Goal: Task Accomplishment & Management: Manage account settings

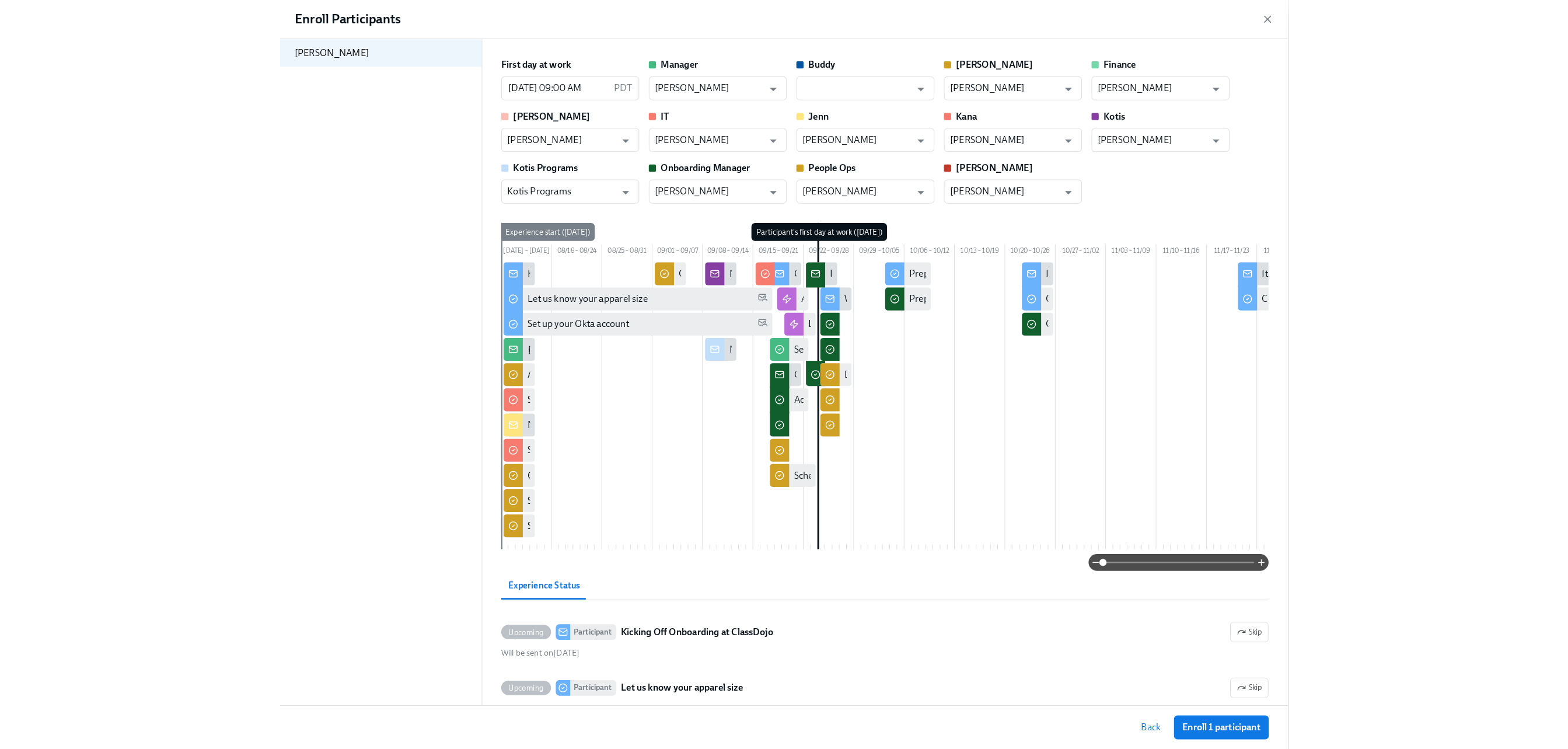
scroll to position [0, 20651]
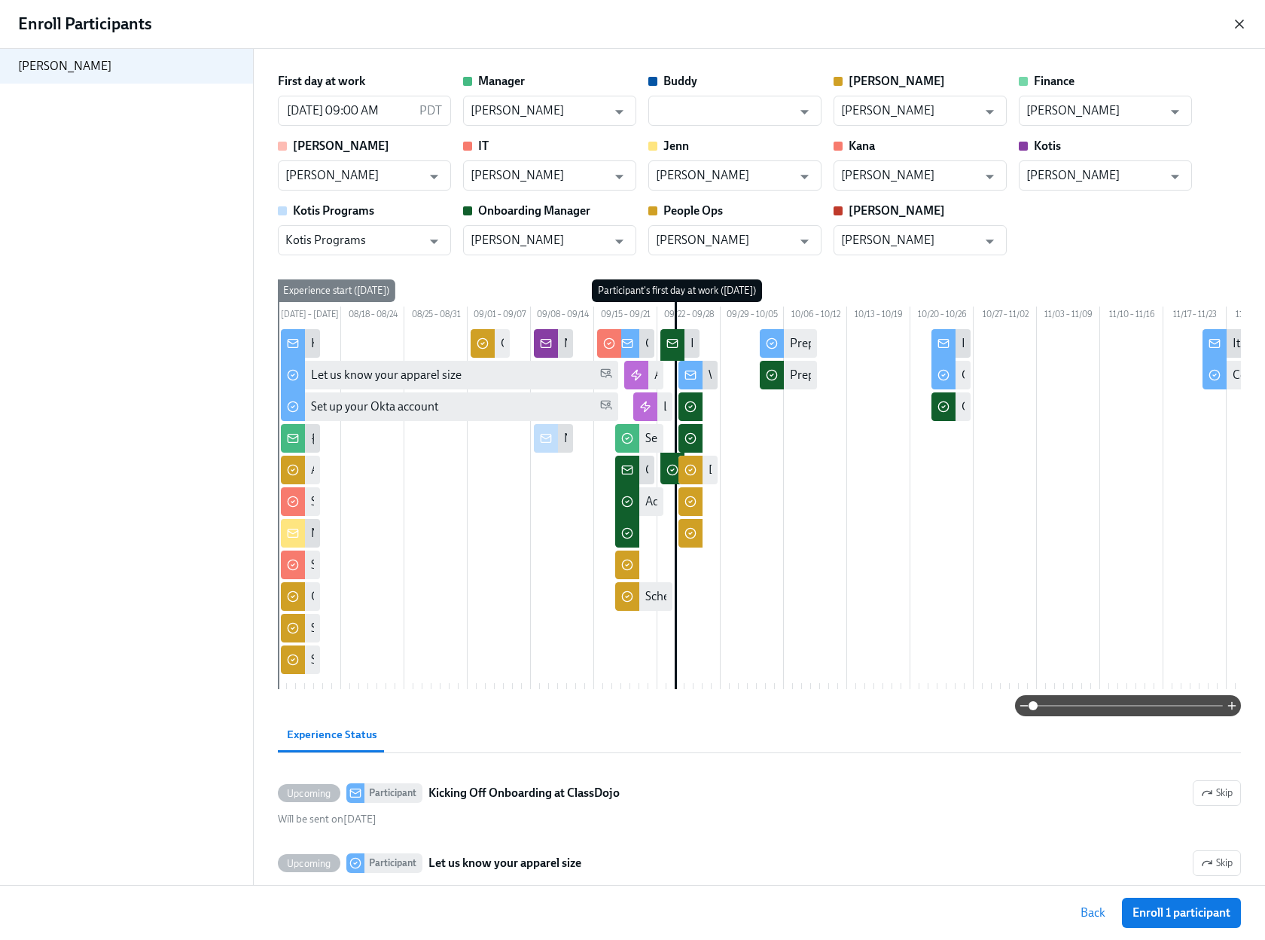
click at [1242, 23] on icon "button" at bounding box center [1239, 24] width 15 height 15
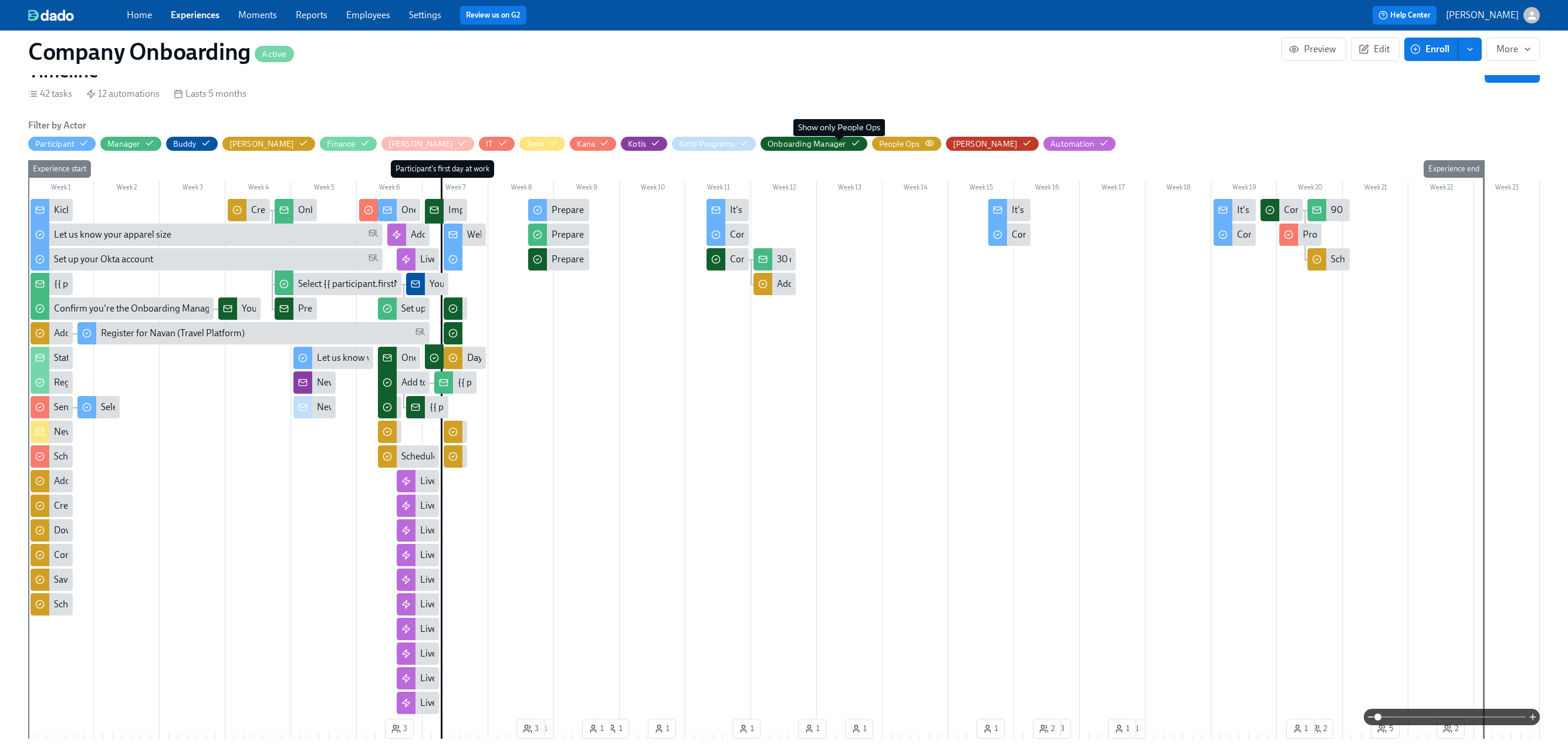
click at [925, 141] on icon "button" at bounding box center [930, 143] width 9 height 9
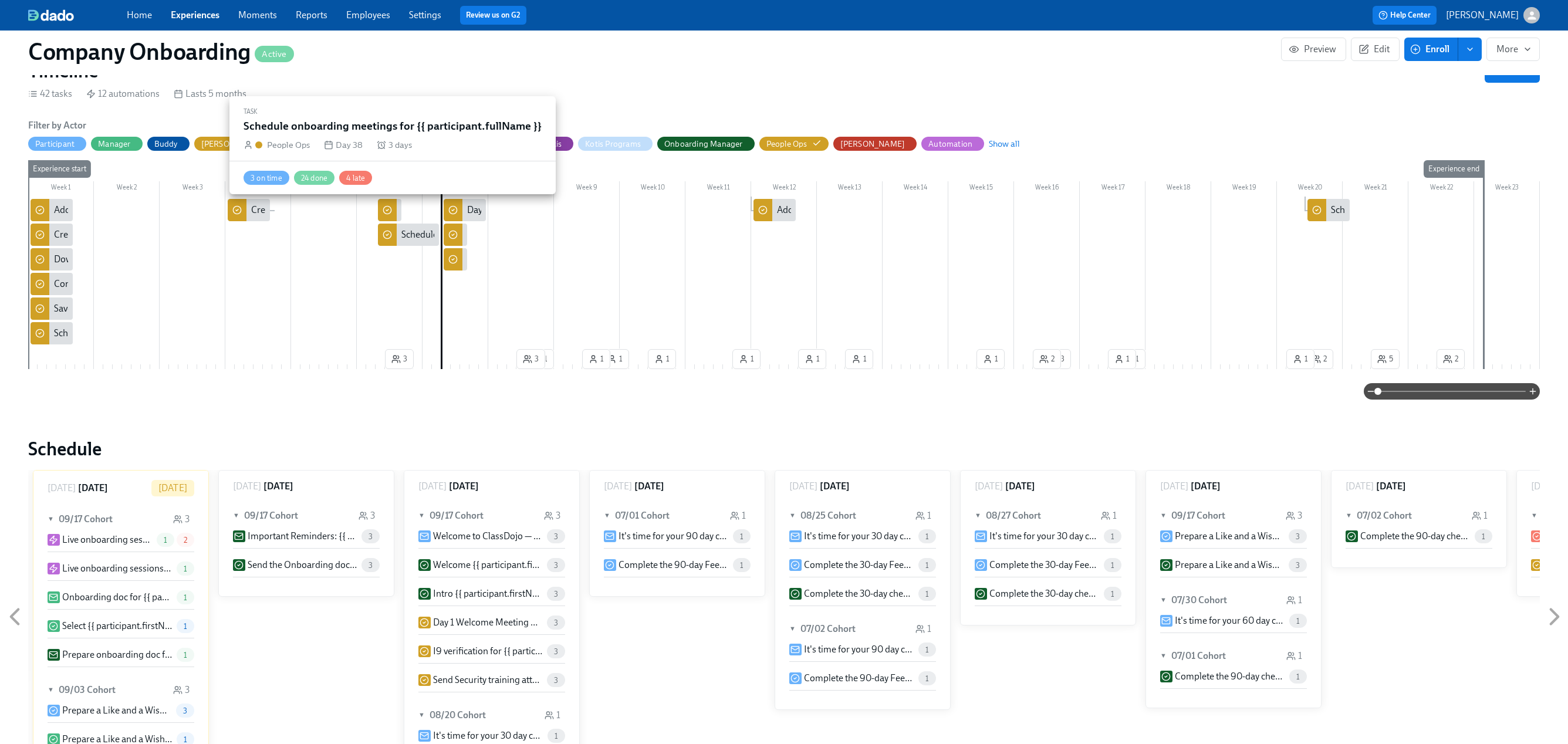
click at [392, 206] on div at bounding box center [387, 210] width 19 height 23
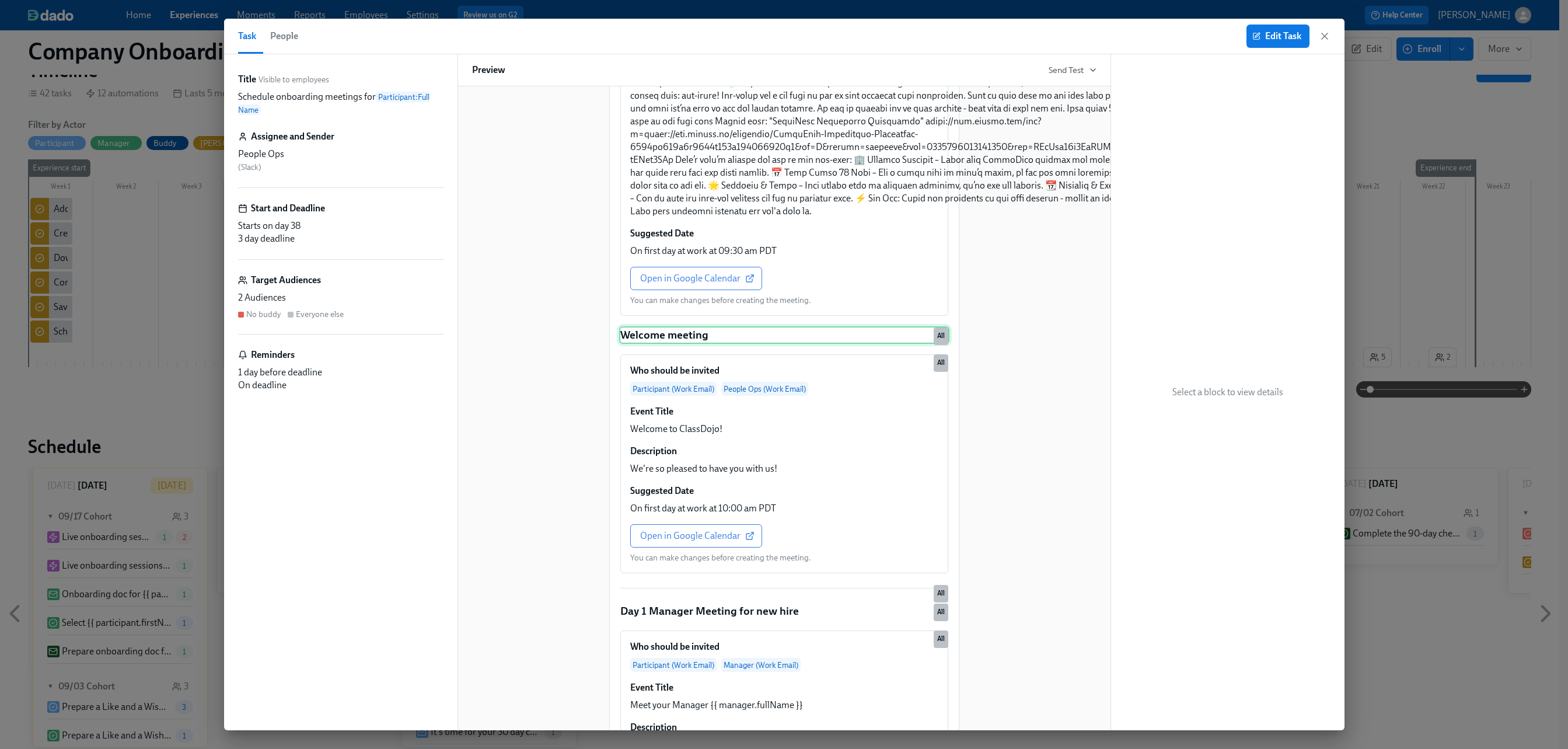
scroll to position [299, 0]
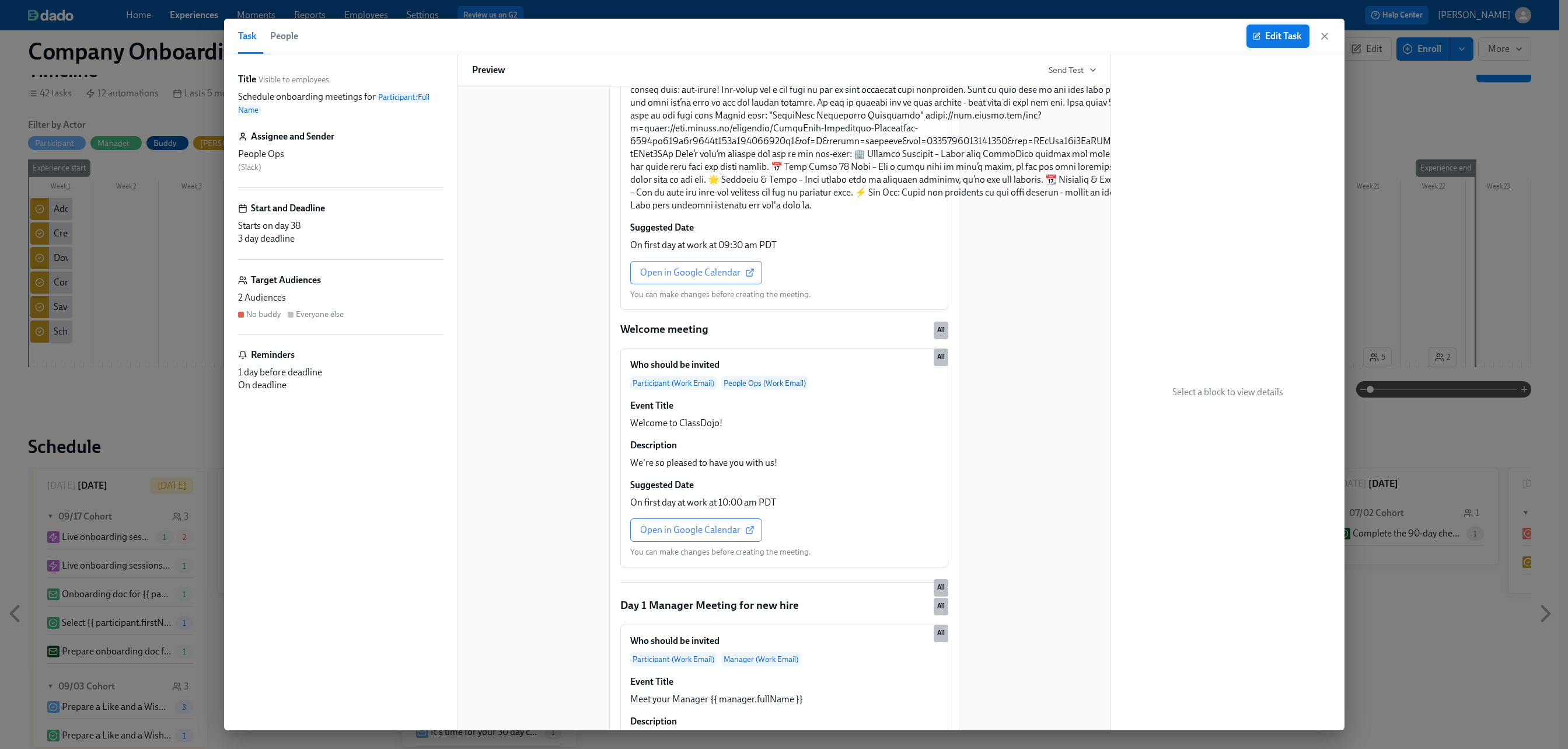
click at [980, 35] on span "Edit Task" at bounding box center [1278, 36] width 47 height 12
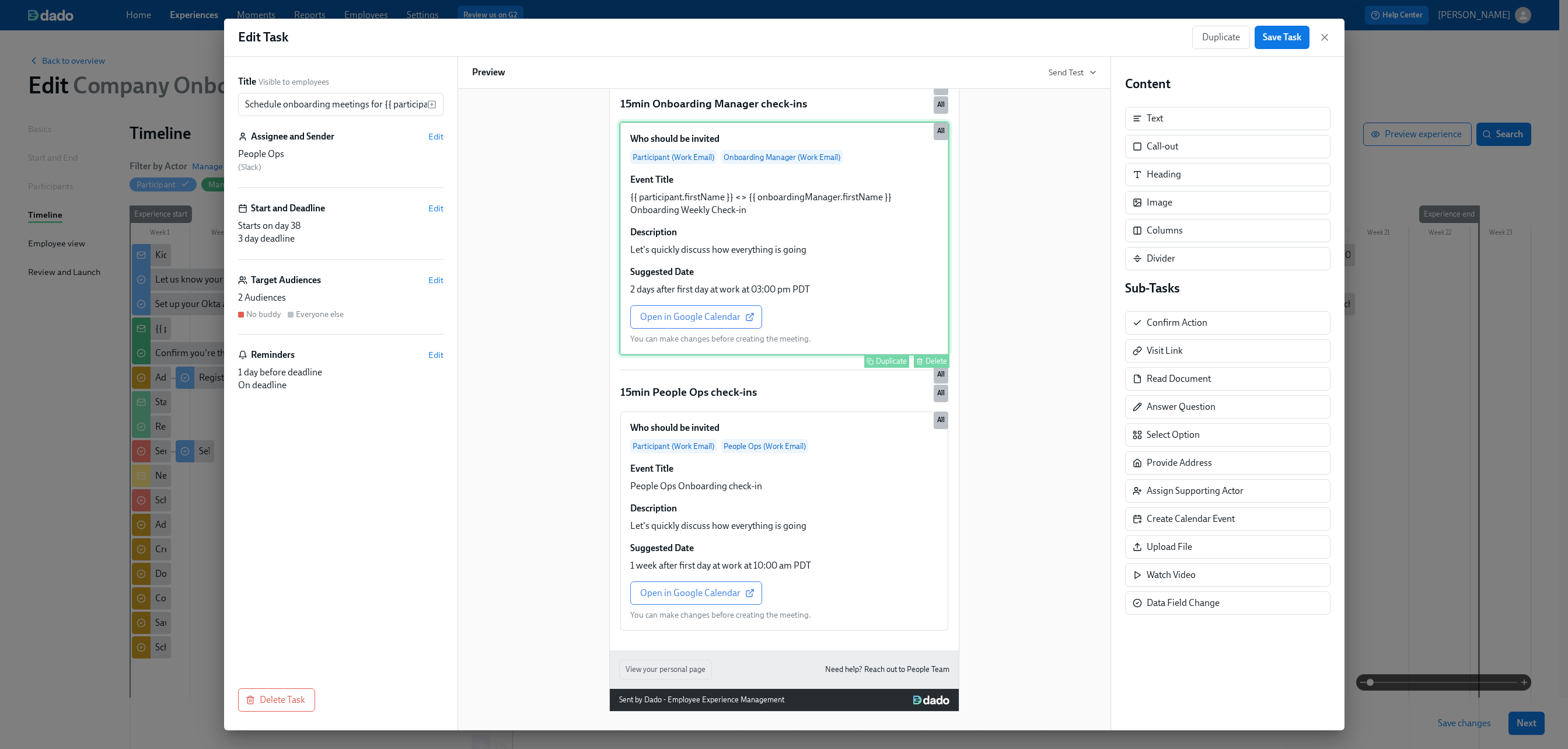
scroll to position [1698, 0]
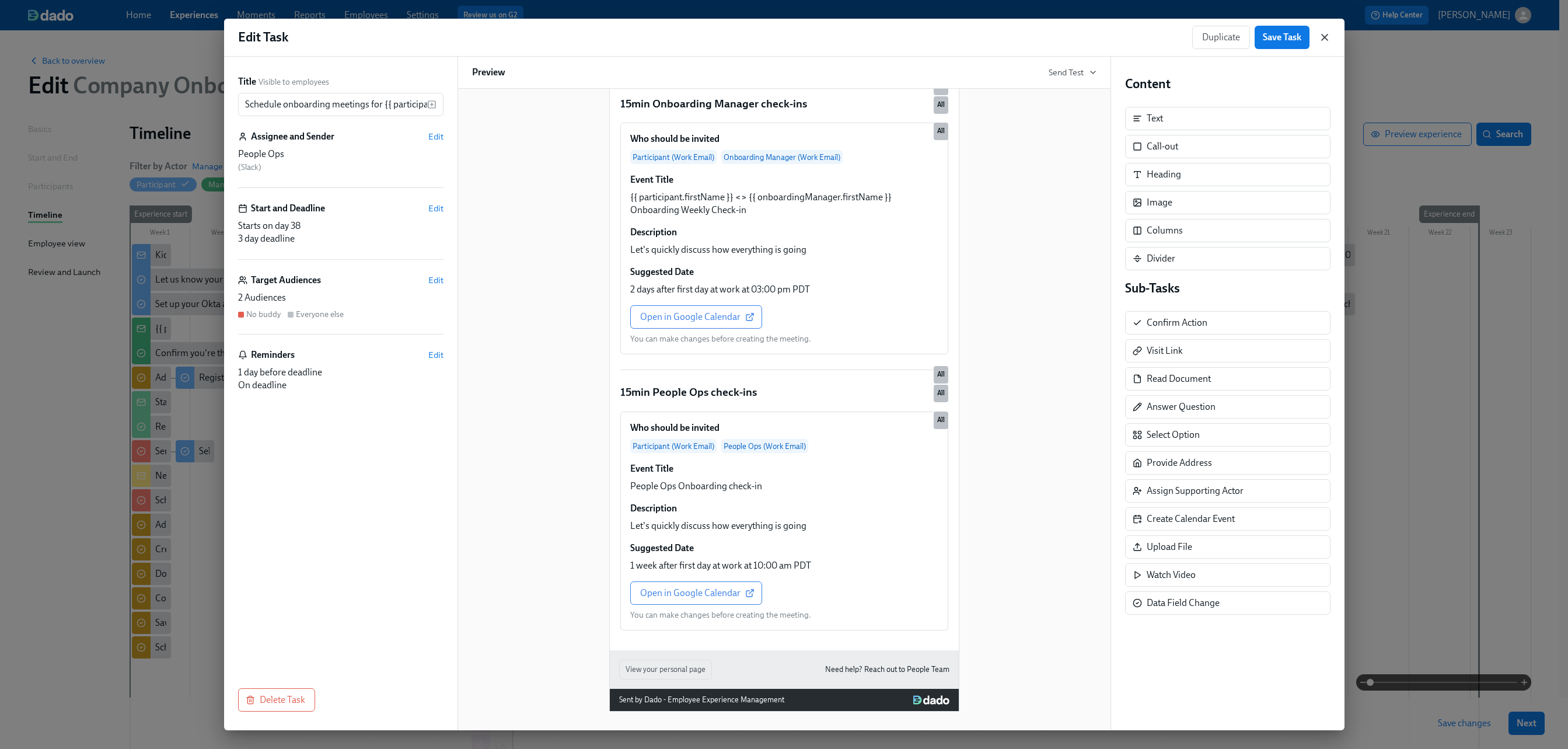
click at [980, 36] on icon "button" at bounding box center [1325, 37] width 12 height 12
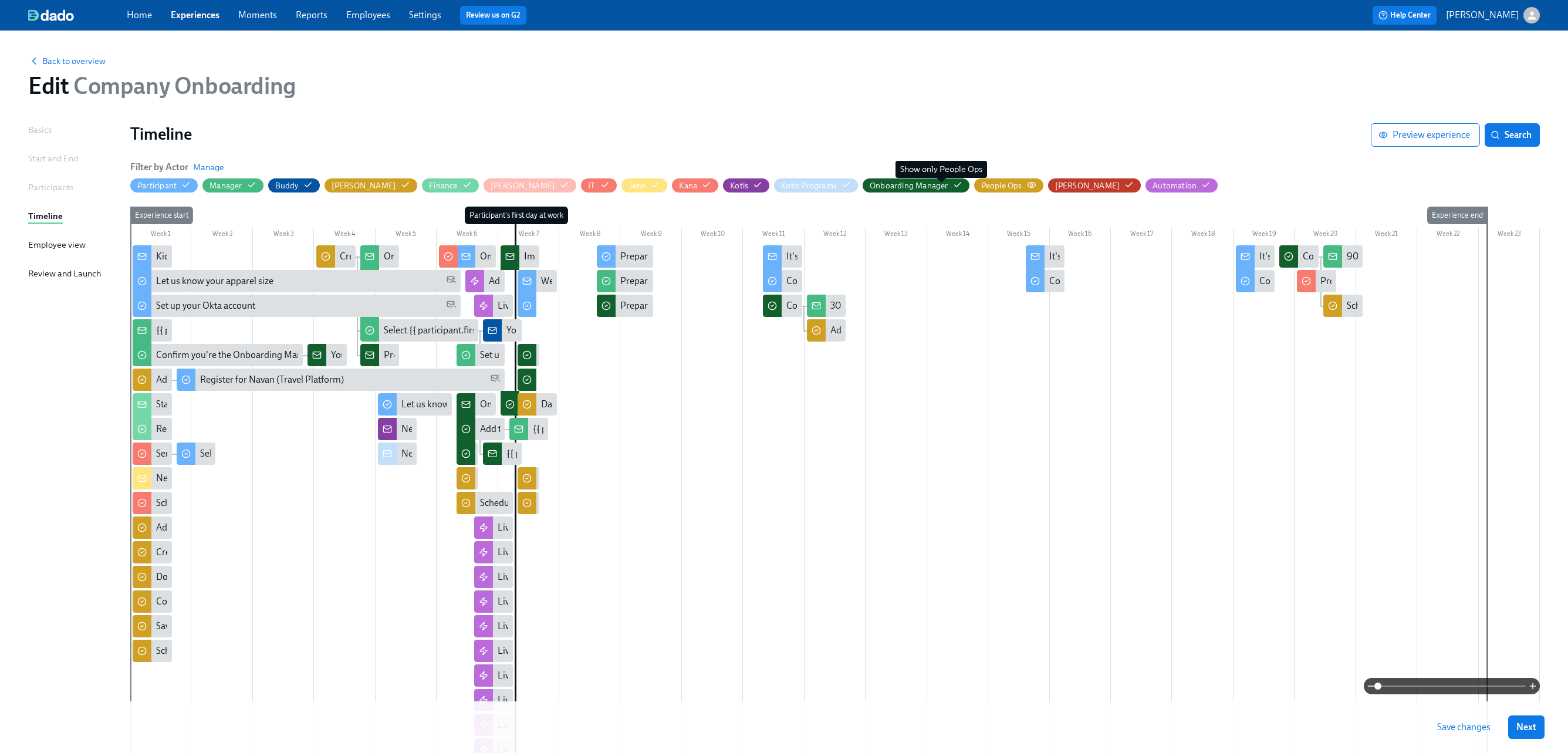
click at [985, 182] on icon "button" at bounding box center [1032, 185] width 9 height 9
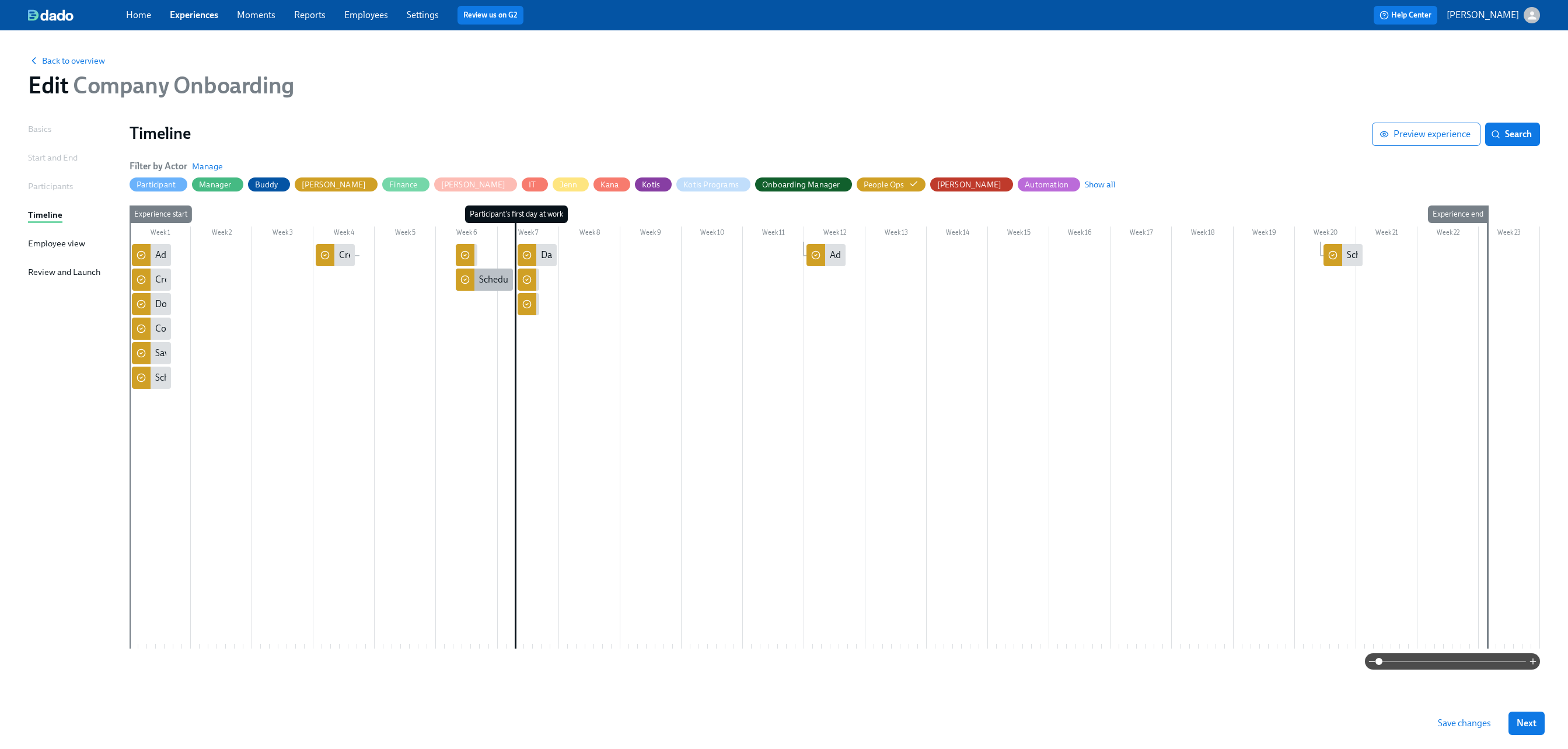
click at [488, 285] on div "Schedule 30/60/90 day check-ins for {{ participant.fullName }}" at bounding box center [604, 279] width 250 height 13
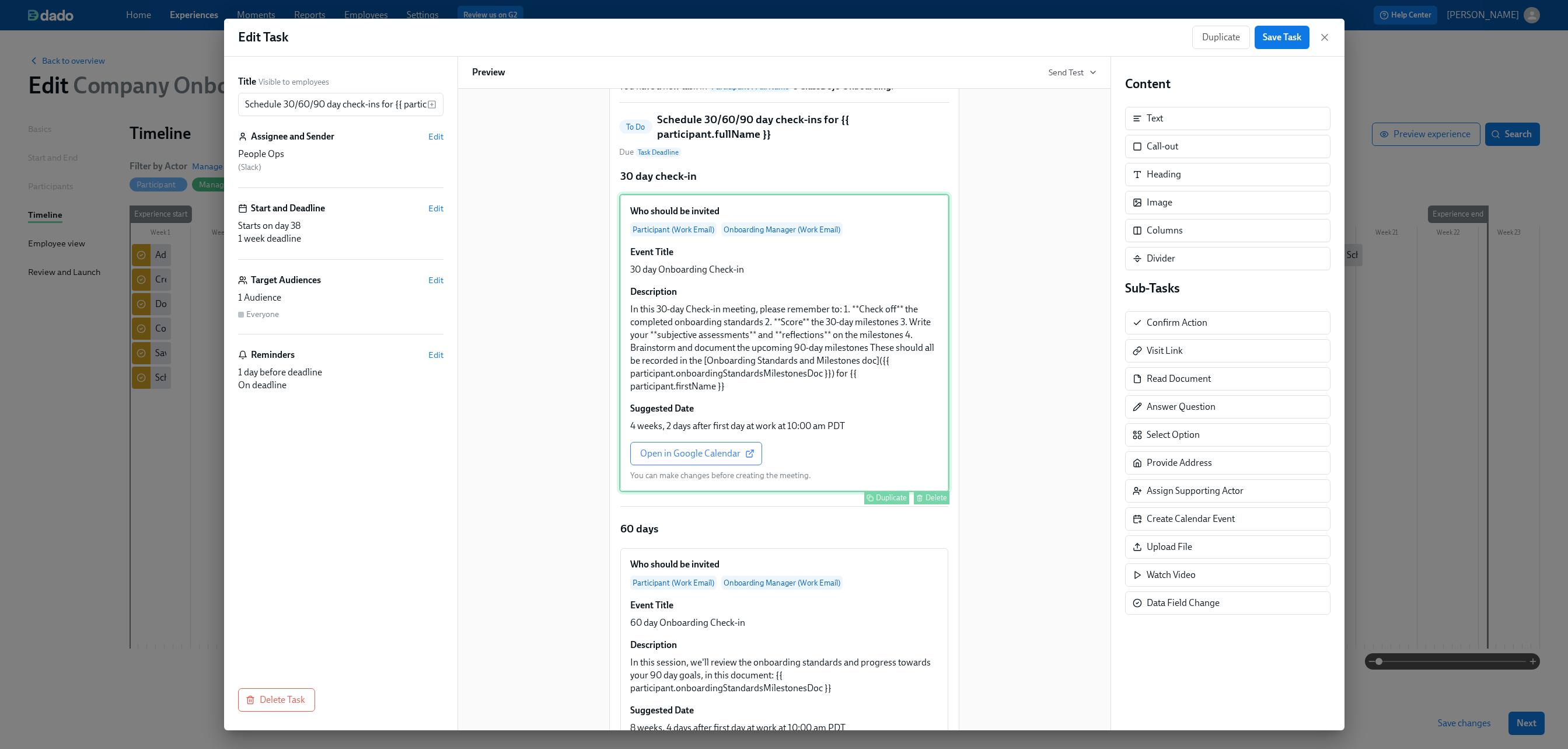
scroll to position [77, 0]
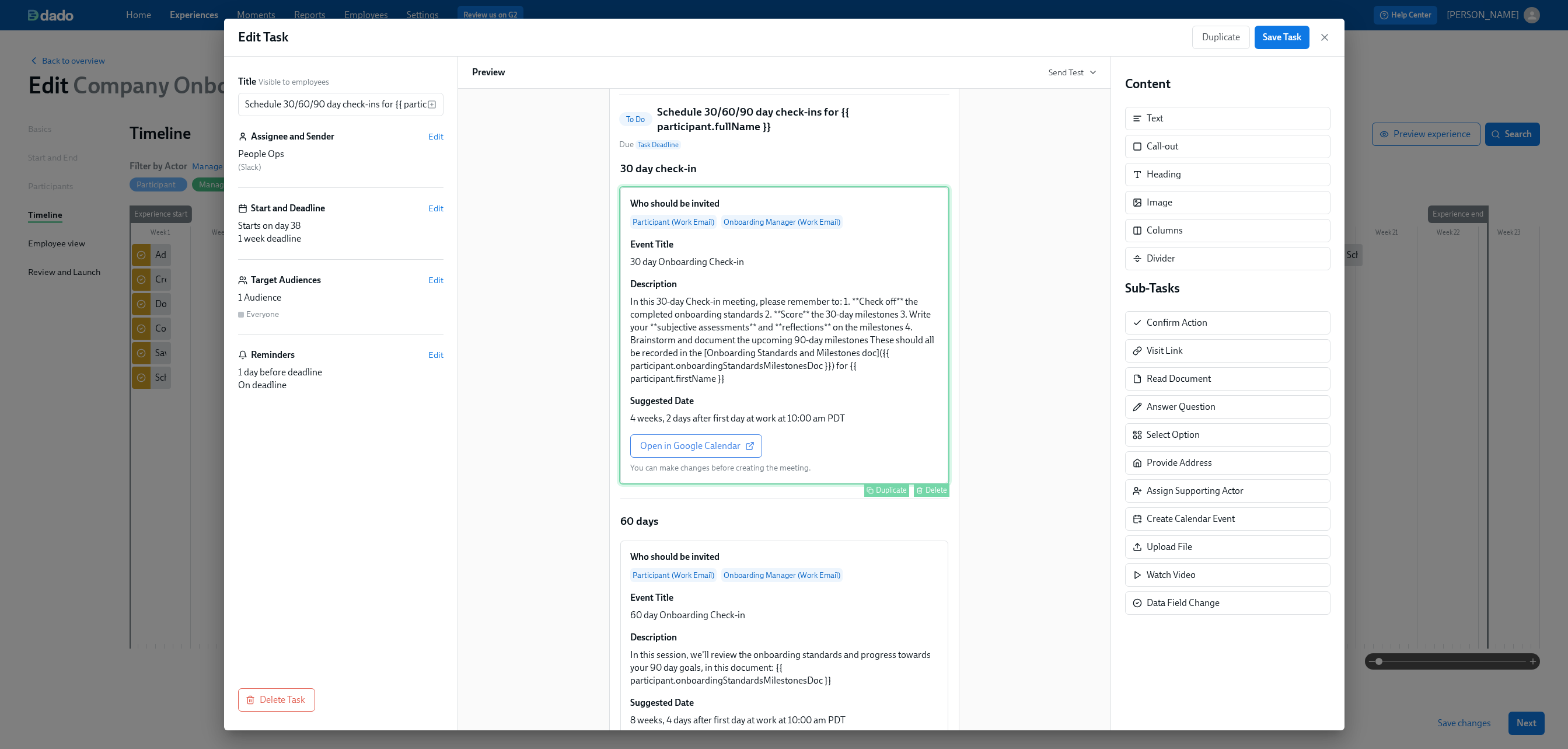
click at [812, 356] on div "Who should be invited Participant (Work Email) Onboarding Manager (Work Email) …" at bounding box center [784, 335] width 330 height 299
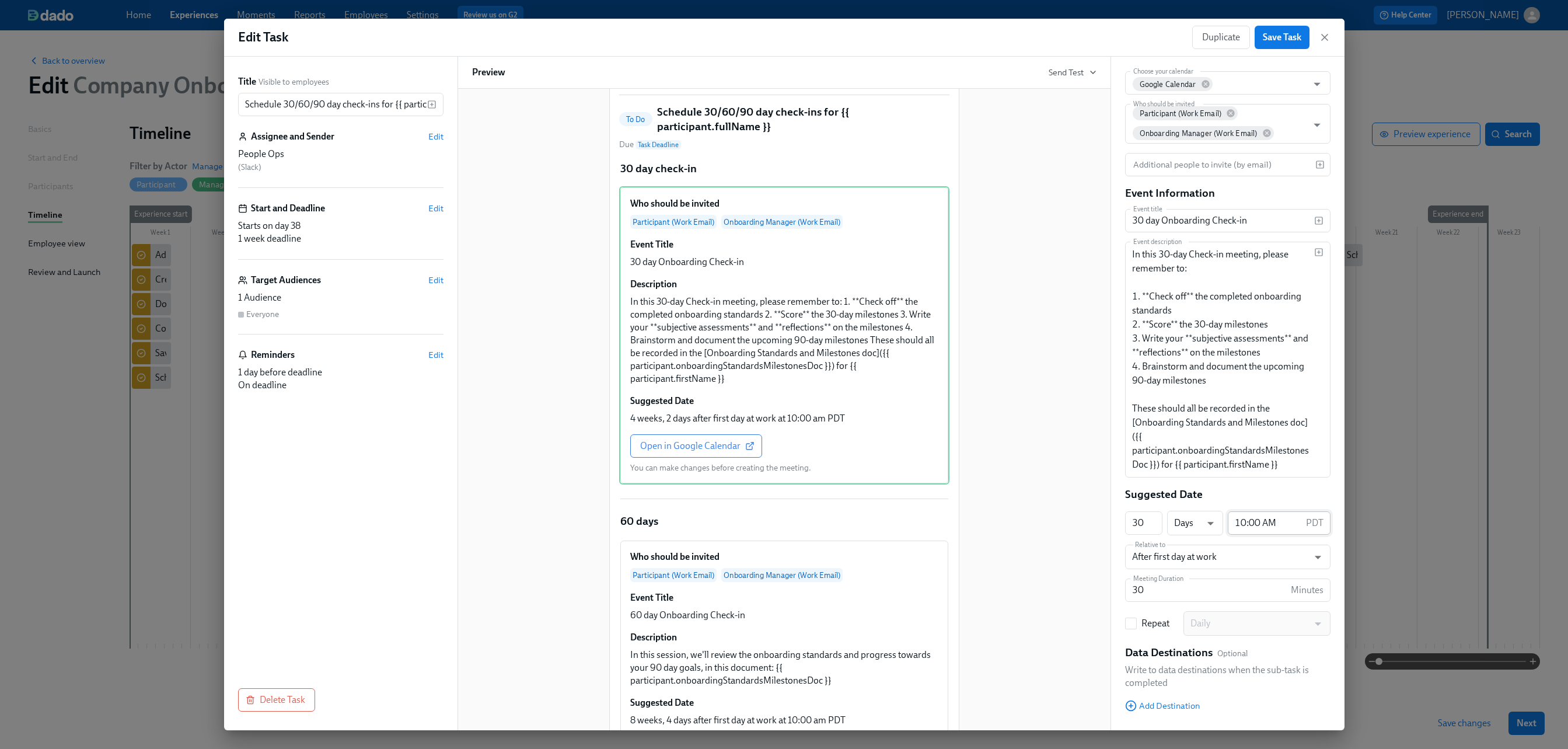
scroll to position [164, 0]
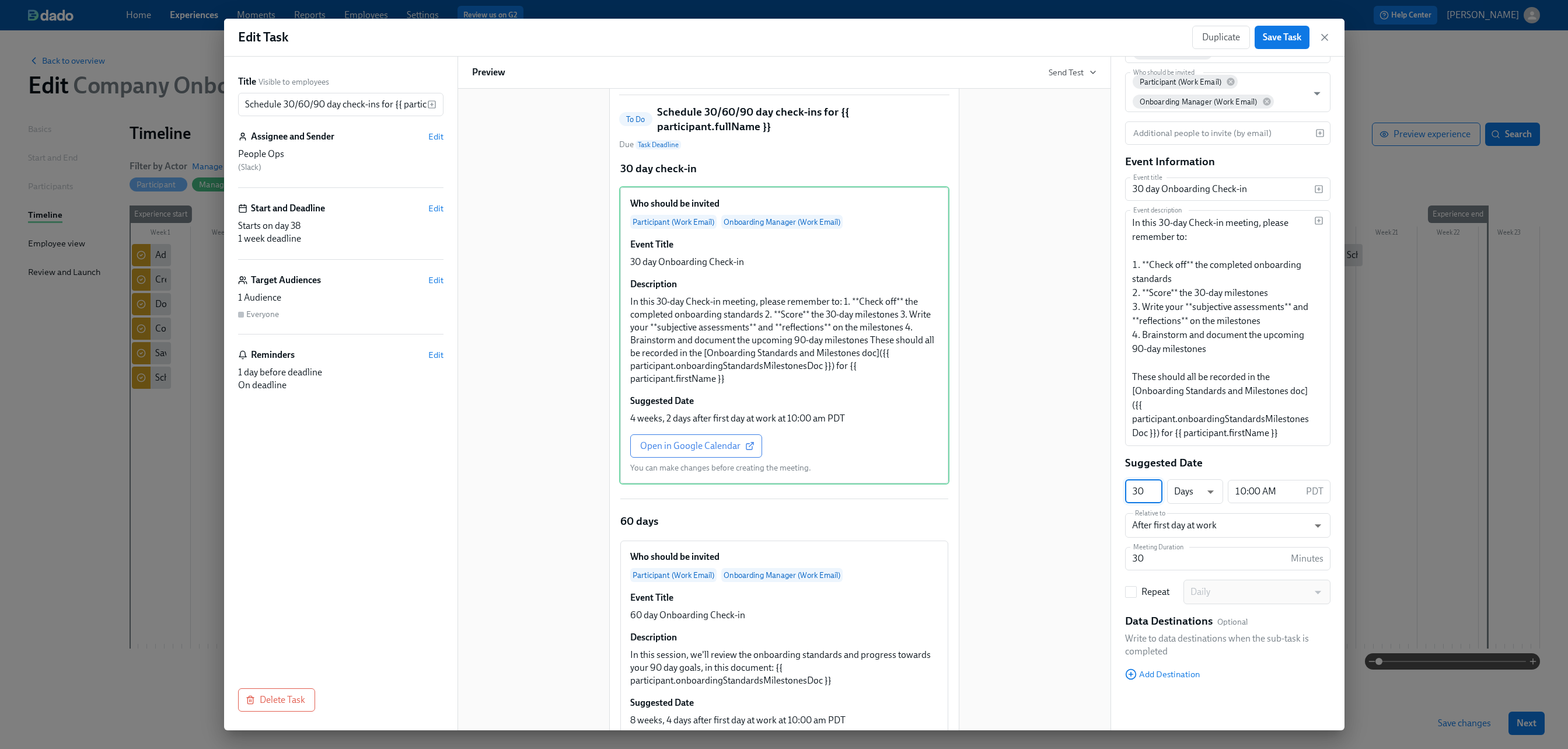
drag, startPoint x: 1146, startPoint y: 494, endPoint x: 1129, endPoint y: 488, distance: 18.0
click at [980, 488] on input "30" at bounding box center [1144, 492] width 37 height 23
type input "42"
click at [980, 508] on div "Hi People Ops : First Name ! You have a new task in Participant : Full Name 's …" at bounding box center [784, 612] width 625 height 1190
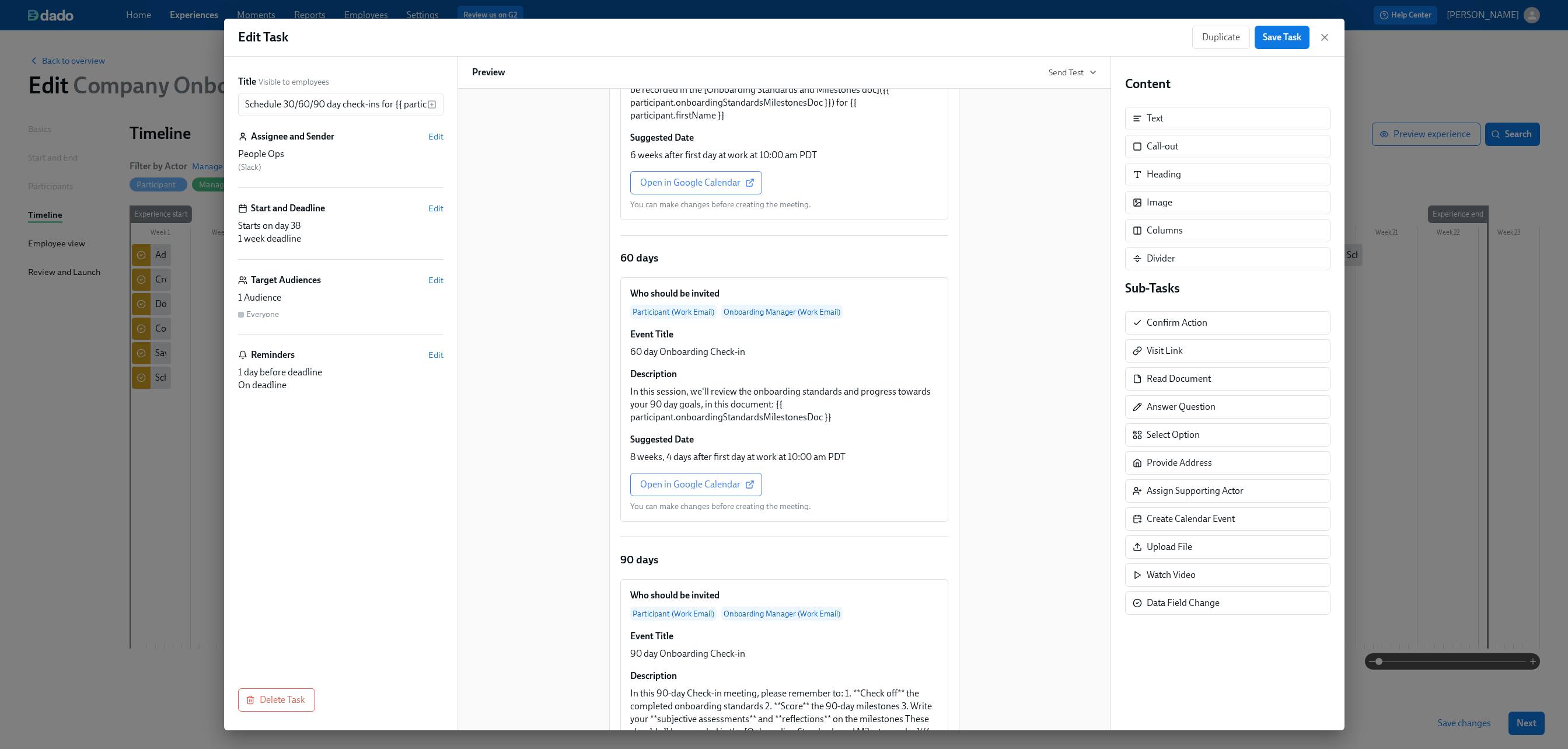
scroll to position [354, 0]
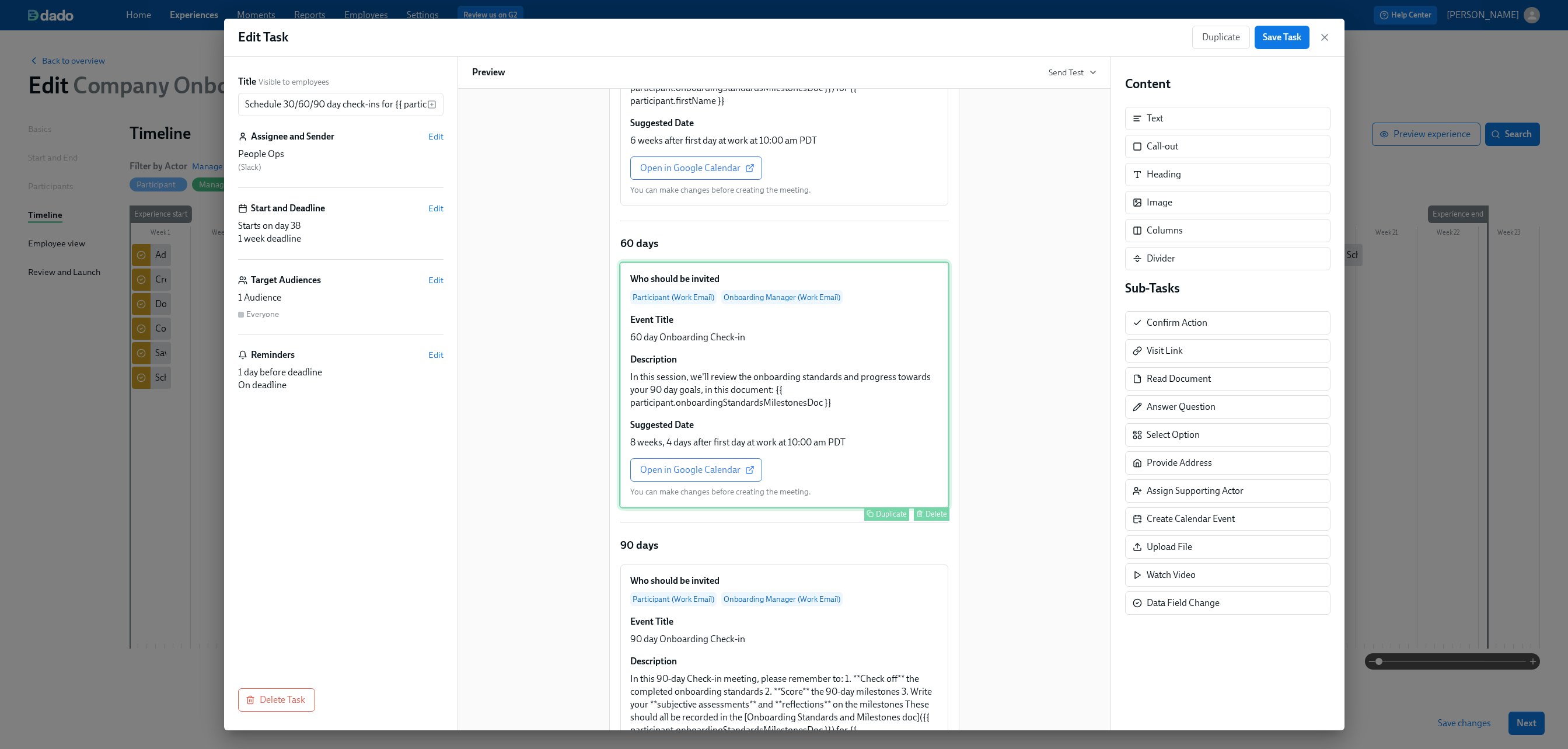
click at [818, 482] on div "Who should be invited Participant (Work Email) Onboarding Manager (Work Email) …" at bounding box center [784, 385] width 330 height 247
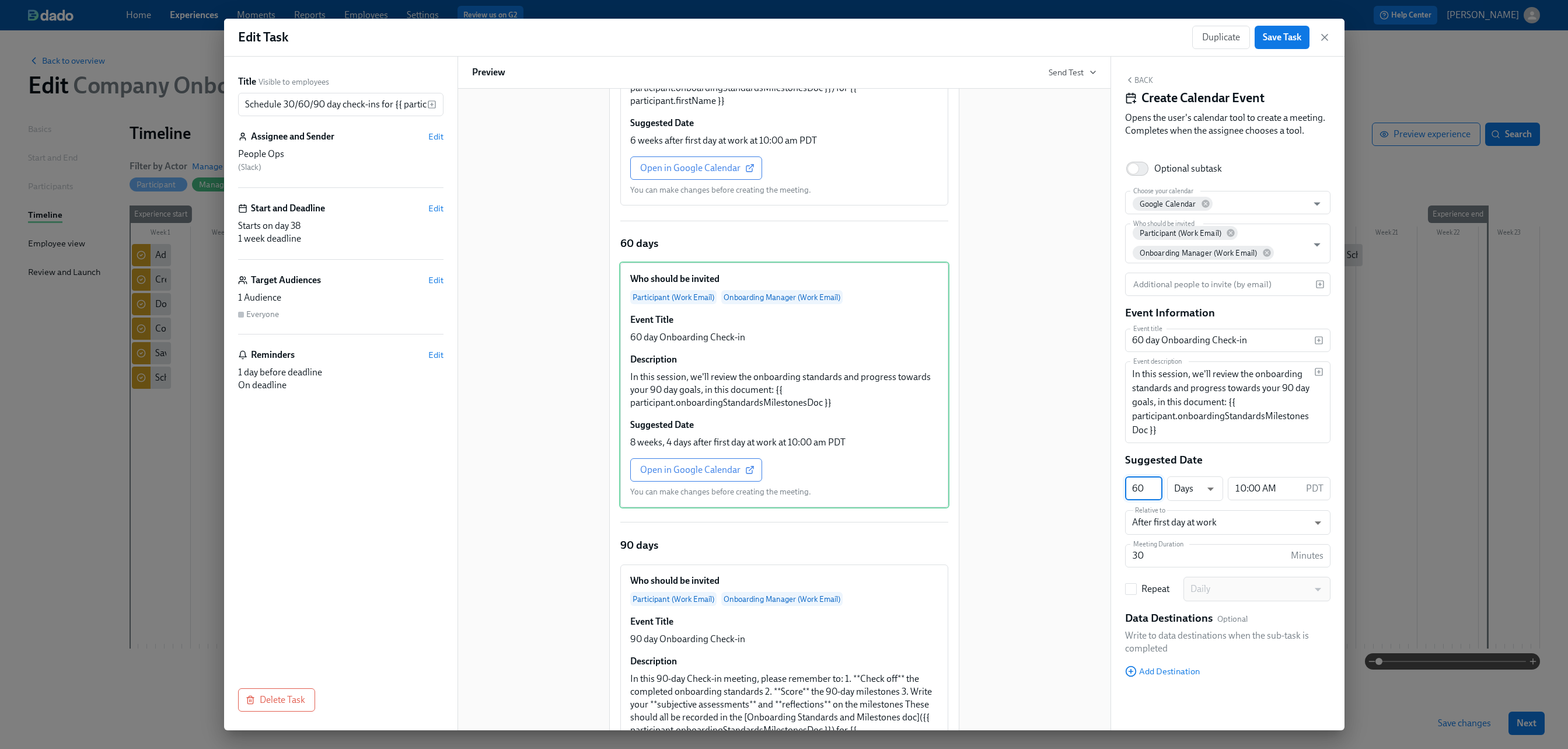
drag, startPoint x: 1144, startPoint y: 489, endPoint x: 1131, endPoint y: 485, distance: 13.6
click at [980, 485] on input "60" at bounding box center [1144, 488] width 37 height 23
type input "74"
click at [980, 560] on div "Hi People Ops : First Name ! You have a new task in Participant : Full Name 's …" at bounding box center [784, 333] width 625 height 1190
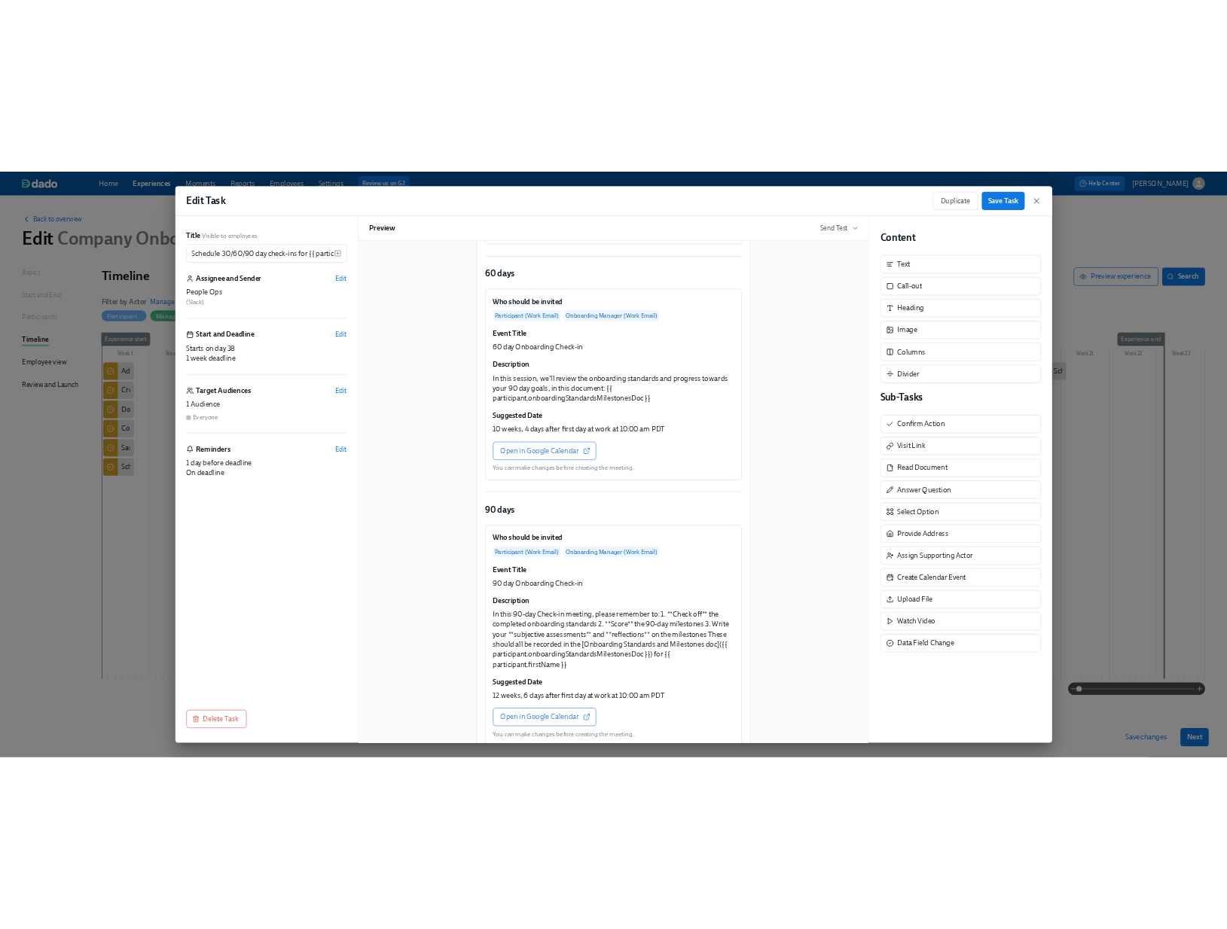
scroll to position [742, 0]
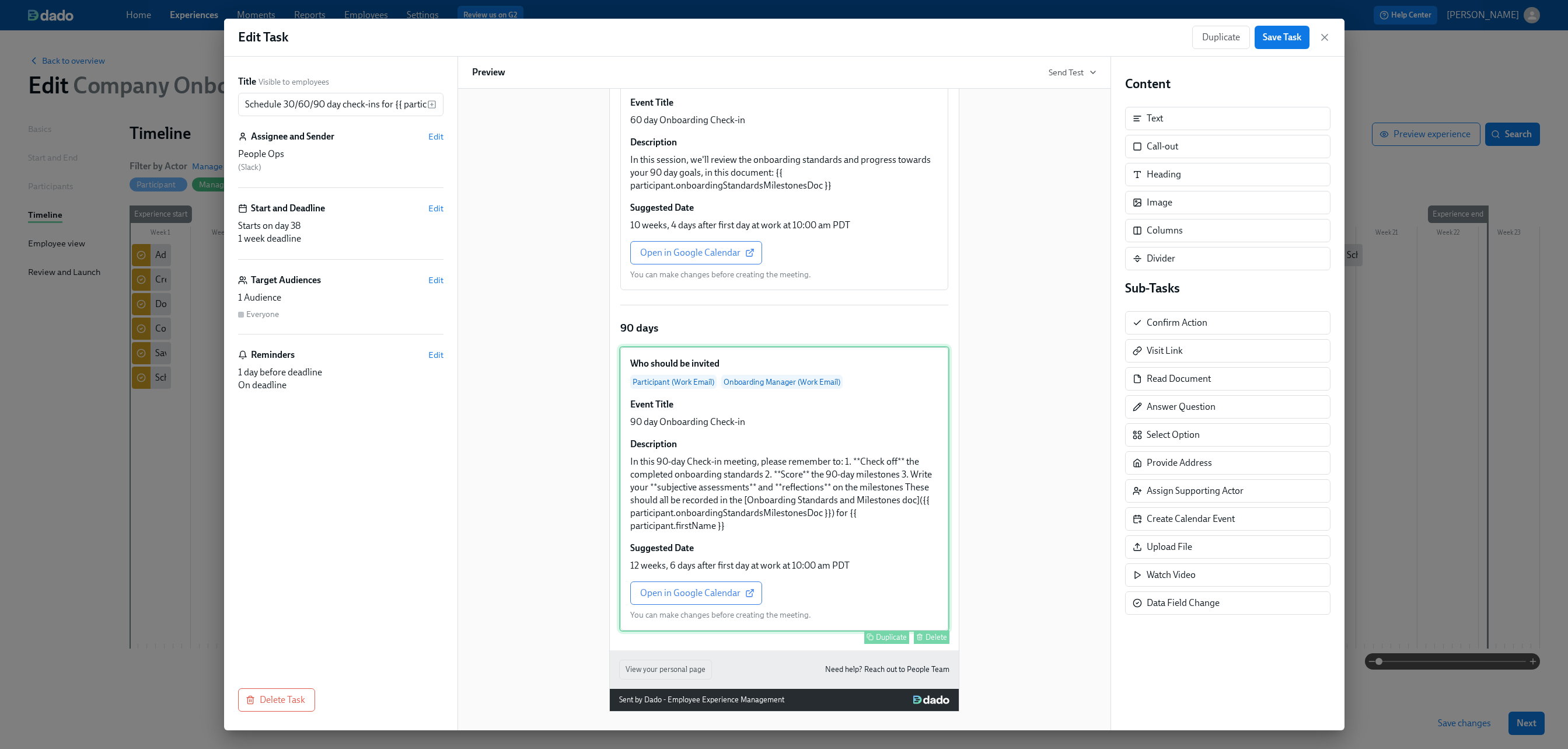
click at [853, 481] on div "Who should be invited Participant (Work Email) Onboarding Manager (Work Email) …" at bounding box center [784, 489] width 330 height 285
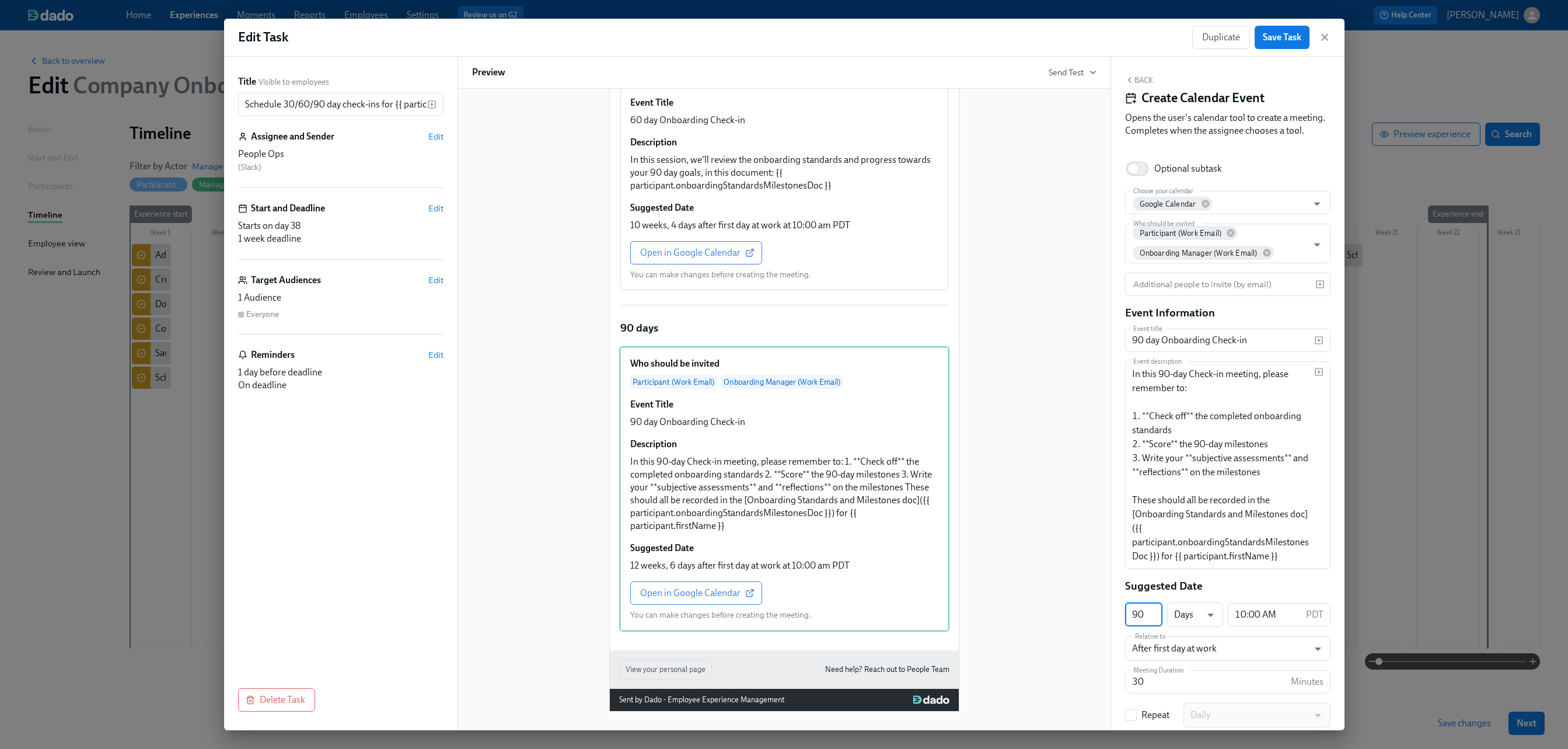
drag, startPoint x: 1142, startPoint y: 624, endPoint x: 1129, endPoint y: 620, distance: 13.6
click at [980, 620] on input "90" at bounding box center [1144, 615] width 37 height 23
type input "104"
click at [980, 40] on span "Save Task" at bounding box center [1283, 37] width 39 height 12
click at [980, 43] on div "Duplicate Save Task" at bounding box center [1261, 37] width 138 height 23
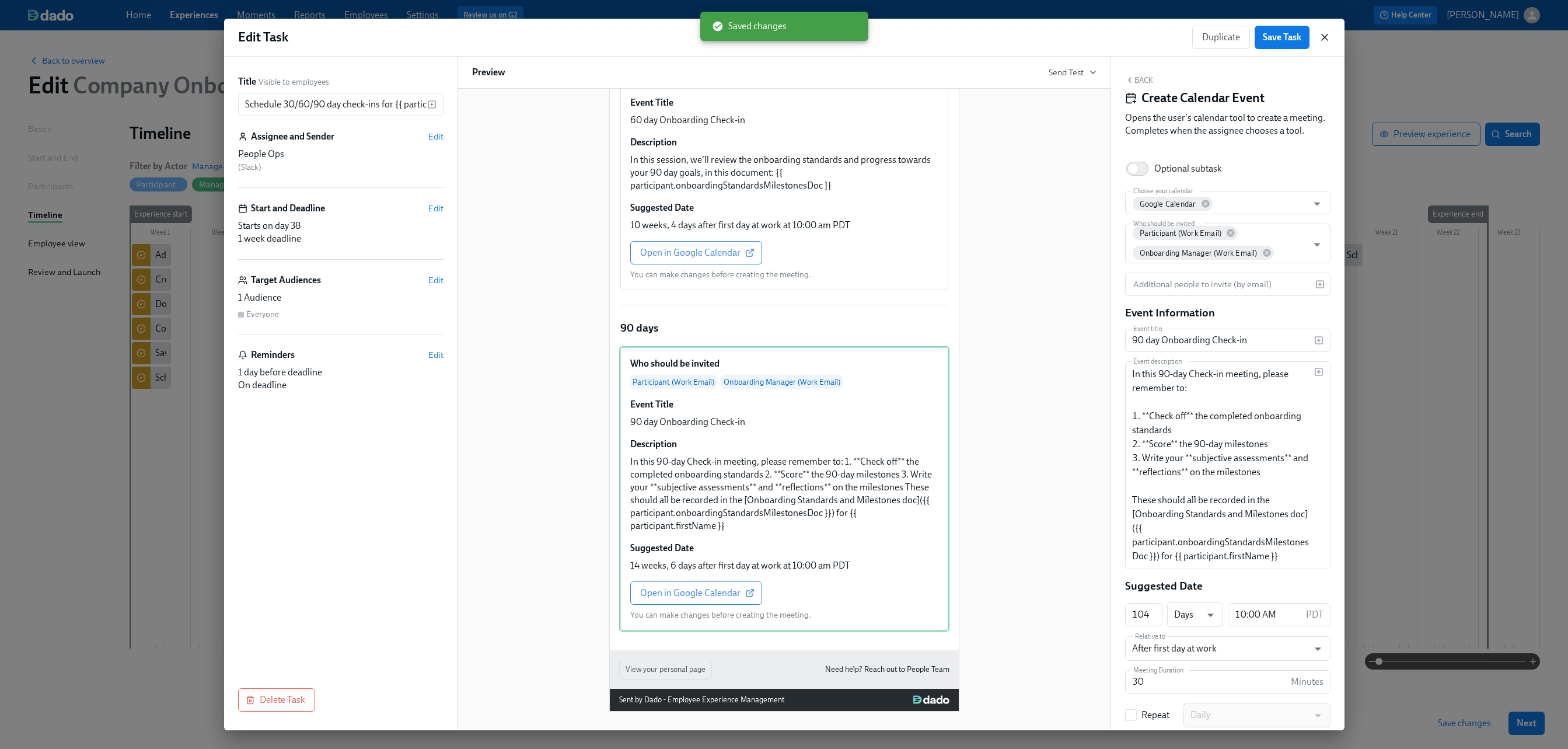
click at [980, 38] on icon "button" at bounding box center [1325, 37] width 12 height 12
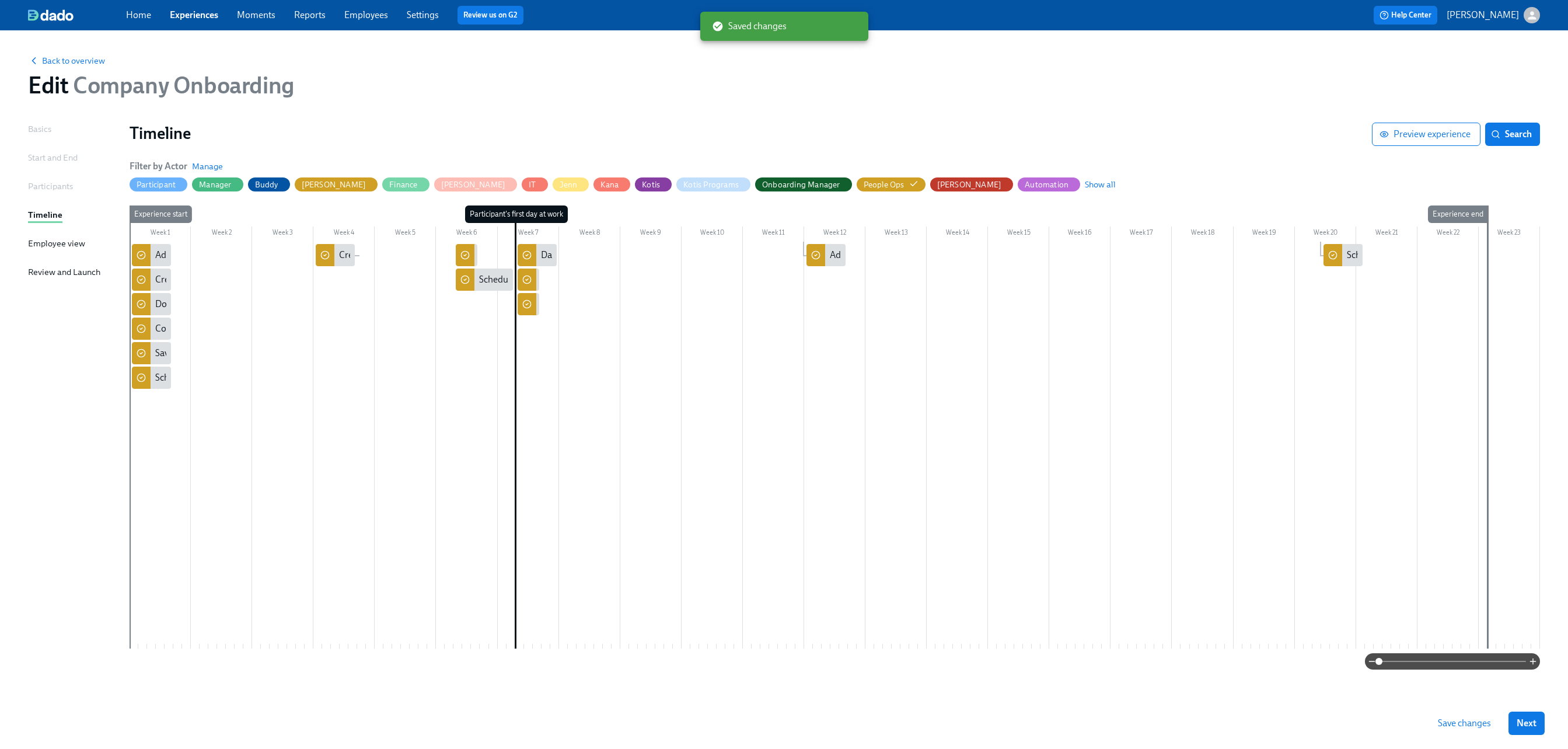
click at [980, 728] on button "Save changes" at bounding box center [1465, 723] width 70 height 23
click at [350, 144] on div "Timeline" at bounding box center [750, 134] width 1242 height 23
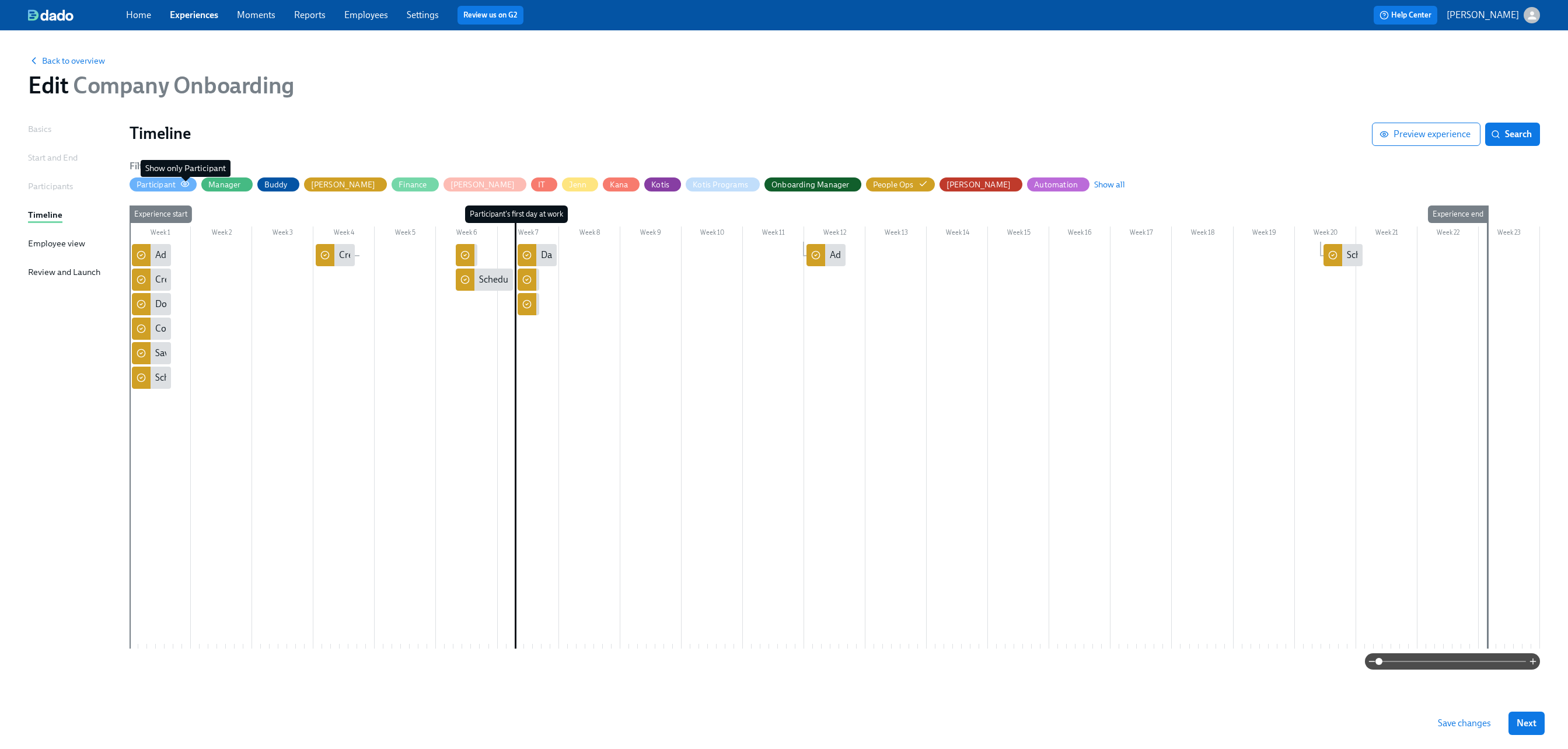
click at [185, 181] on icon "button" at bounding box center [185, 183] width 8 height 5
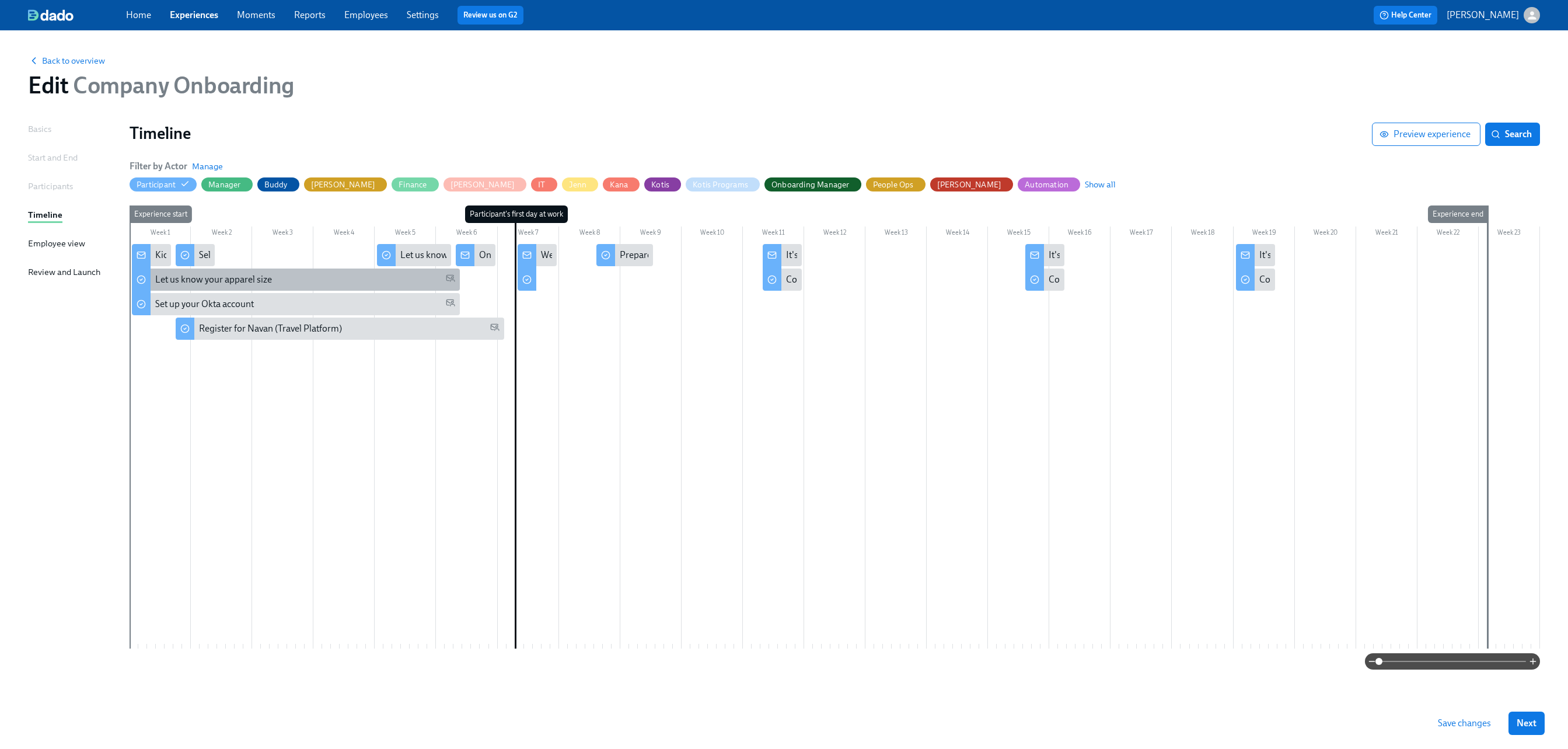
click at [261, 279] on div "Let us know your apparel size" at bounding box center [213, 279] width 117 height 13
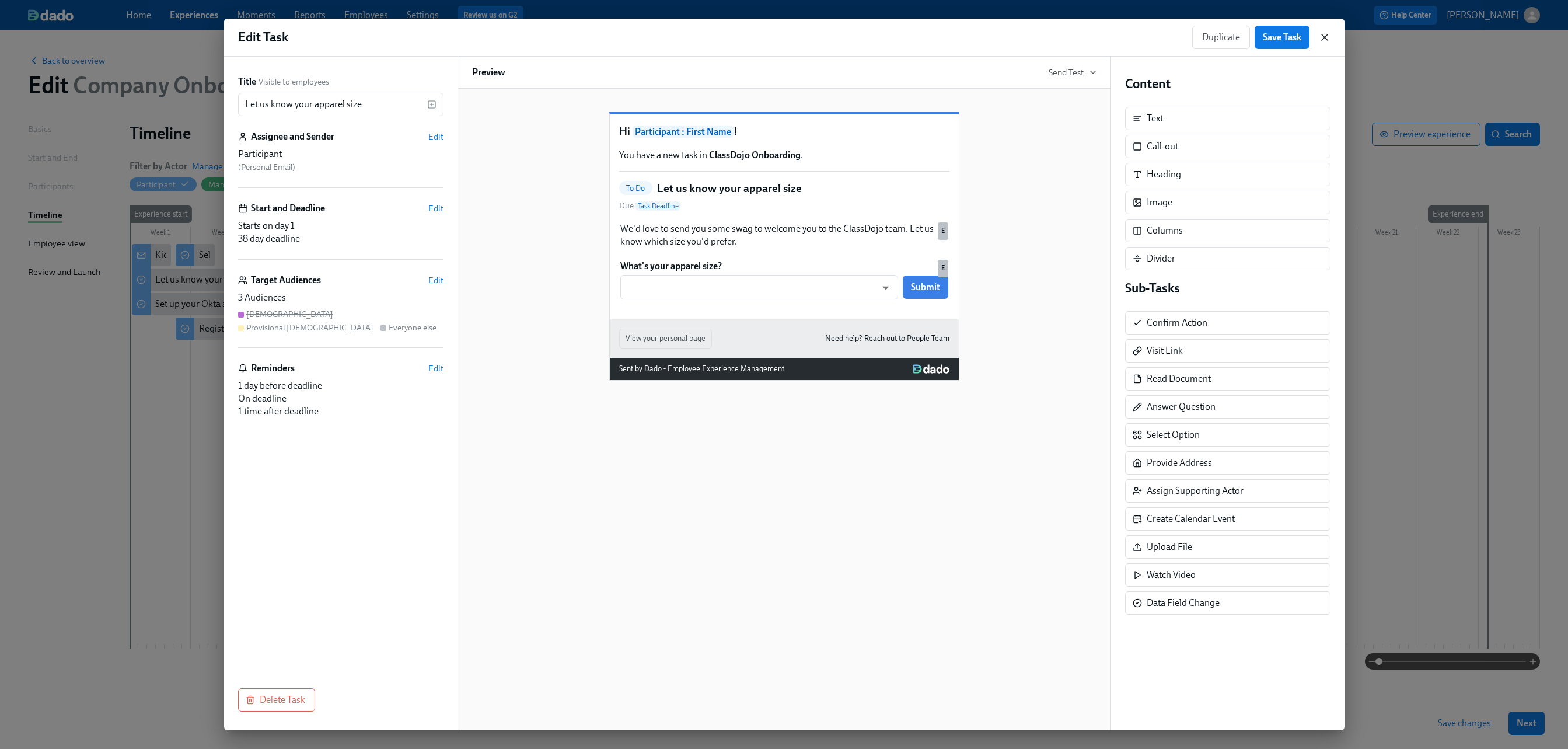
click at [980, 36] on icon "button" at bounding box center [1325, 37] width 12 height 12
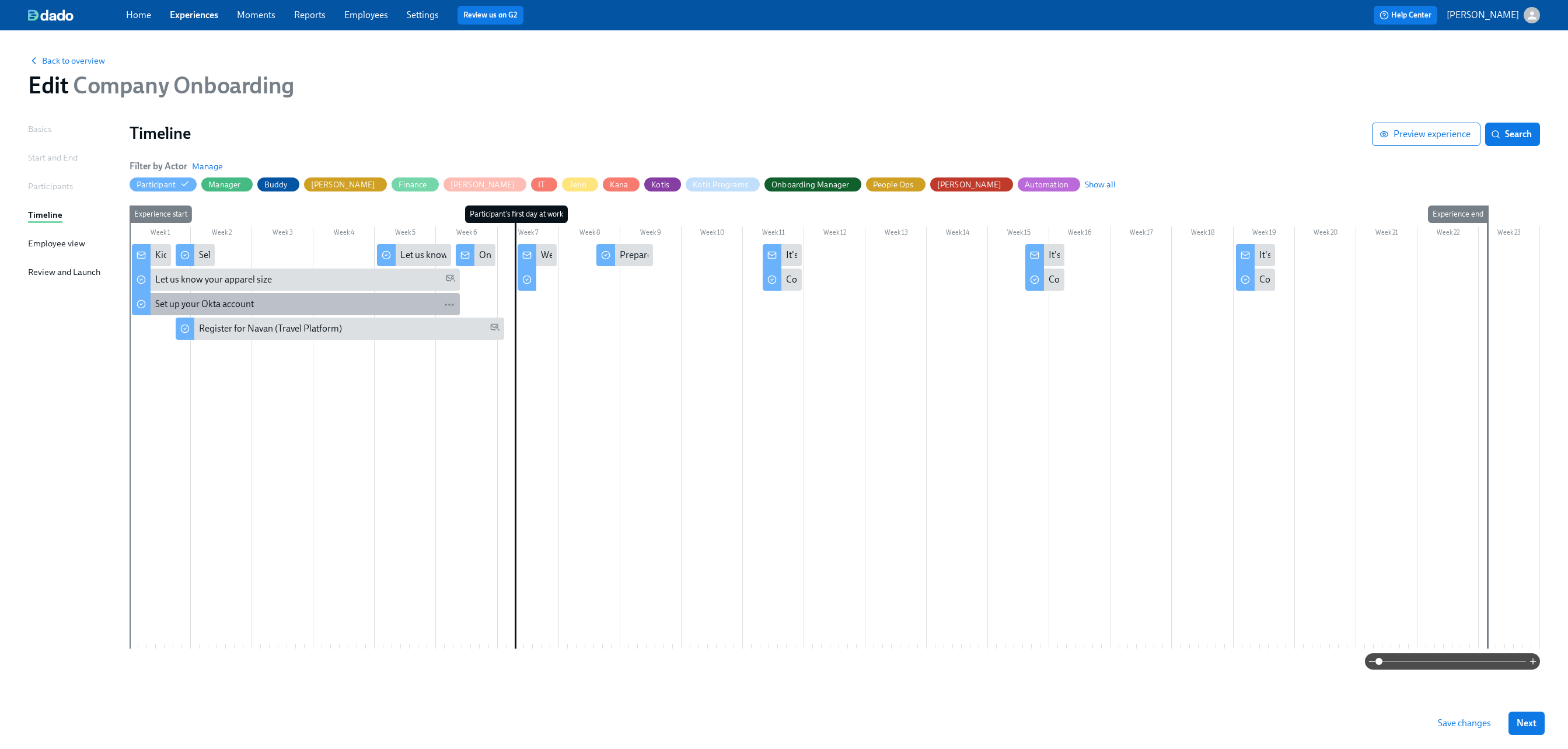
click at [202, 306] on div "Set up your Okta account" at bounding box center [204, 304] width 98 height 13
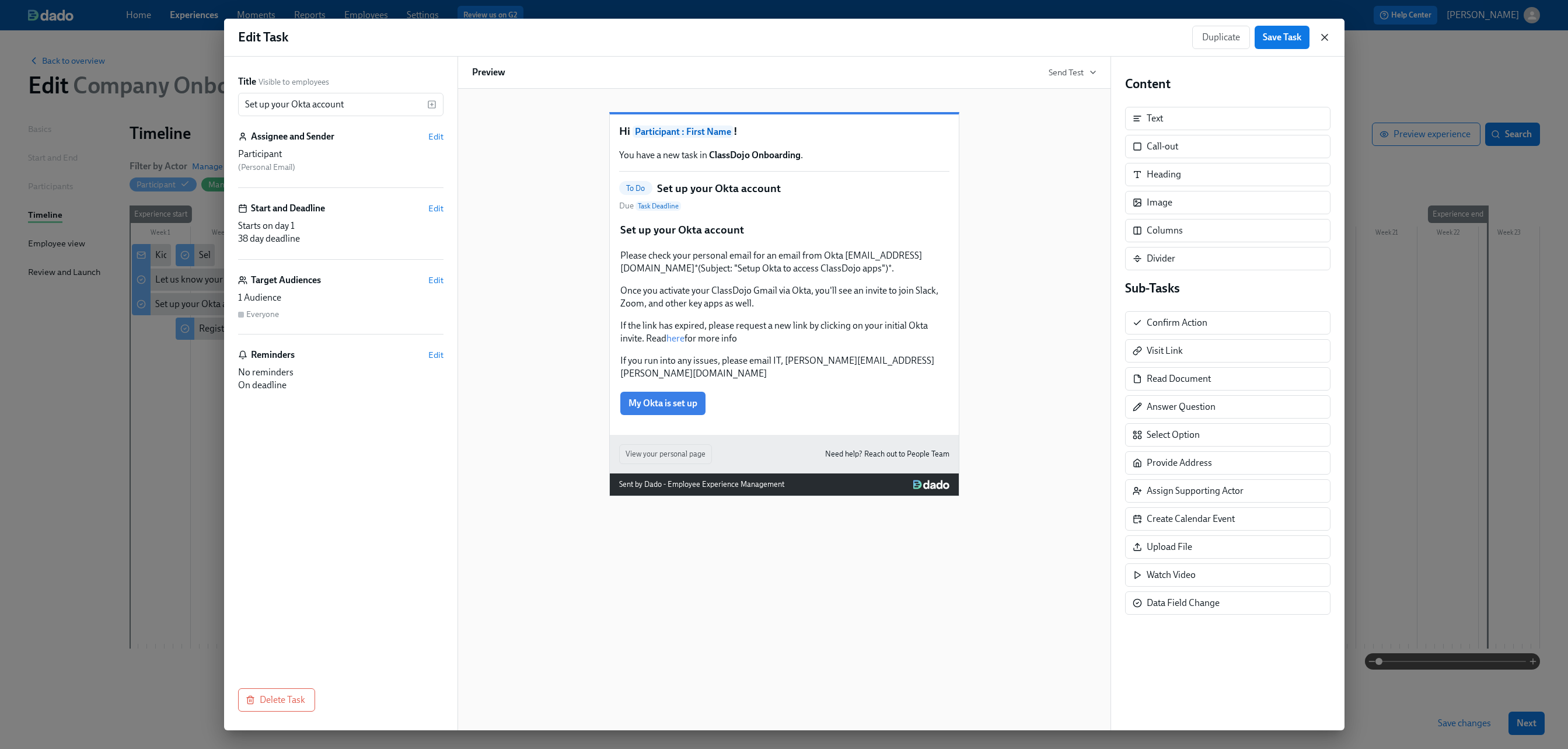
click at [980, 34] on icon "button" at bounding box center [1325, 37] width 12 height 12
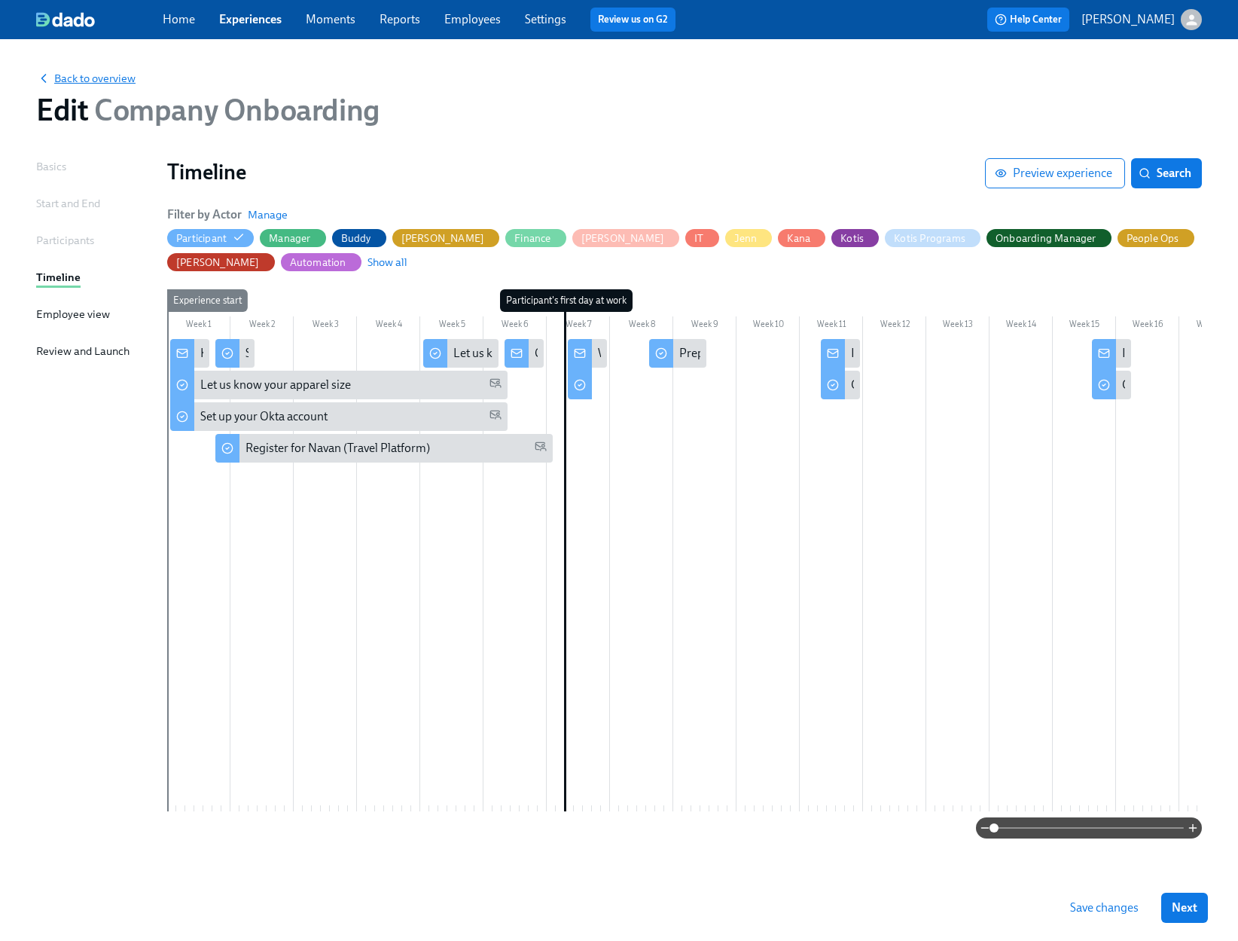
click at [102, 81] on span "Back to overview" at bounding box center [85, 78] width 99 height 15
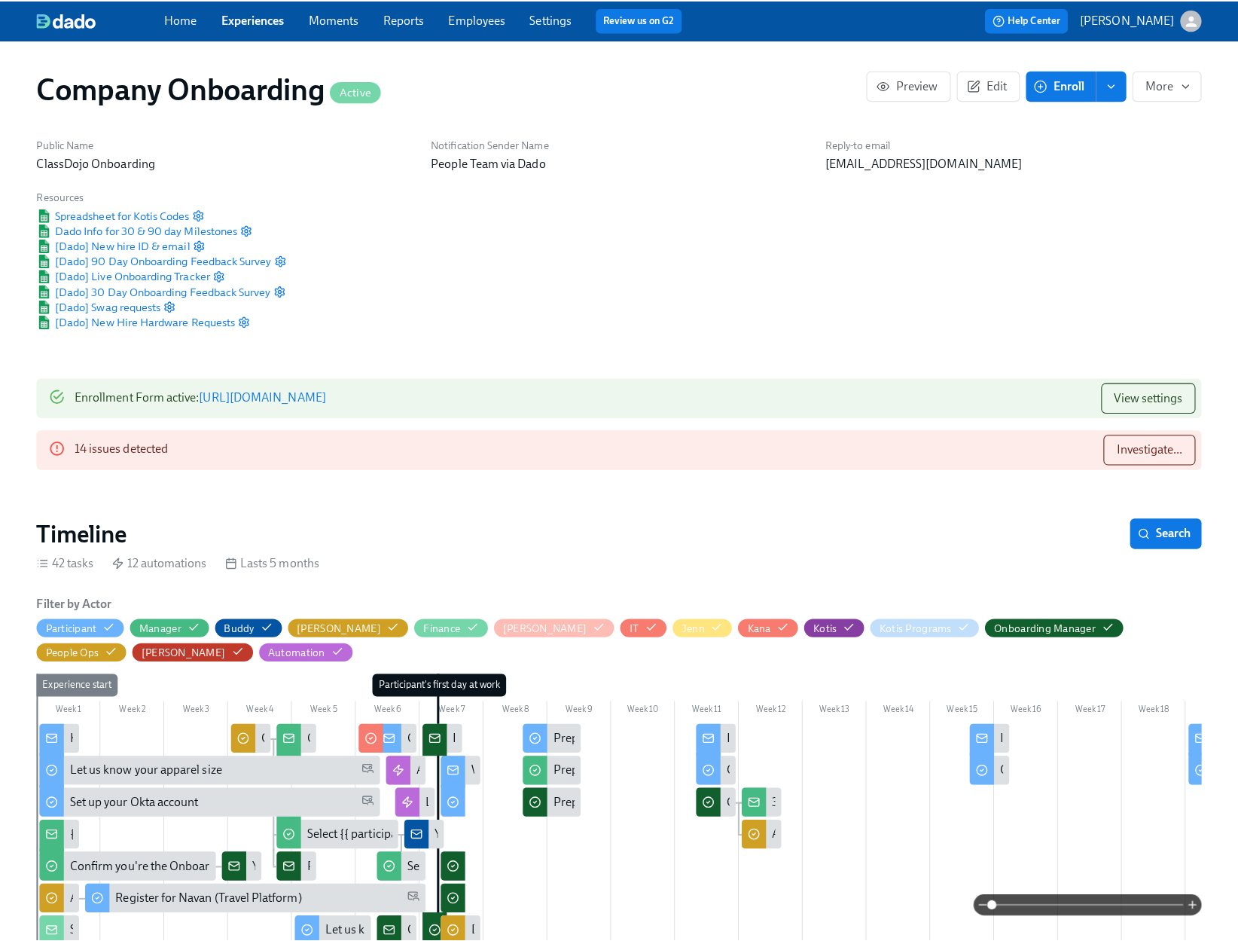
scroll to position [0, 26644]
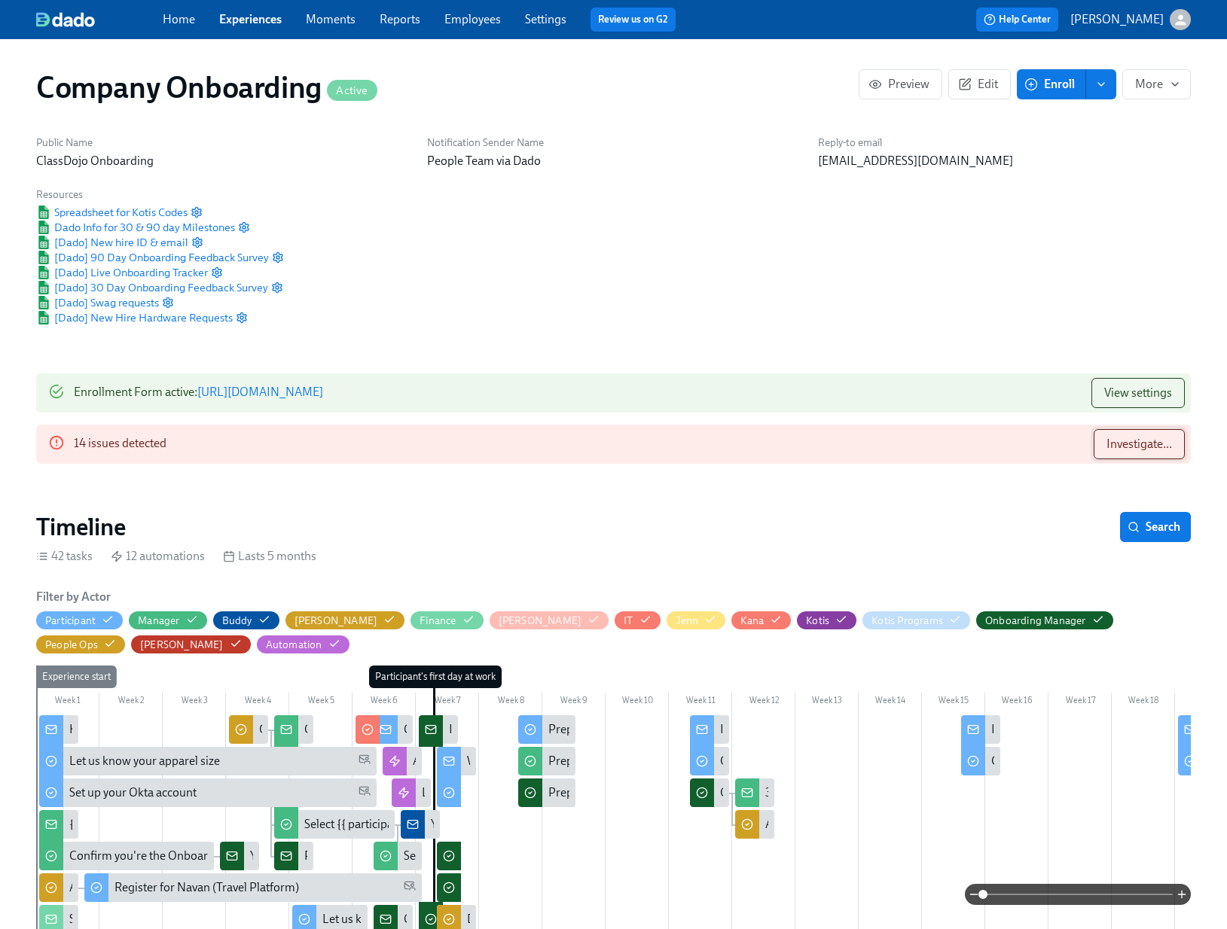
click at [1114, 447] on span "Investigate..." at bounding box center [1139, 444] width 66 height 15
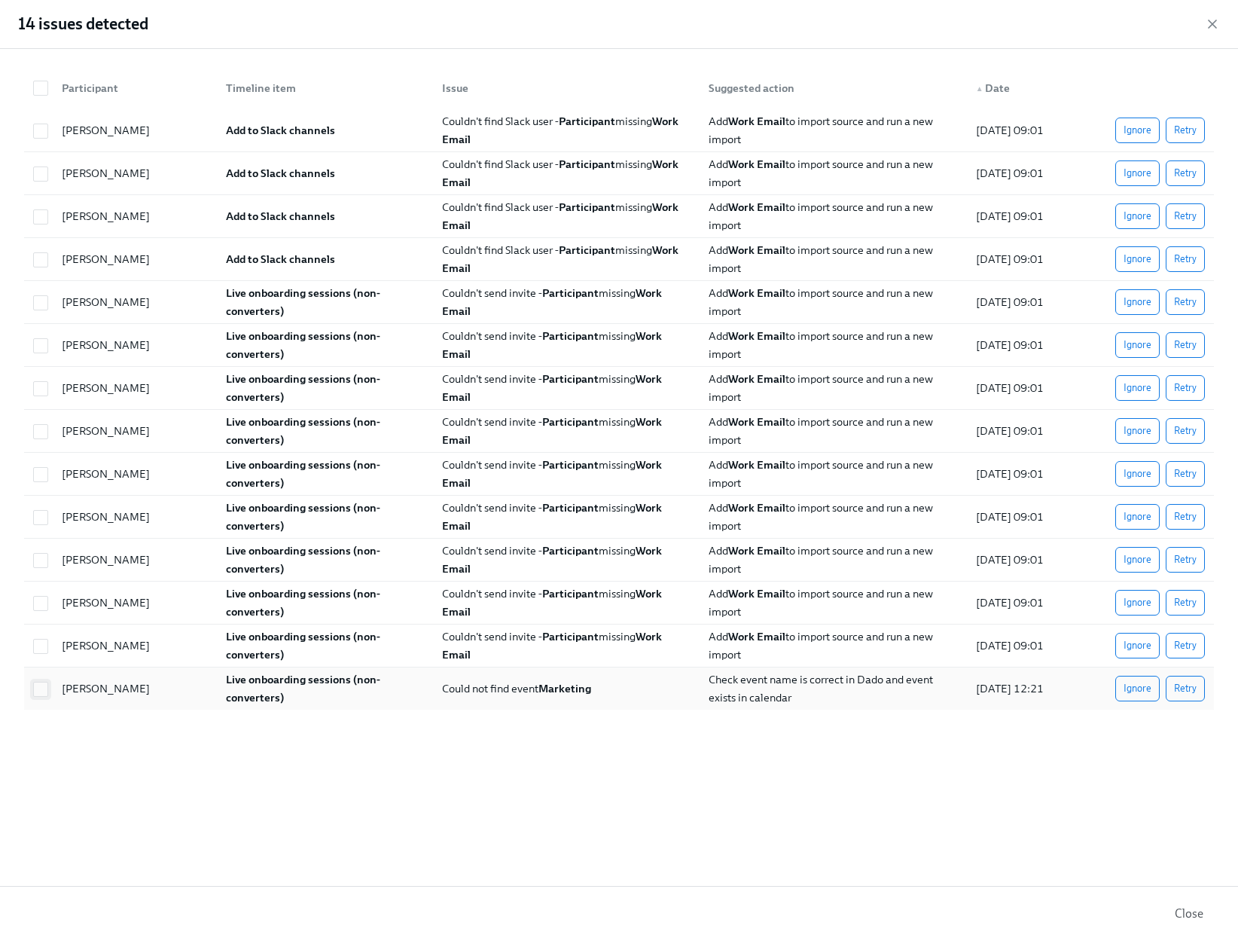
click at [42, 693] on input "checkbox" at bounding box center [41, 689] width 14 height 14
checkbox input "true"
click at [1128, 684] on span "Ignore" at bounding box center [1137, 688] width 28 height 15
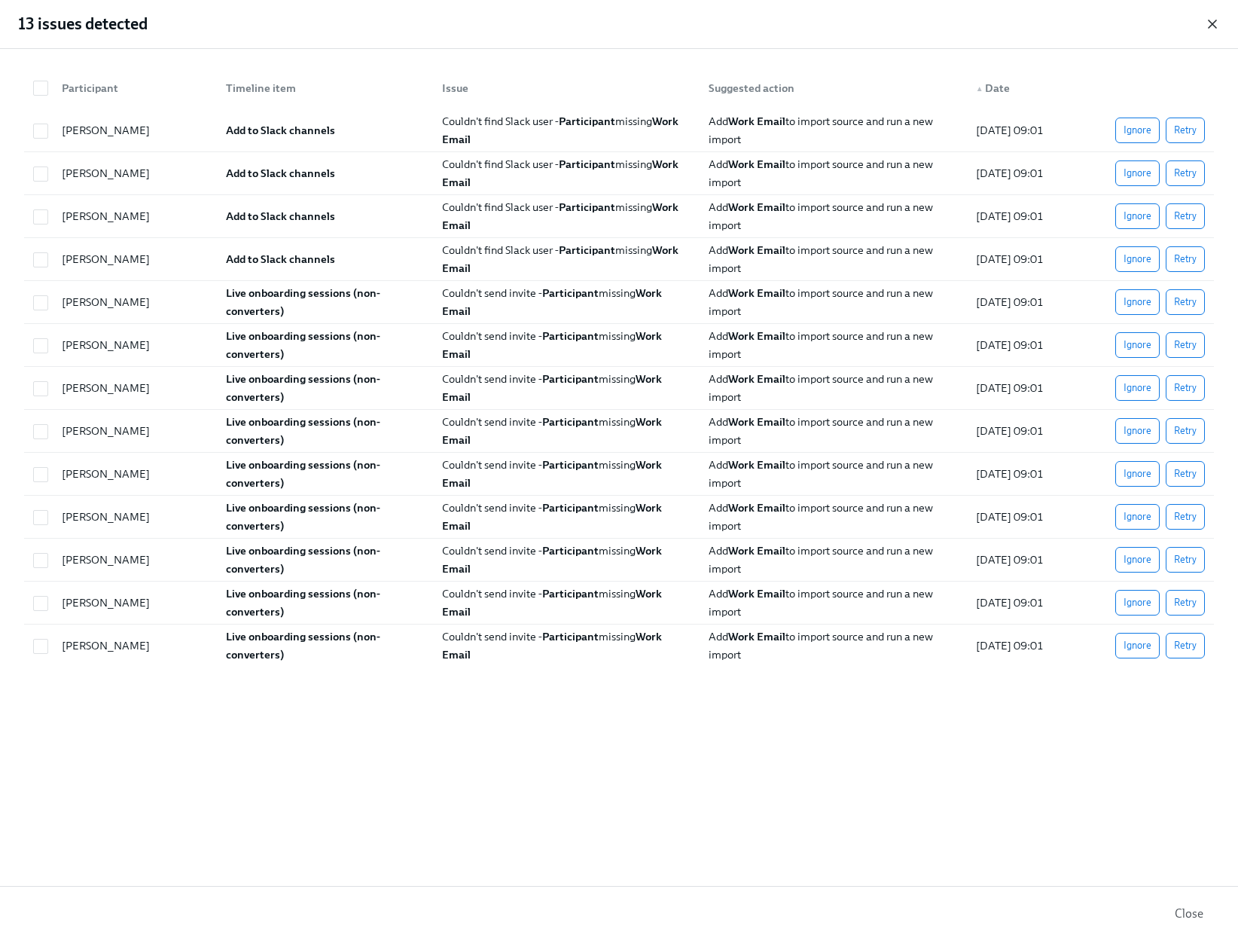
click at [1205, 23] on icon "button" at bounding box center [1212, 24] width 15 height 15
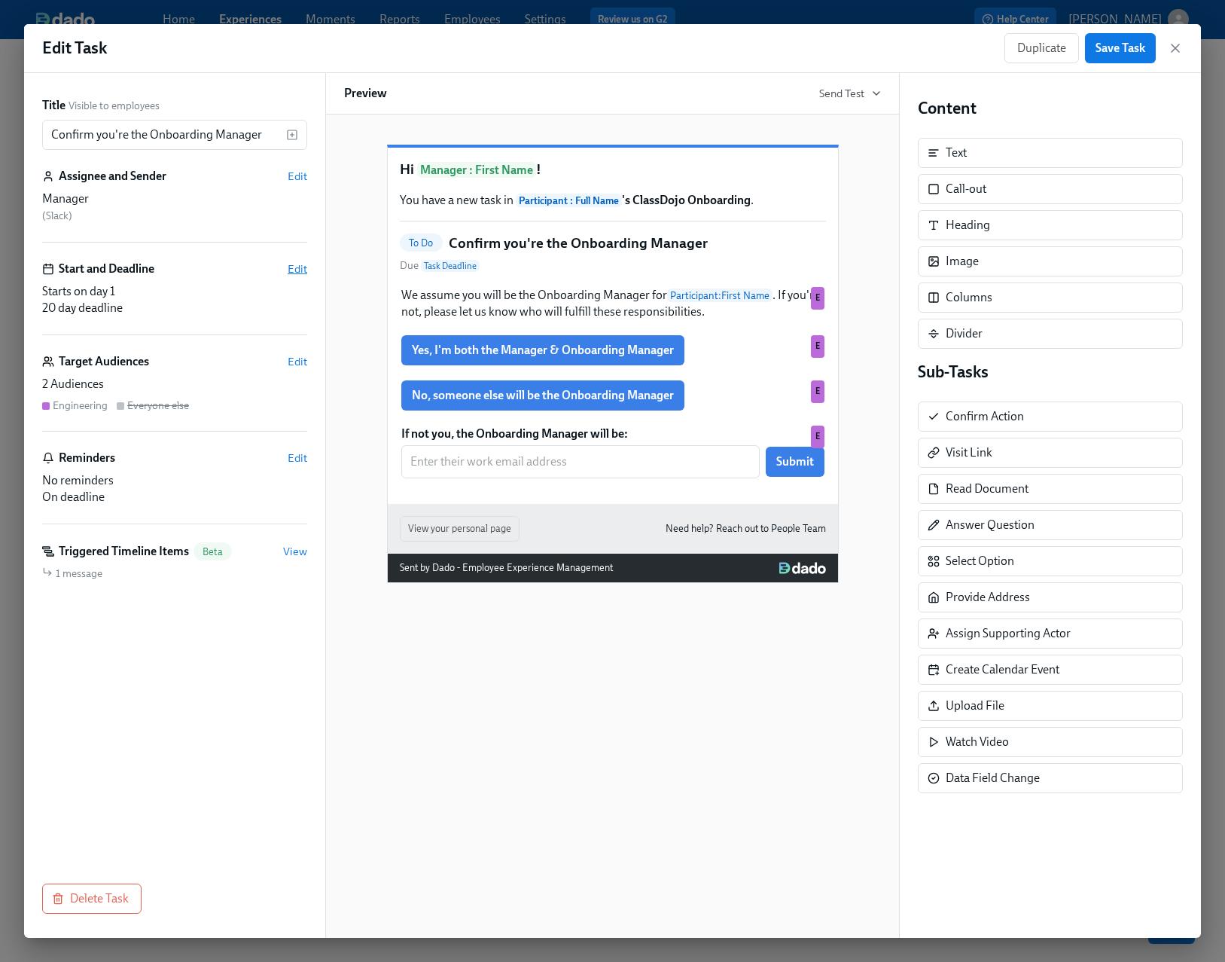
click at [294, 273] on span "Edit" at bounding box center [298, 268] width 20 height 15
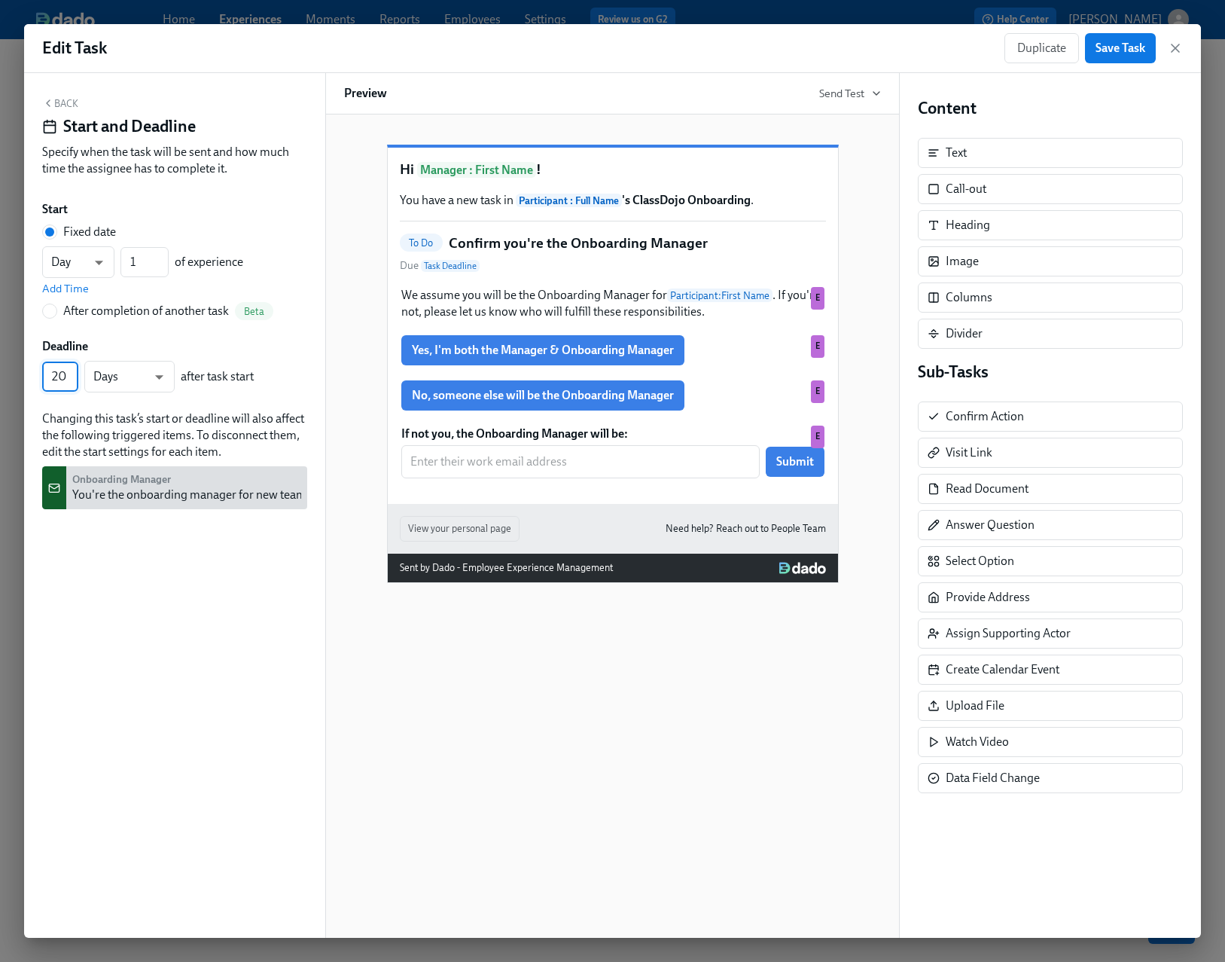
drag, startPoint x: 65, startPoint y: 376, endPoint x: 50, endPoint y: 376, distance: 15.1
click at [50, 376] on input "20" at bounding box center [60, 376] width 36 height 30
type input "38"
click at [1125, 57] on button "Save Task" at bounding box center [1120, 48] width 71 height 30
click at [1175, 50] on icon "button" at bounding box center [1175, 48] width 15 height 15
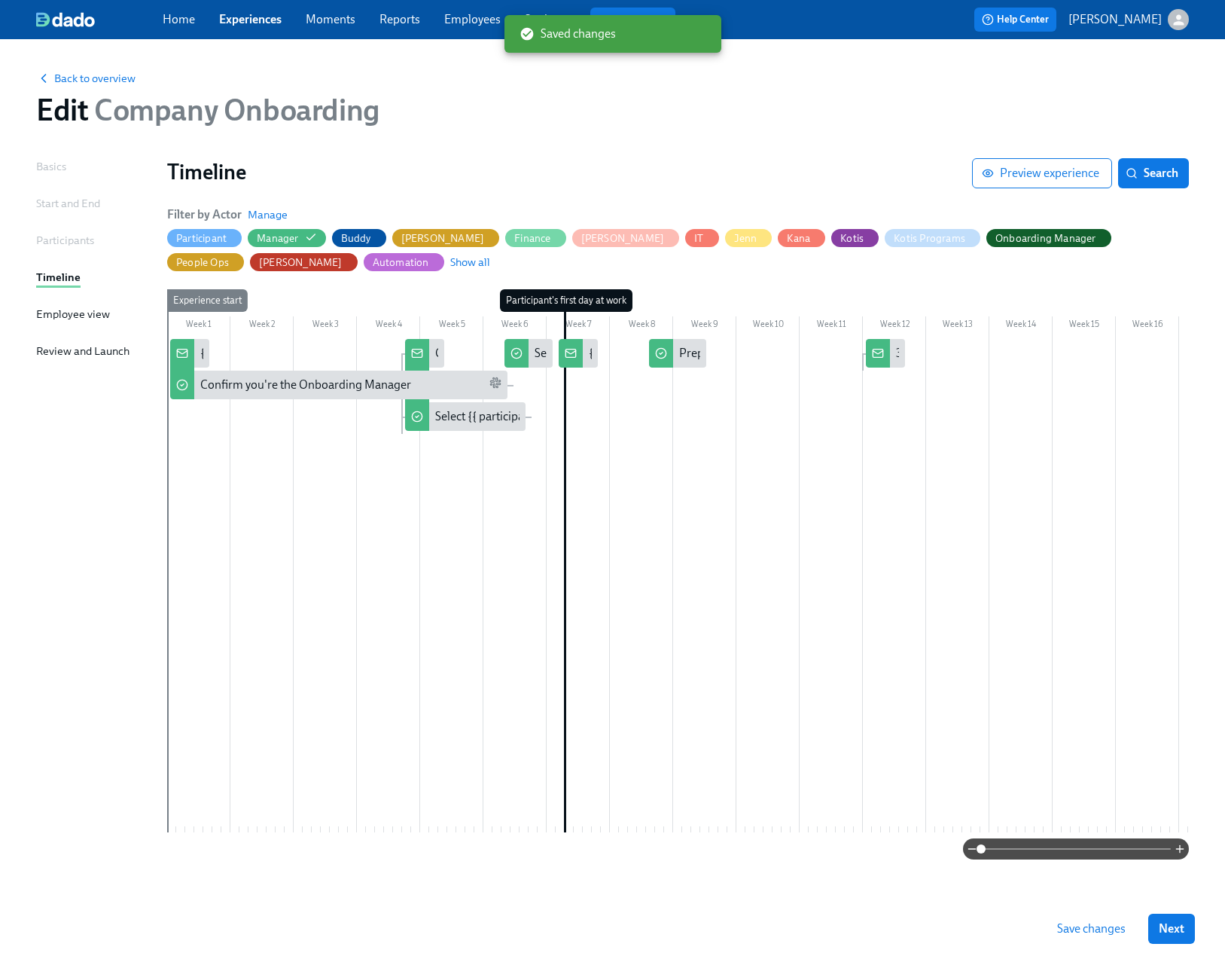
click at [1109, 934] on span "Save changes" at bounding box center [1091, 928] width 69 height 15
click at [438, 356] on div "Onboarding doc for {{ participant.fullName }} is ready" at bounding box center [424, 353] width 39 height 29
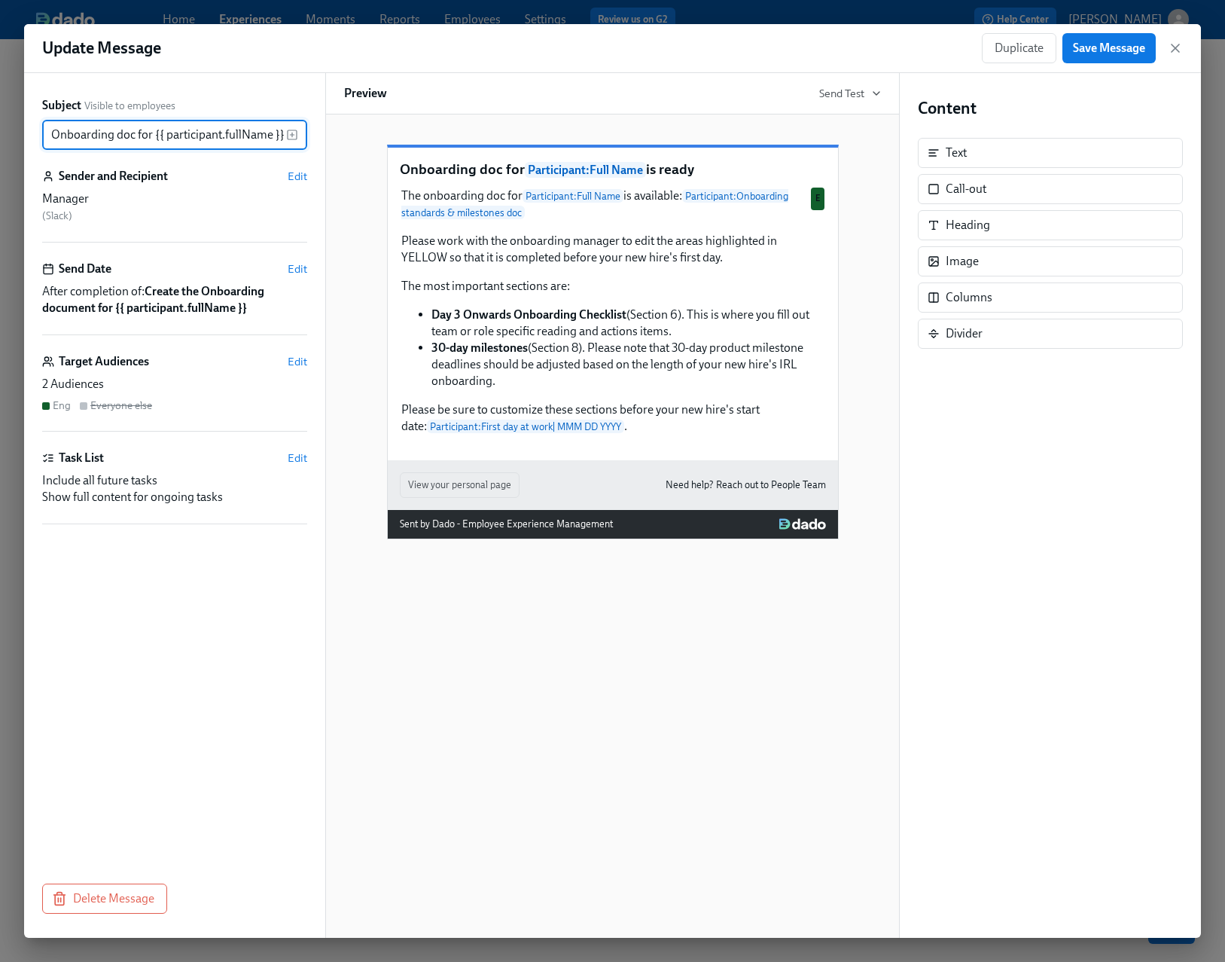
scroll to position [0, 38]
click at [1171, 58] on div "Duplicate Save Message" at bounding box center [1082, 48] width 201 height 30
click at [1173, 50] on icon "button" at bounding box center [1176, 48] width 8 height 8
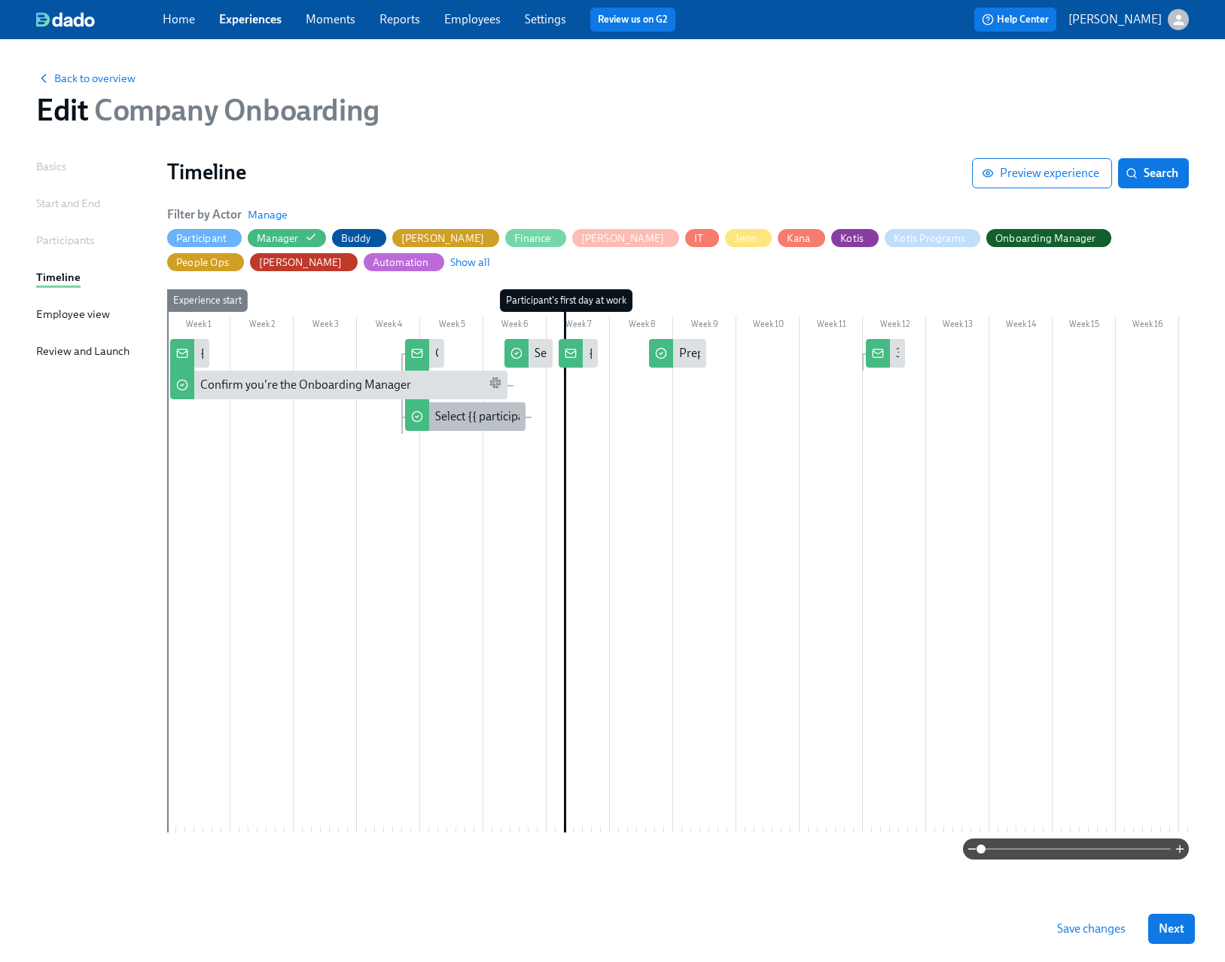
click at [450, 414] on div "Select {{ participant.firstName }}'s buddy" at bounding box center [539, 416] width 209 height 17
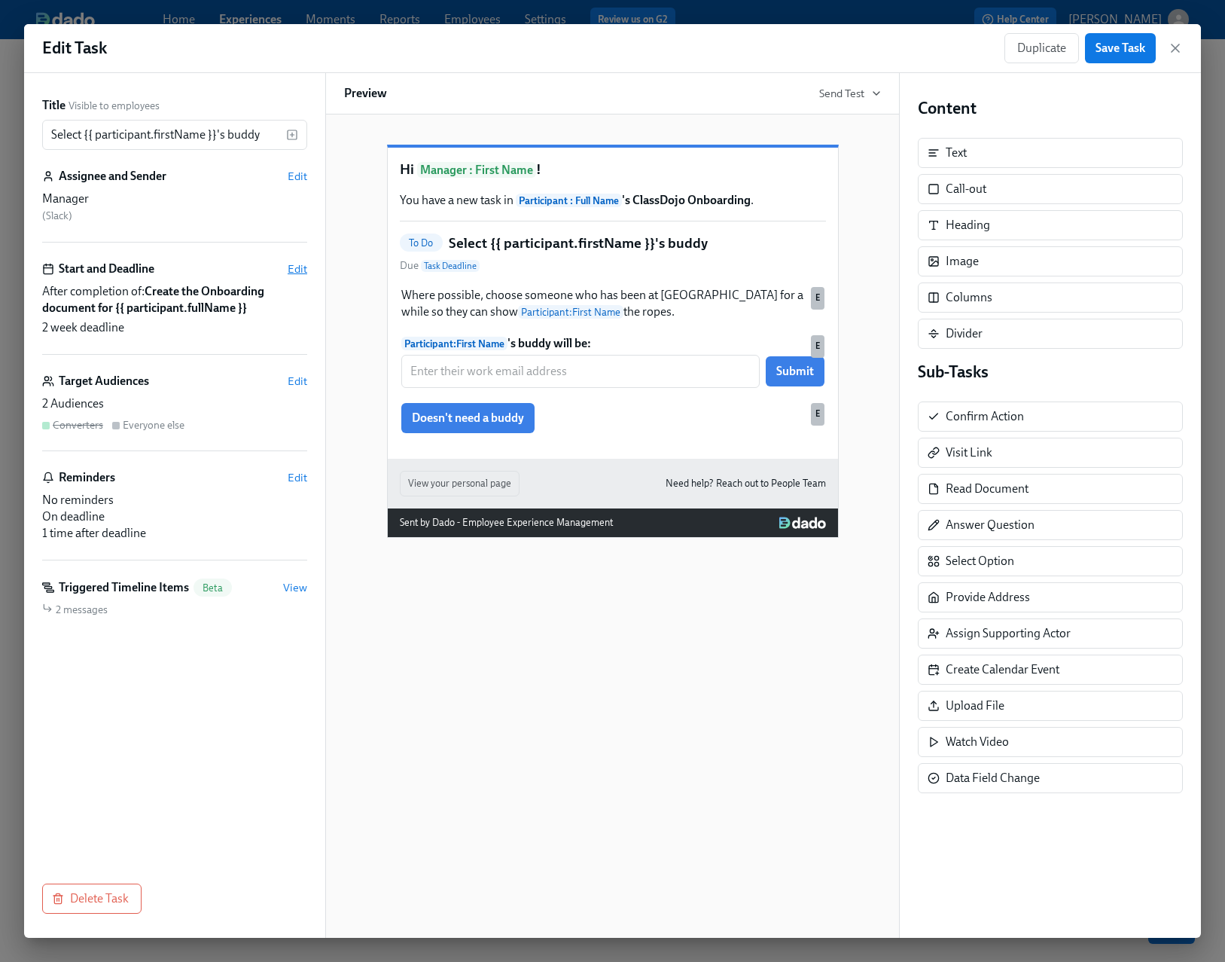
click at [300, 264] on span "Edit" at bounding box center [298, 268] width 20 height 15
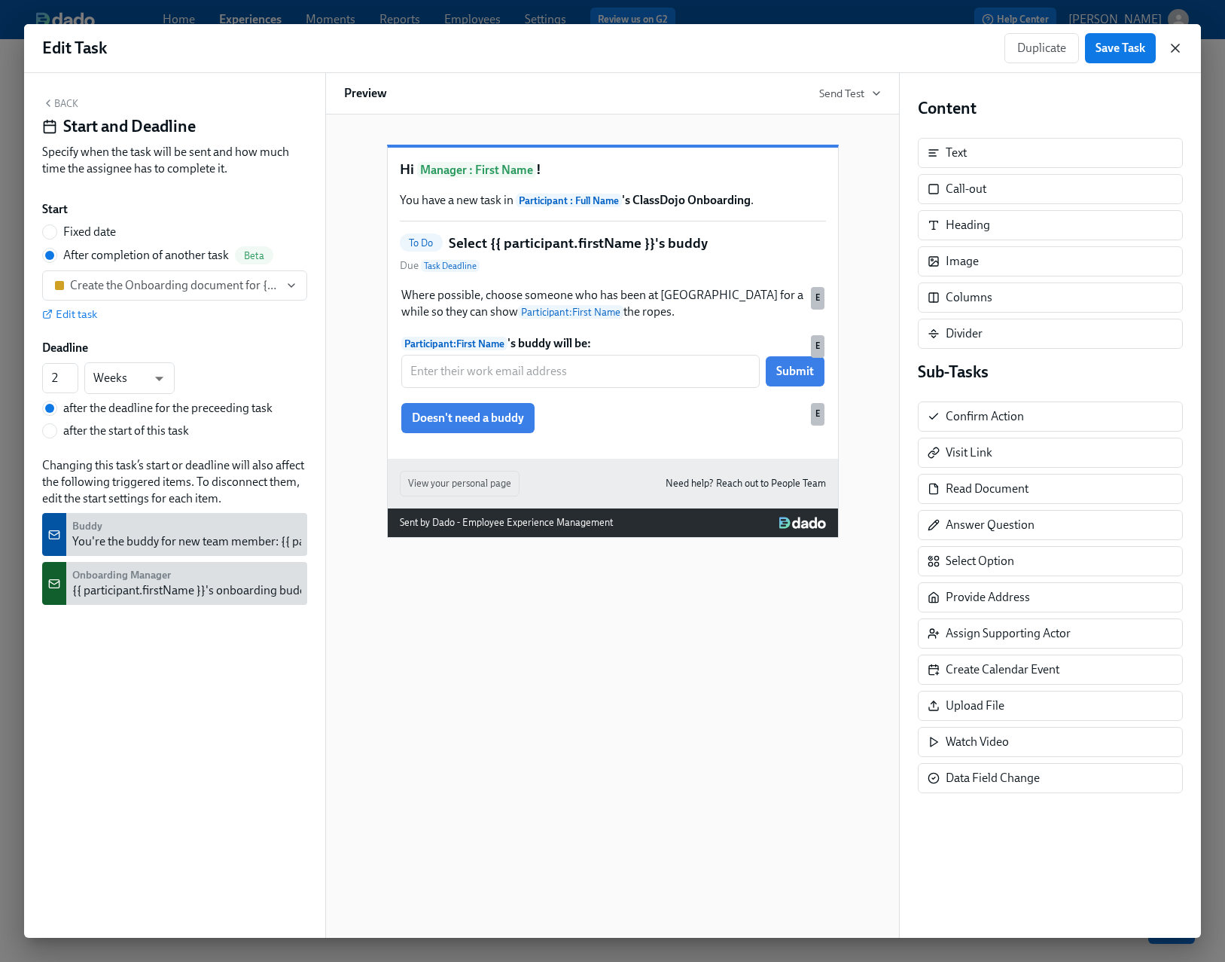
click at [1173, 53] on icon "button" at bounding box center [1175, 48] width 15 height 15
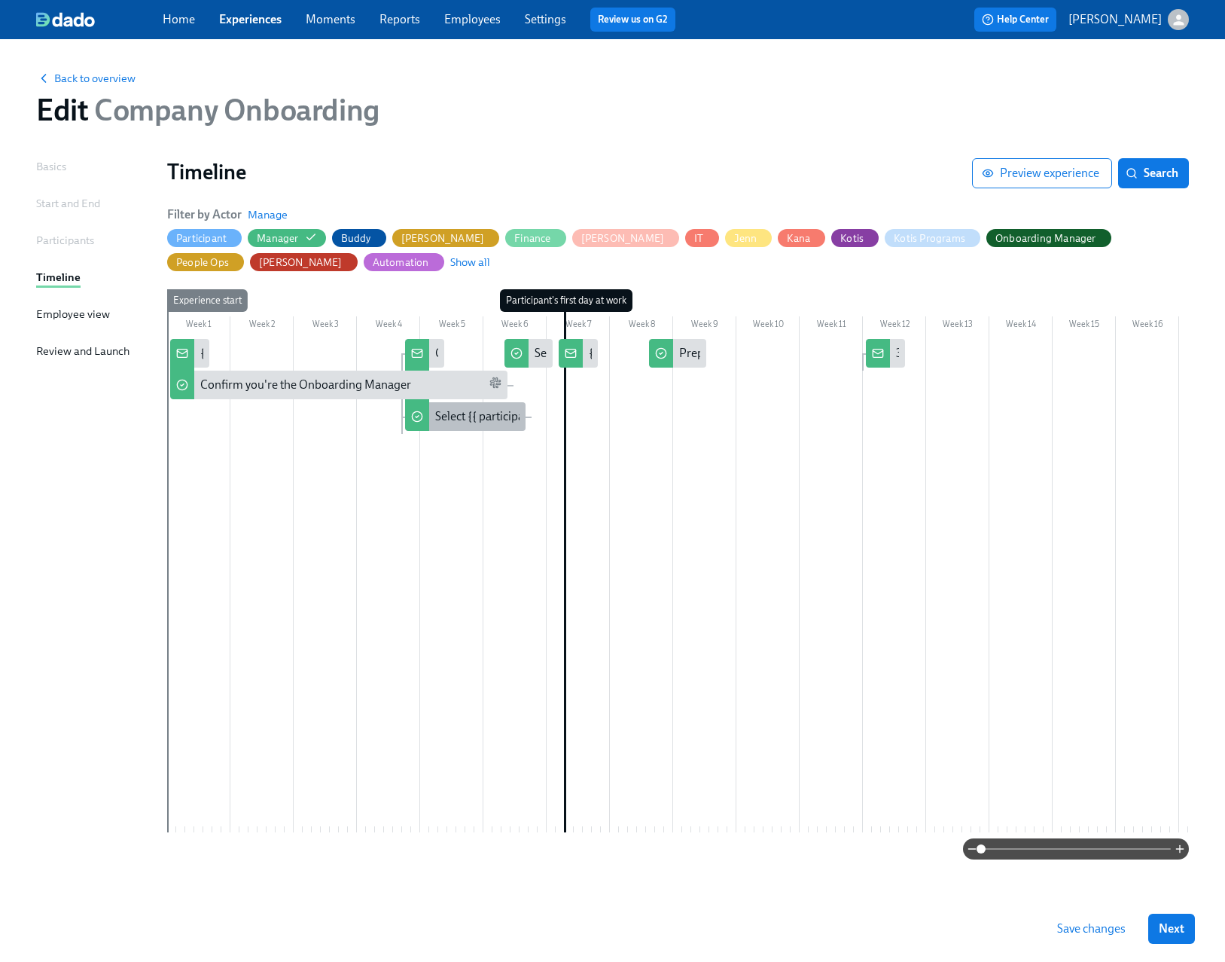
click at [463, 421] on div "Select {{ participant.firstName }}'s buddy" at bounding box center [539, 416] width 209 height 17
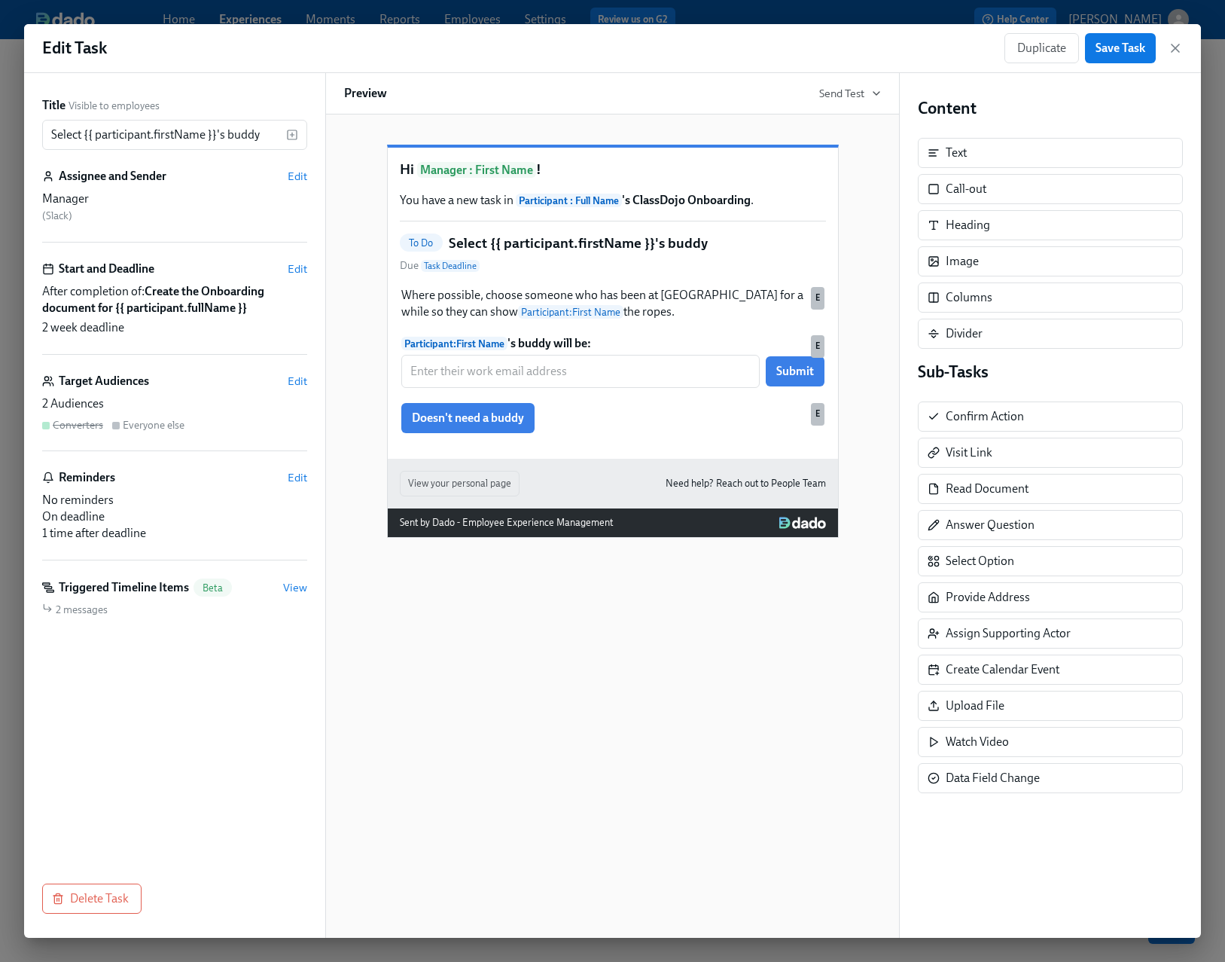
click at [1175, 50] on icon "button" at bounding box center [1175, 48] width 15 height 15
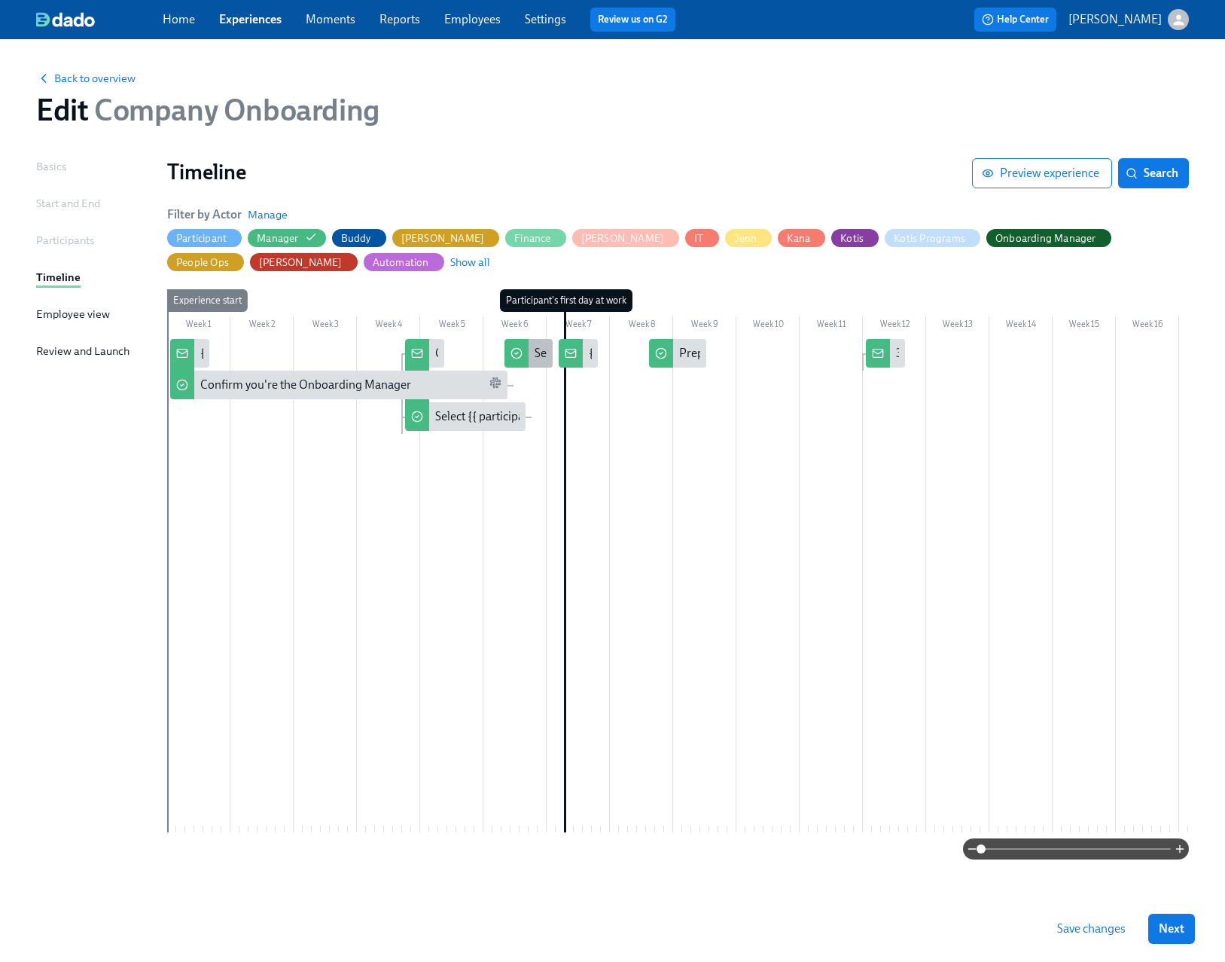
click at [541, 356] on div "Set up your 1:1s with {{ participant.firstName }}" at bounding box center [654, 353] width 239 height 17
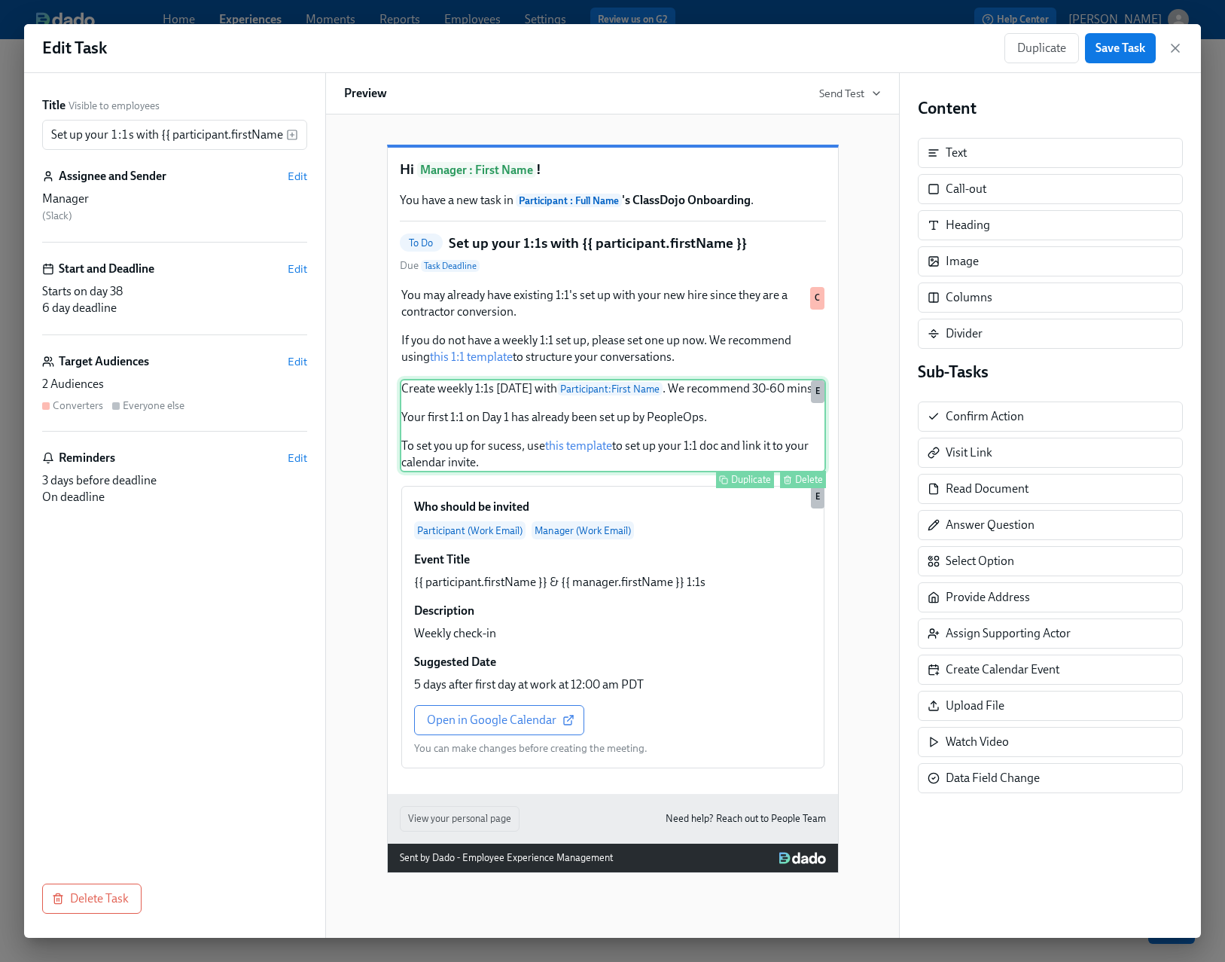
scroll to position [47, 0]
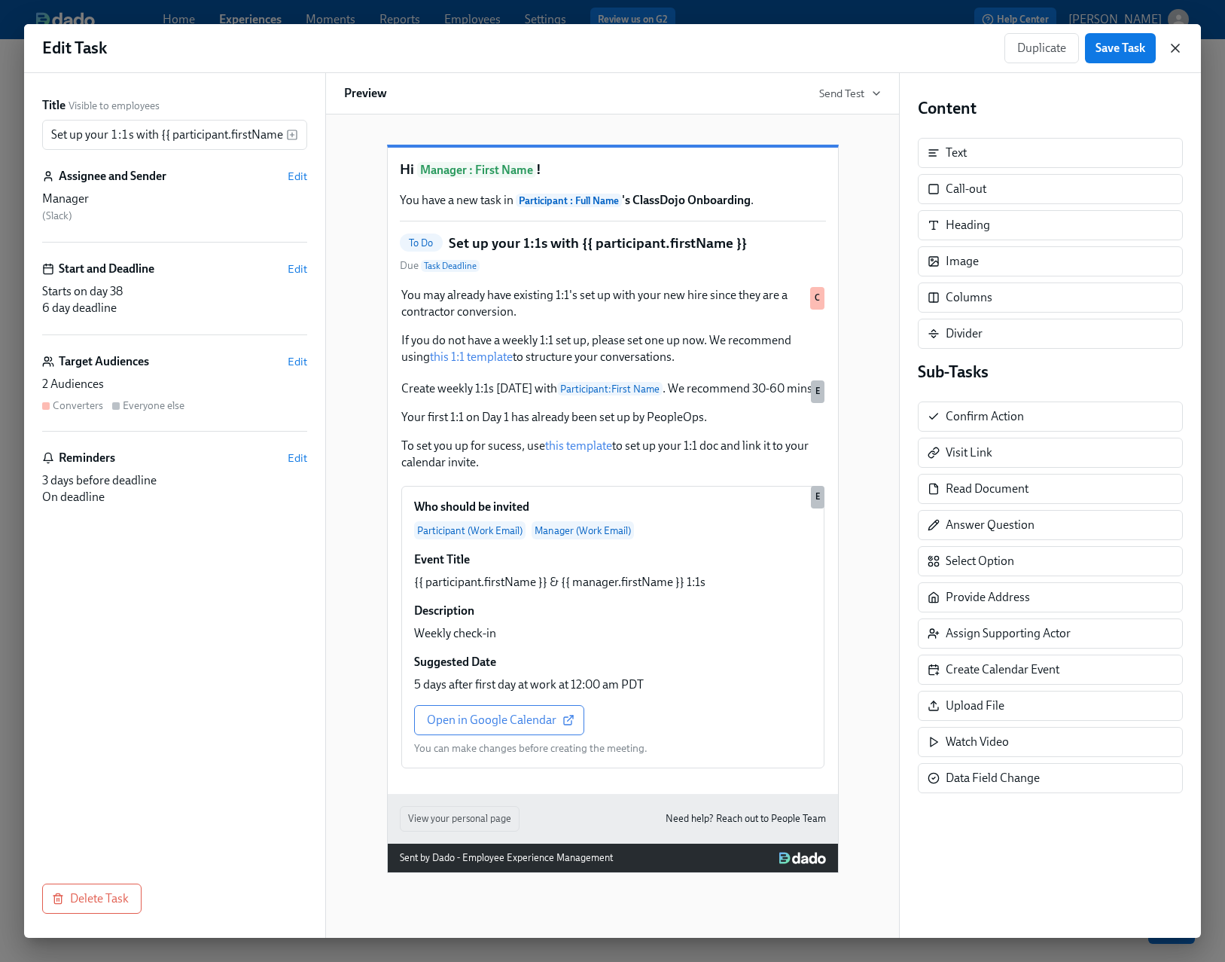
click at [1175, 52] on icon "button" at bounding box center [1175, 48] width 15 height 15
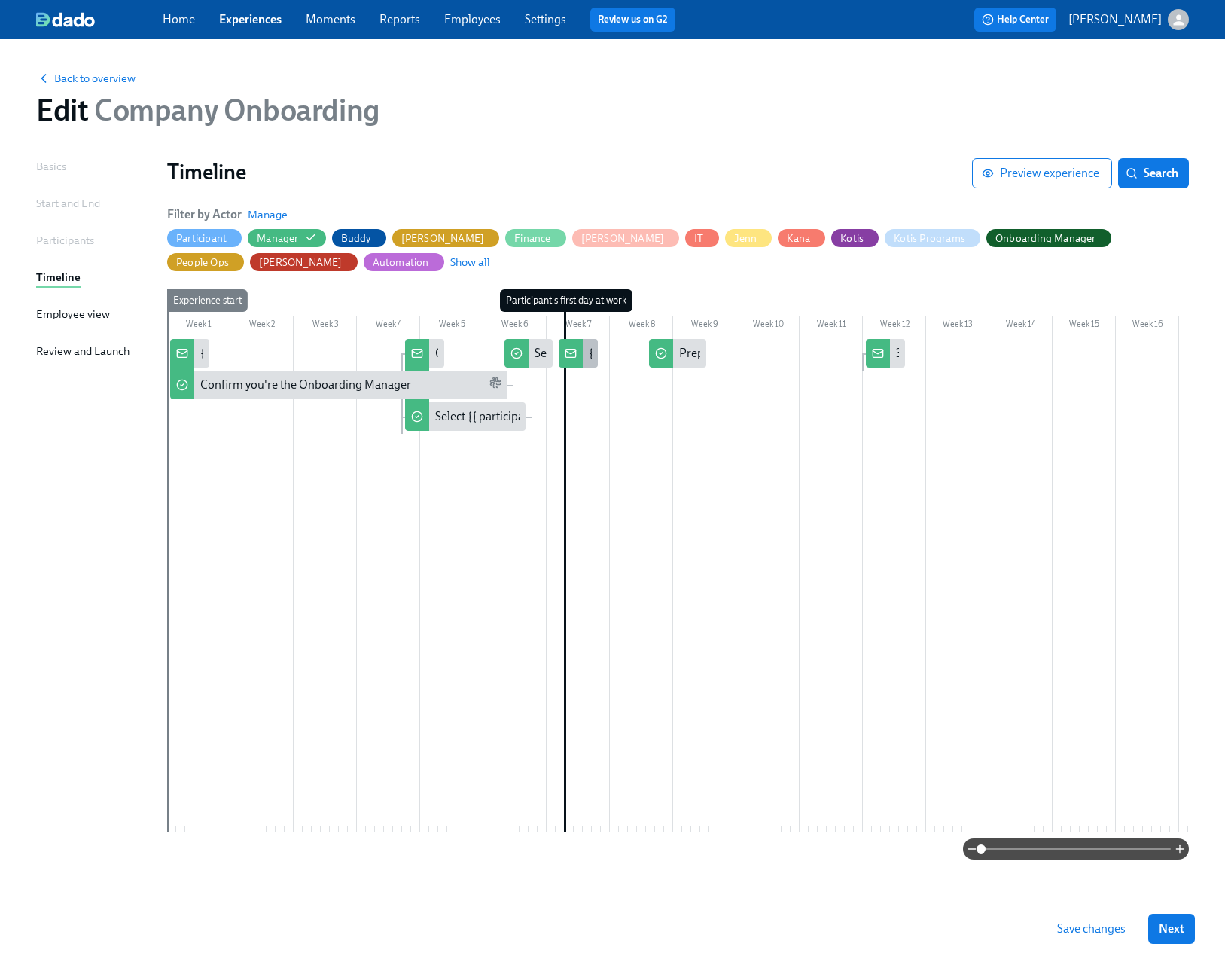
click at [576, 361] on div at bounding box center [571, 353] width 24 height 29
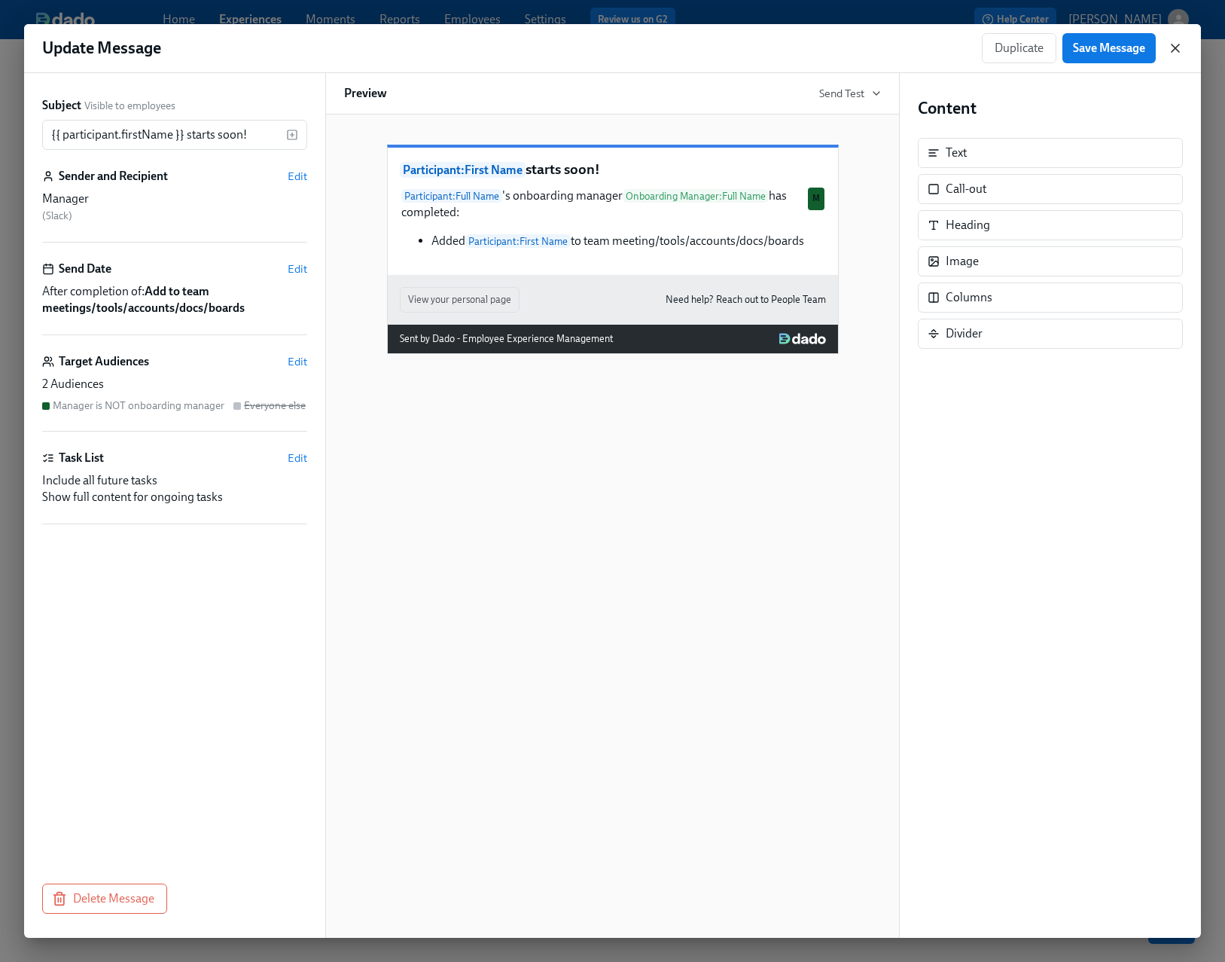
click at [1171, 50] on icon "button" at bounding box center [1175, 48] width 15 height 15
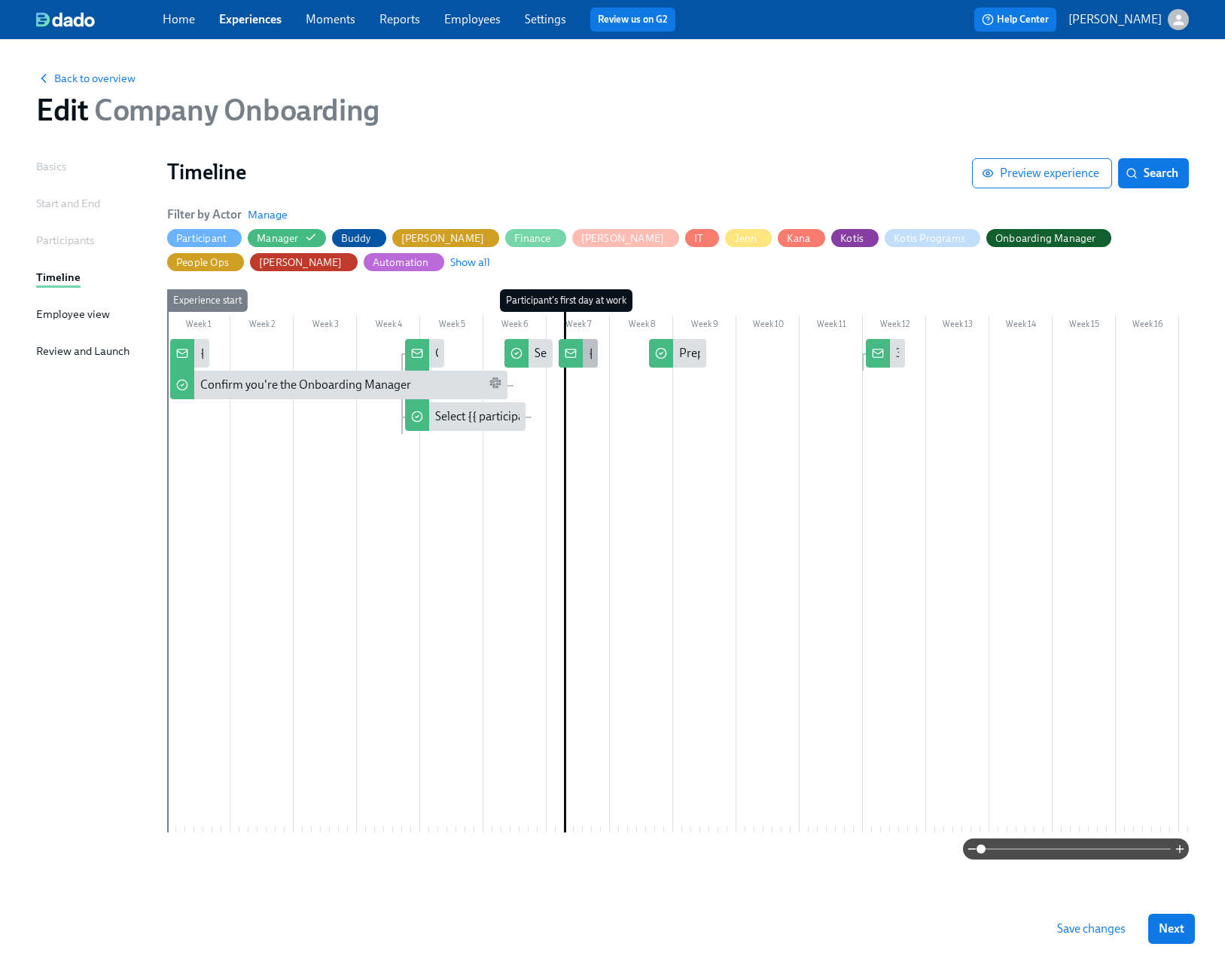
click at [587, 357] on div "{{ participant.firstName }} starts soon!" at bounding box center [578, 353] width 39 height 29
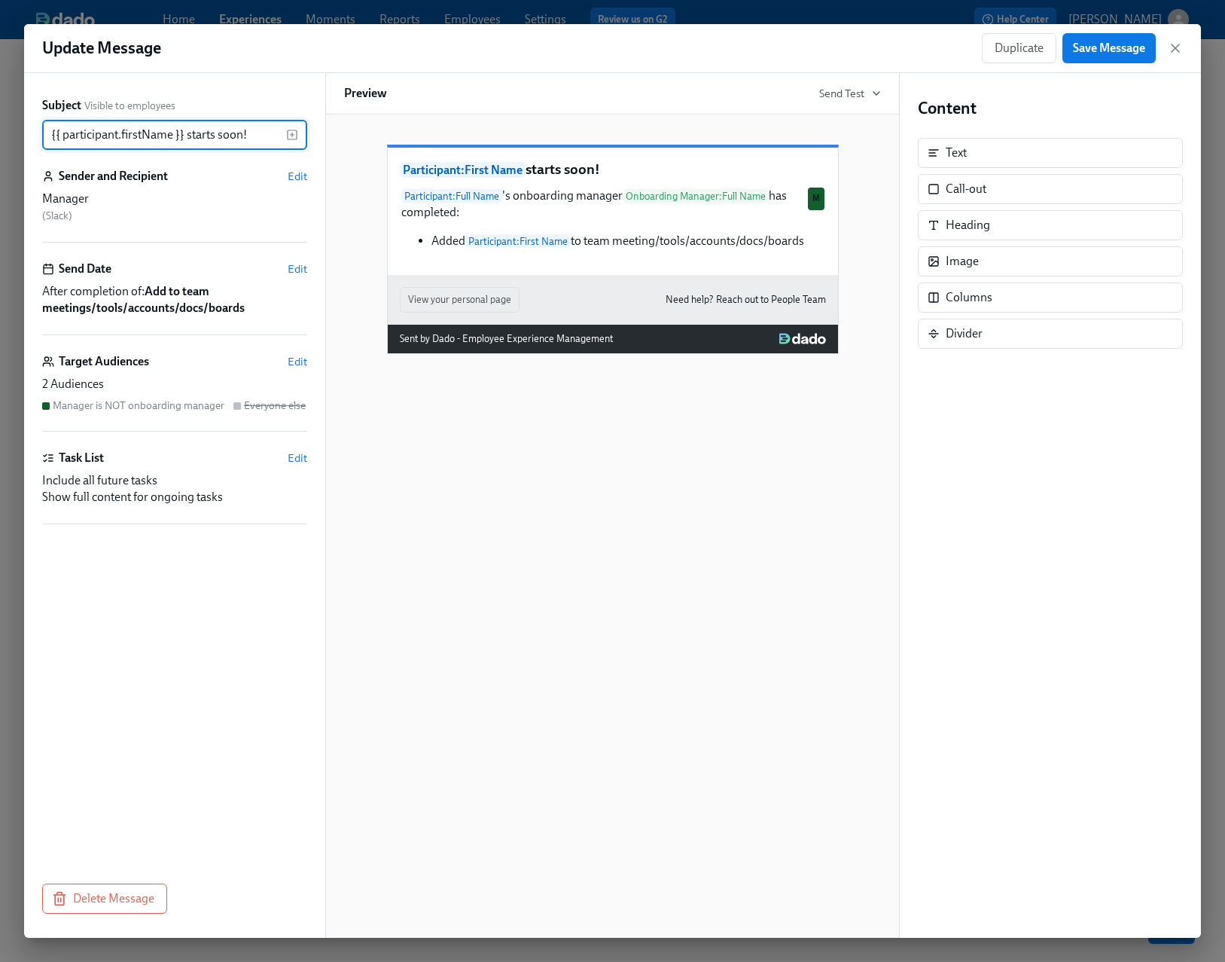
click at [1175, 44] on icon "button" at bounding box center [1175, 48] width 15 height 15
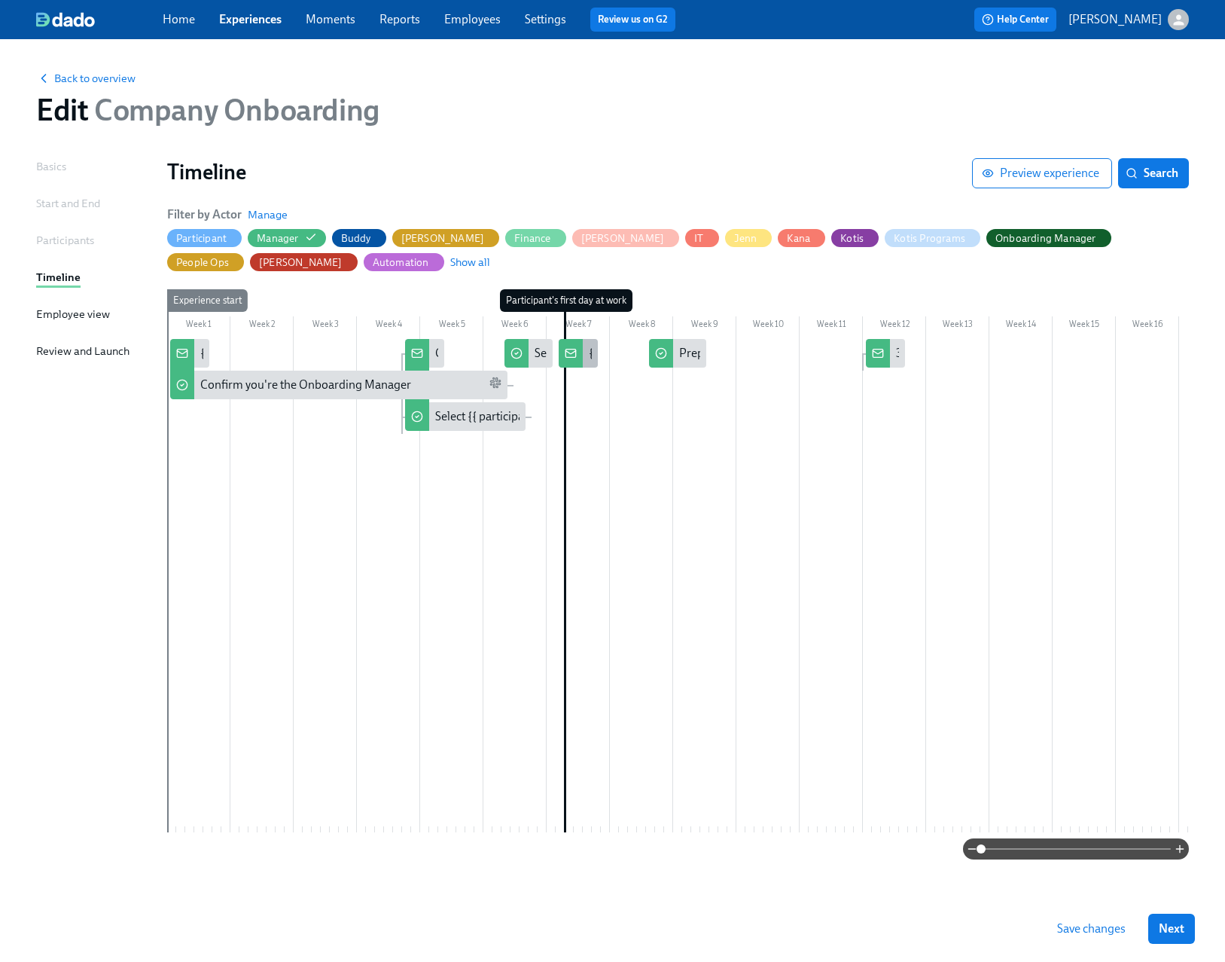
click at [582, 349] on div at bounding box center [571, 353] width 24 height 29
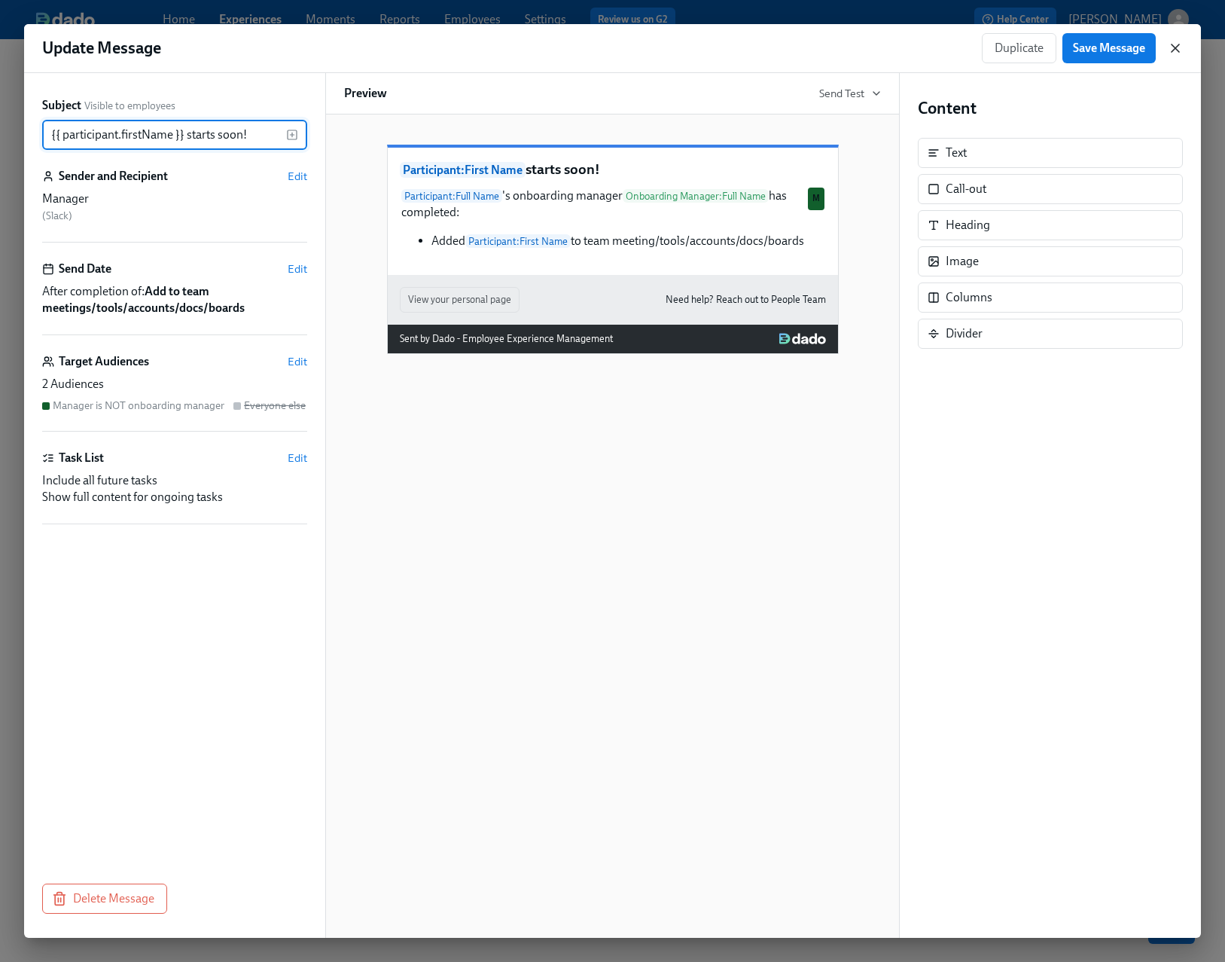
click at [1181, 47] on icon "button" at bounding box center [1175, 48] width 15 height 15
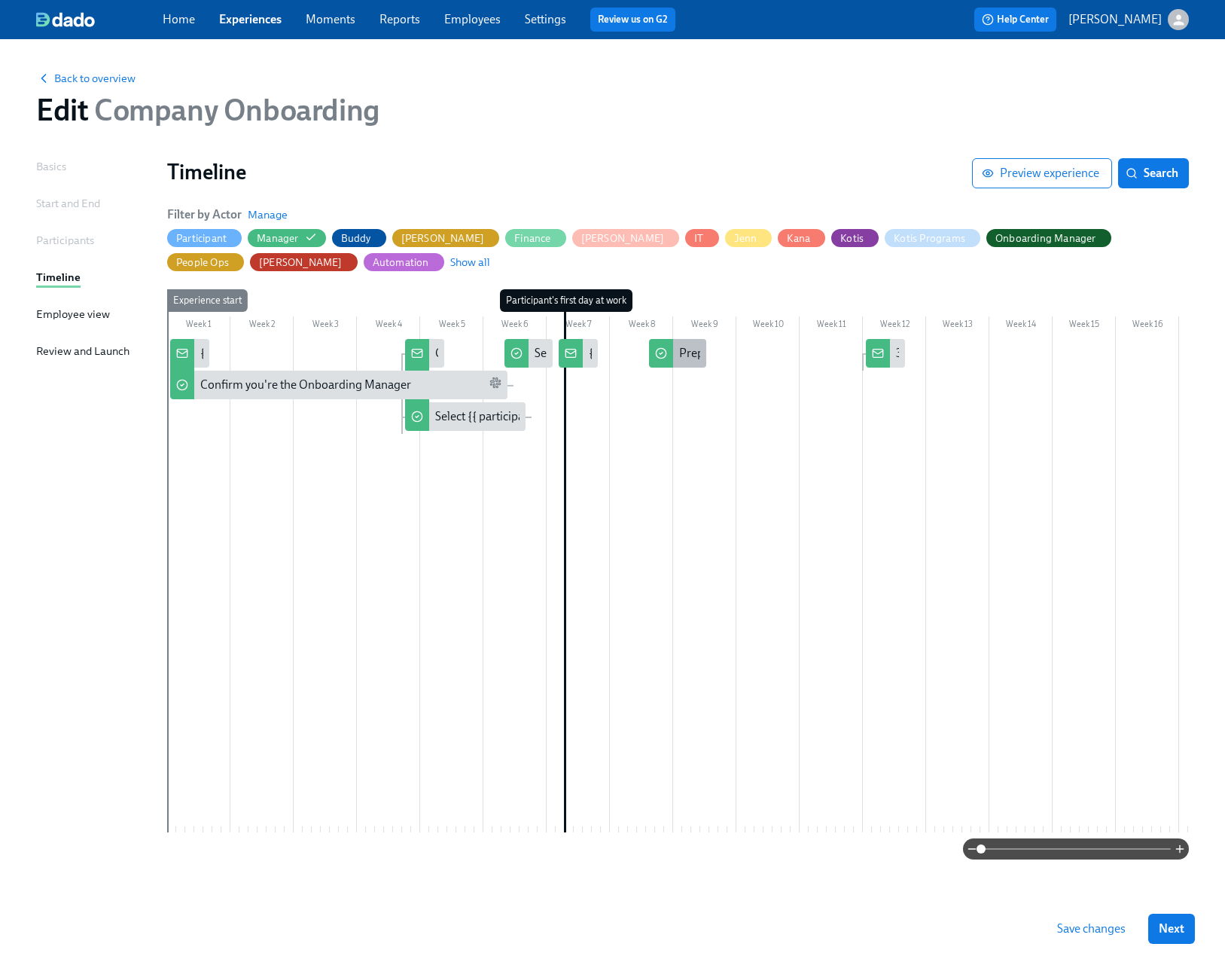
click at [687, 359] on div "Prepare a Like and a Wish for your next 1:1 with {{ participant.firstName }}" at bounding box center [866, 353] width 375 height 17
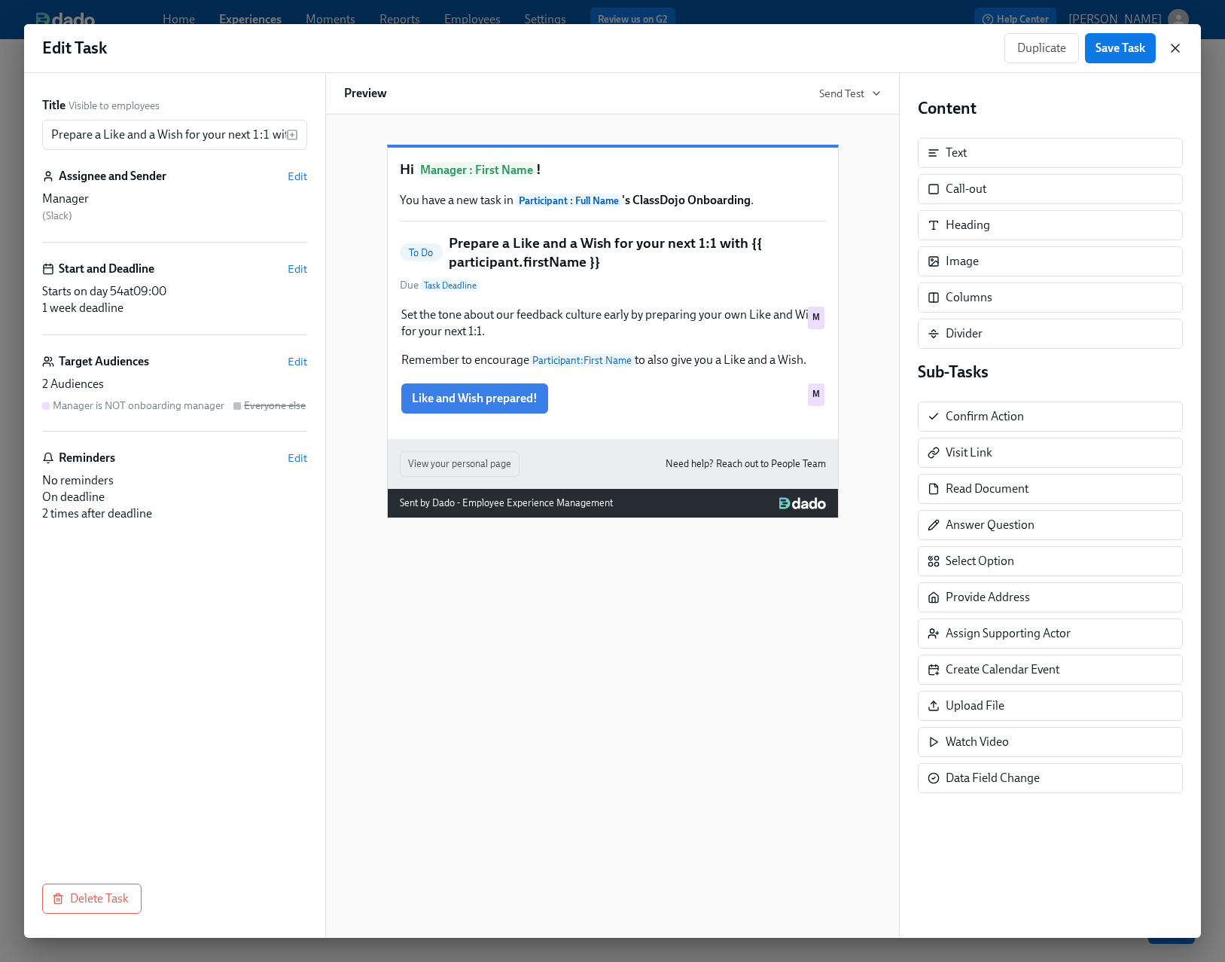
click at [1174, 45] on icon "button" at bounding box center [1175, 48] width 15 height 15
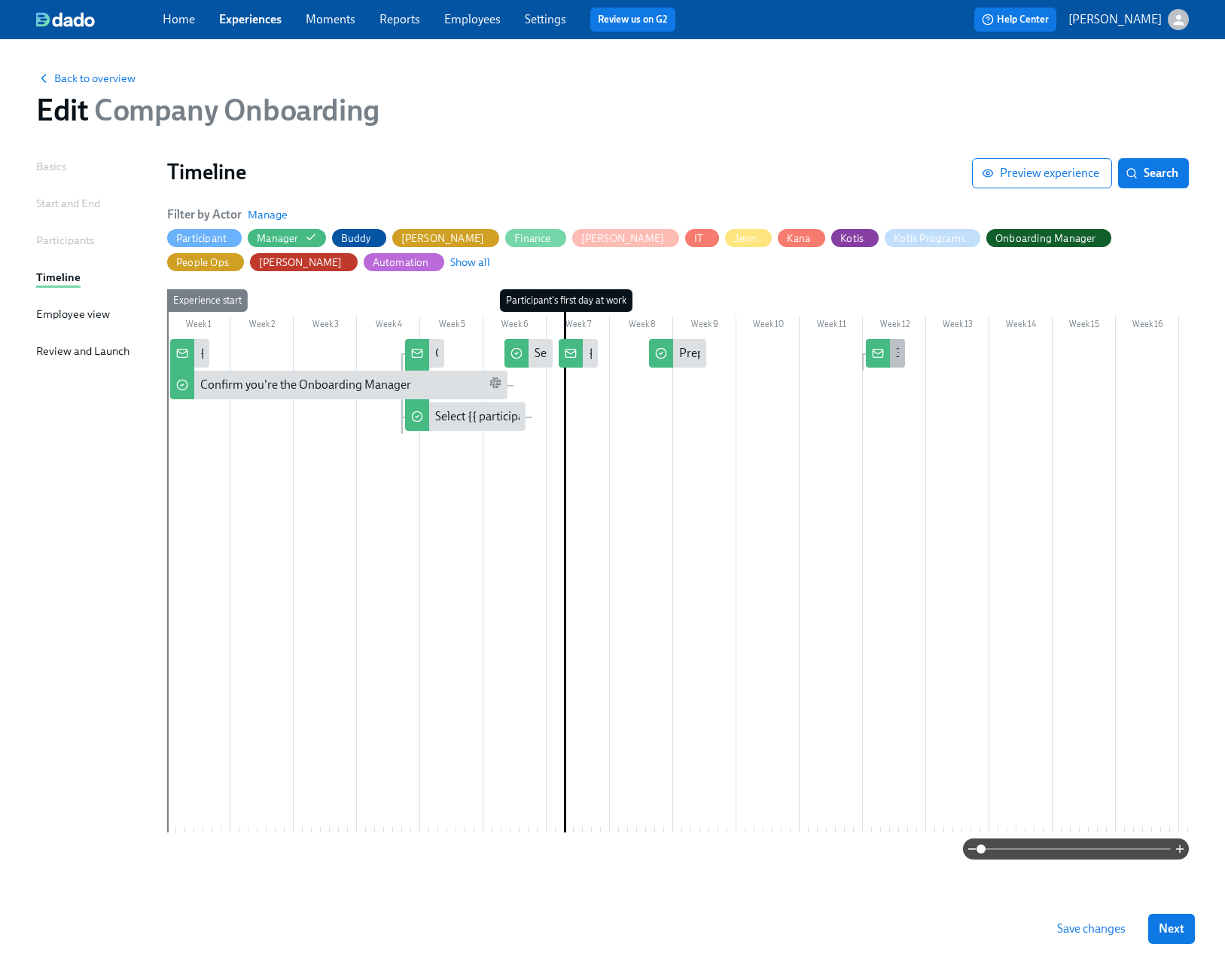
click at [891, 360] on div "30 day check-in completed" at bounding box center [885, 353] width 39 height 29
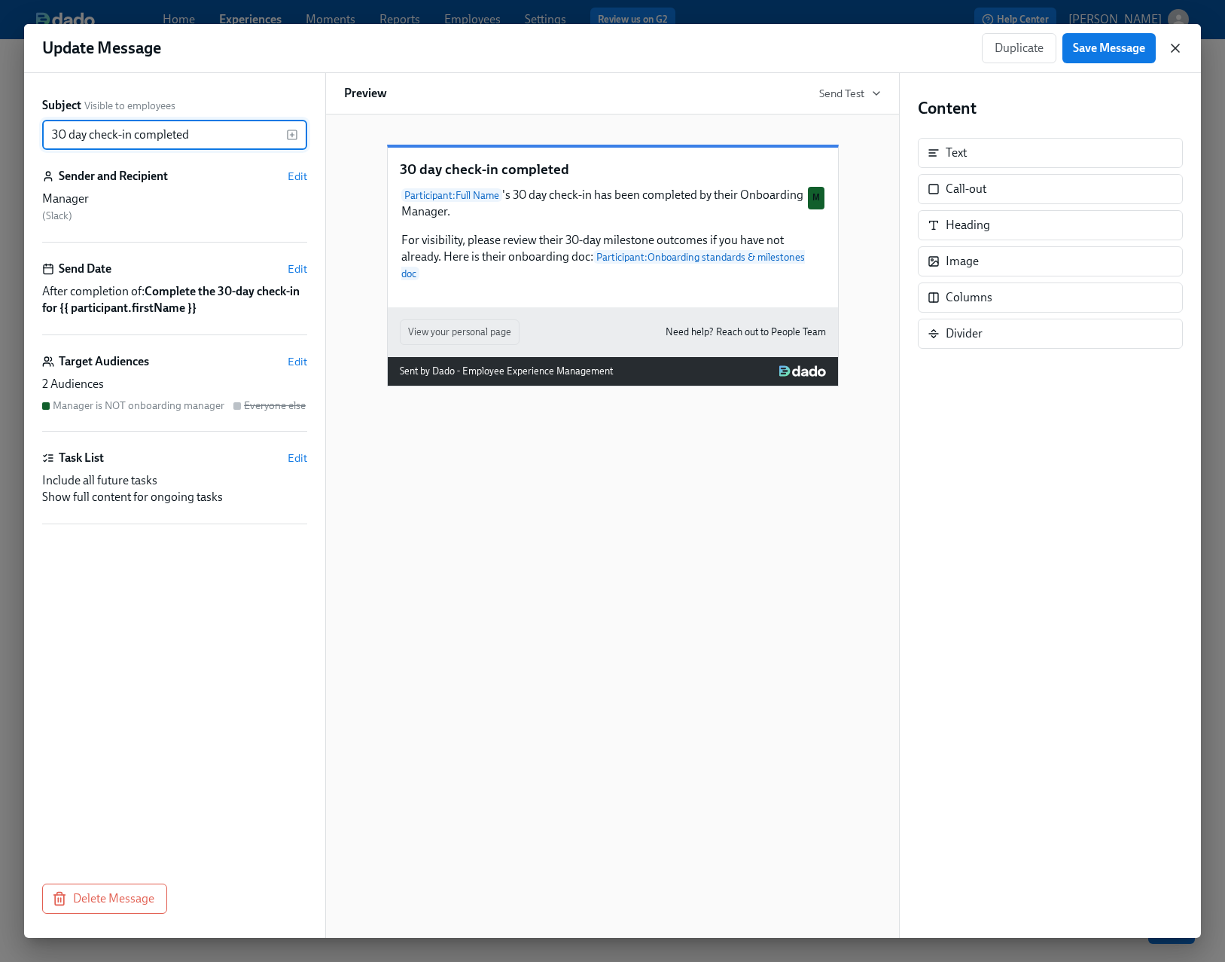
click at [1181, 54] on icon "button" at bounding box center [1175, 48] width 15 height 15
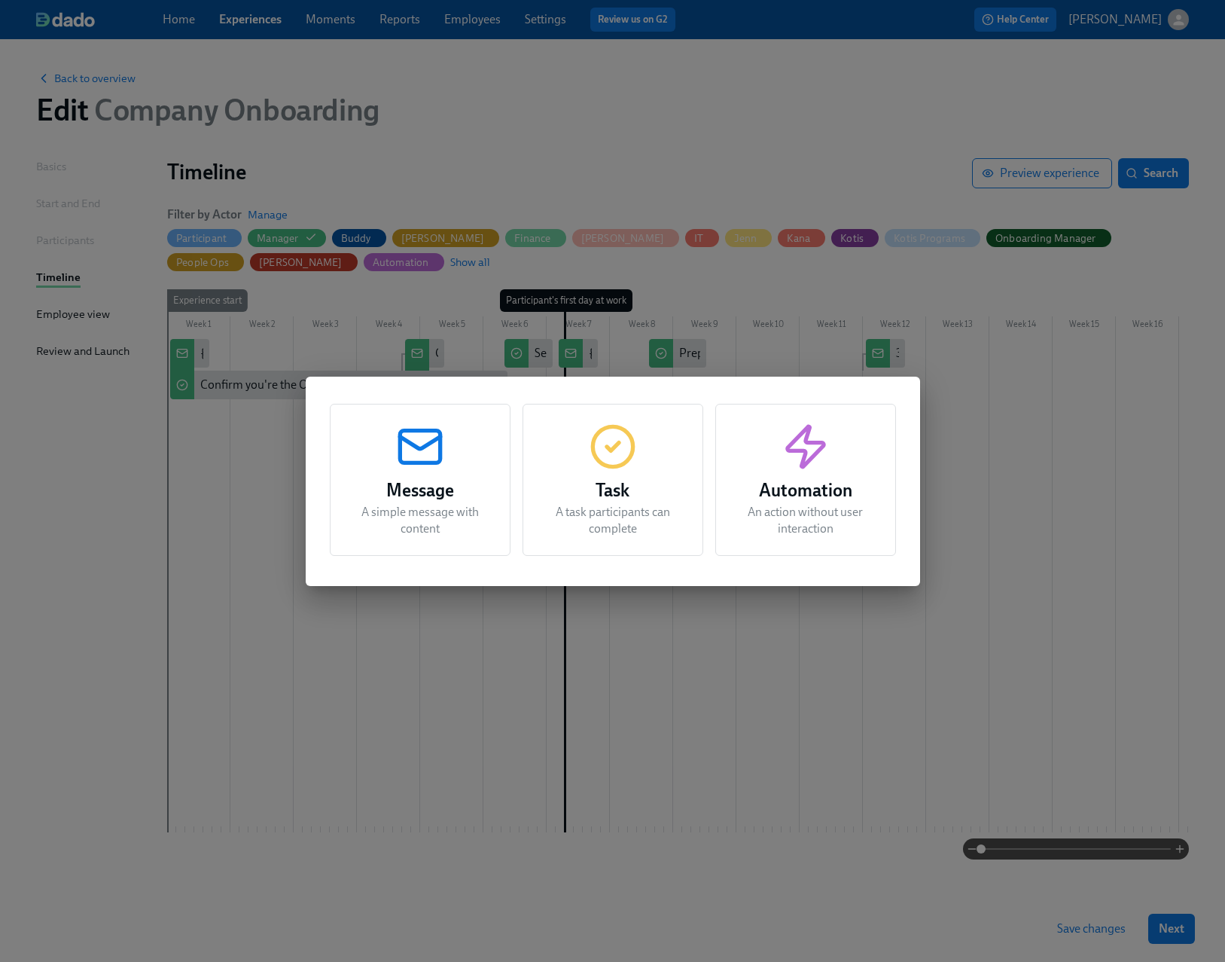
drag, startPoint x: 1088, startPoint y: 611, endPoint x: 1020, endPoint y: 614, distance: 67.9
click at [1020, 614] on div "Message A simple message with content Task A task participants can complete Aut…" at bounding box center [612, 481] width 1225 height 962
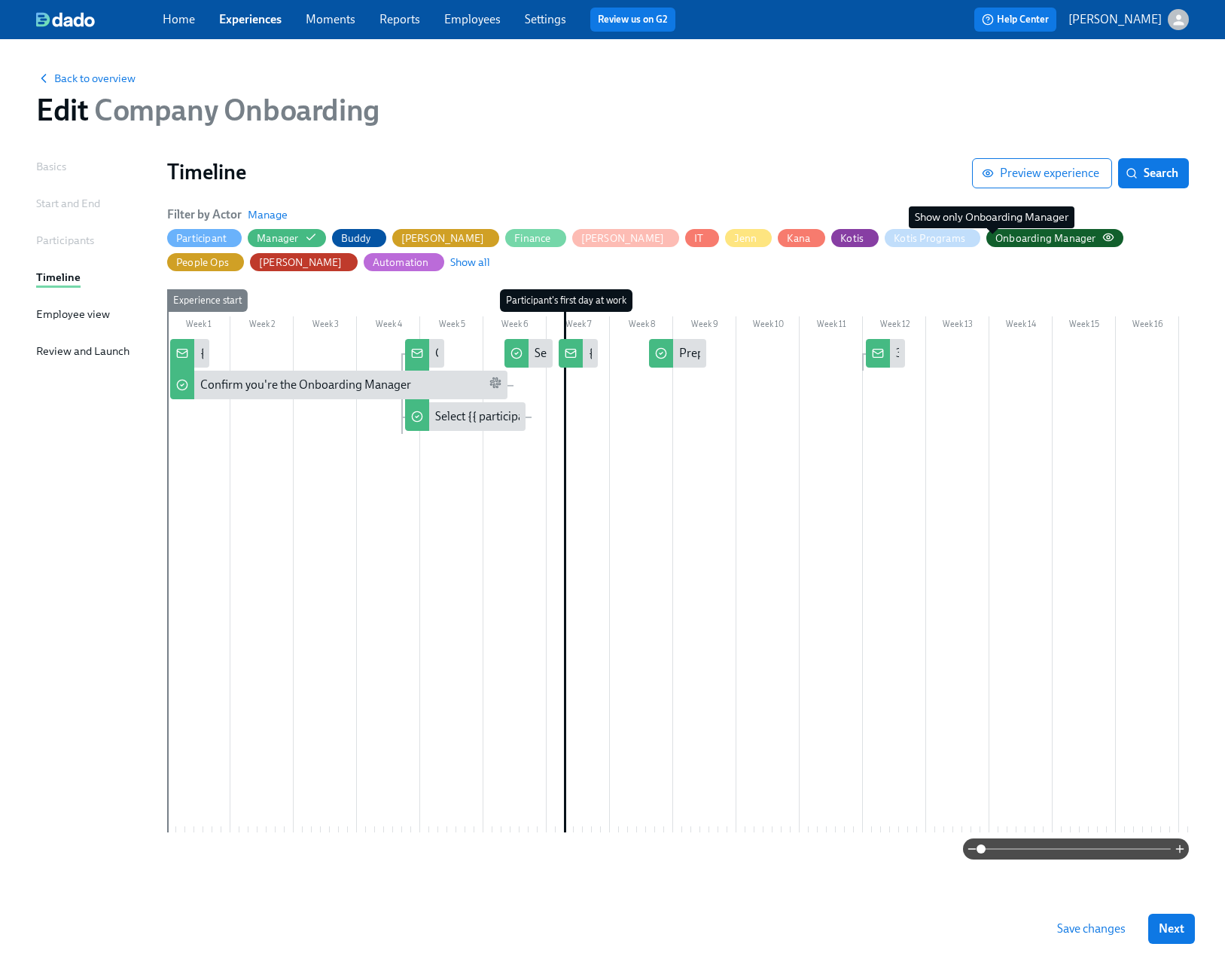
click at [1102, 236] on icon "button" at bounding box center [1108, 237] width 12 height 12
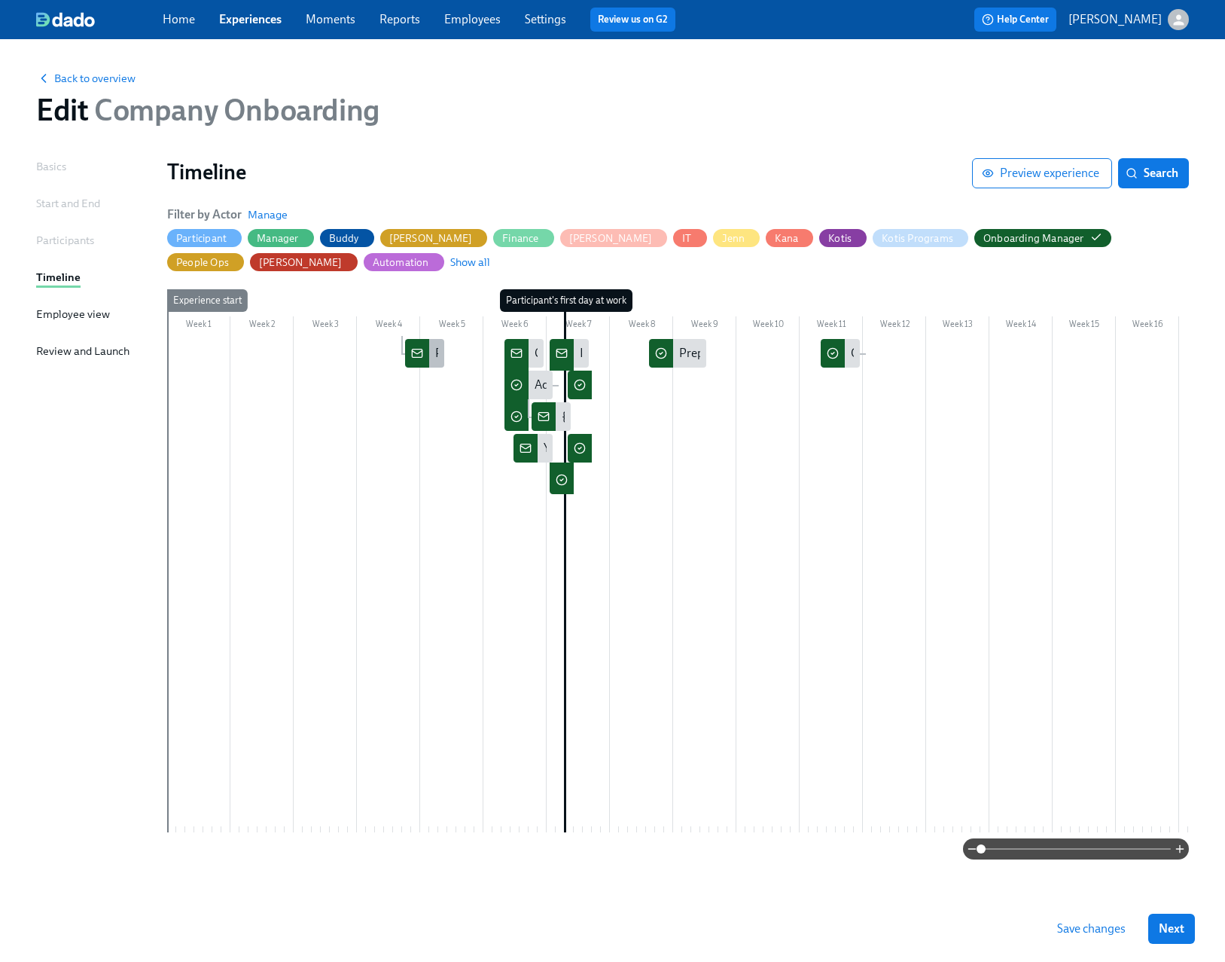
click at [424, 364] on div at bounding box center [417, 353] width 24 height 29
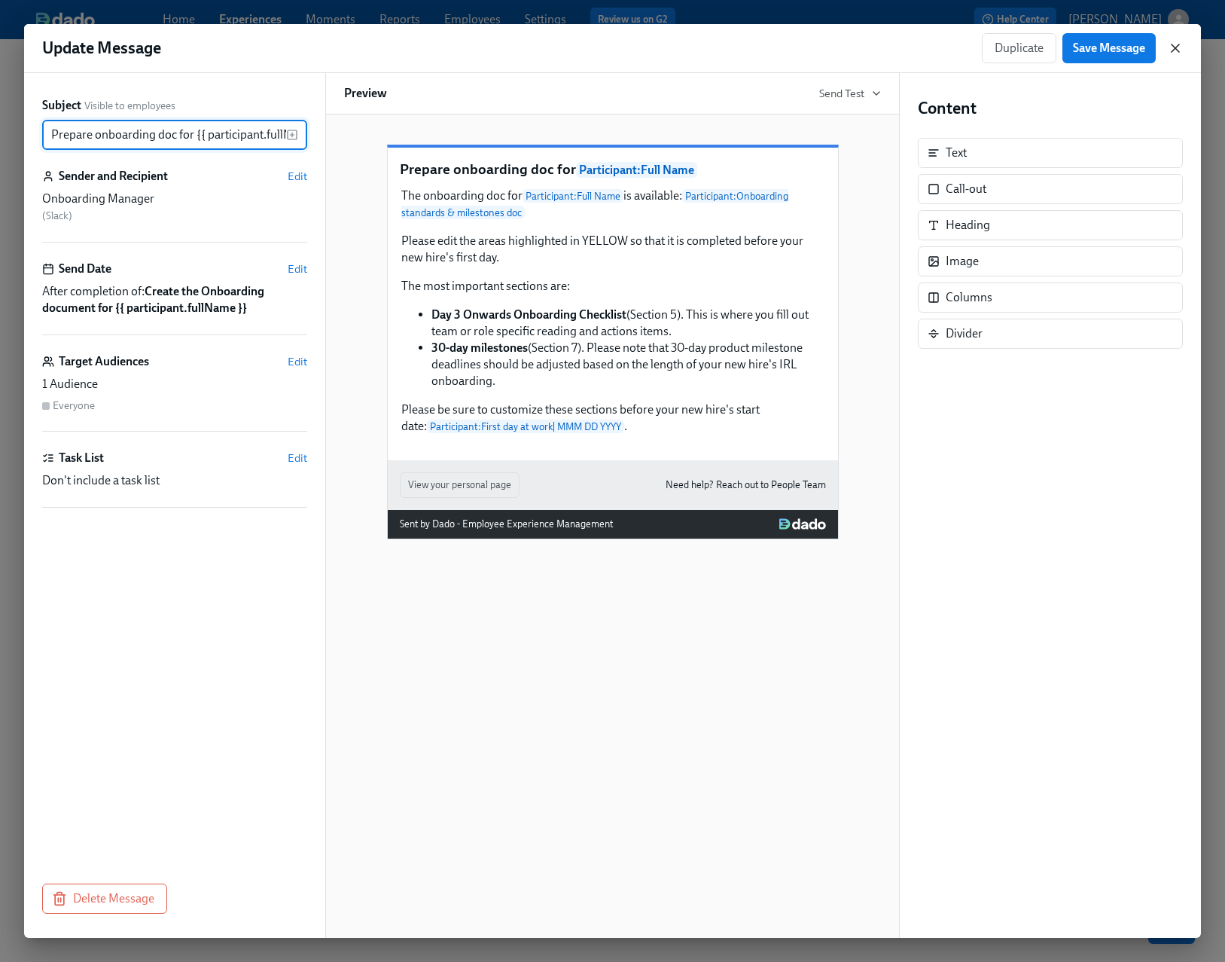
click at [1171, 49] on icon "button" at bounding box center [1175, 48] width 15 height 15
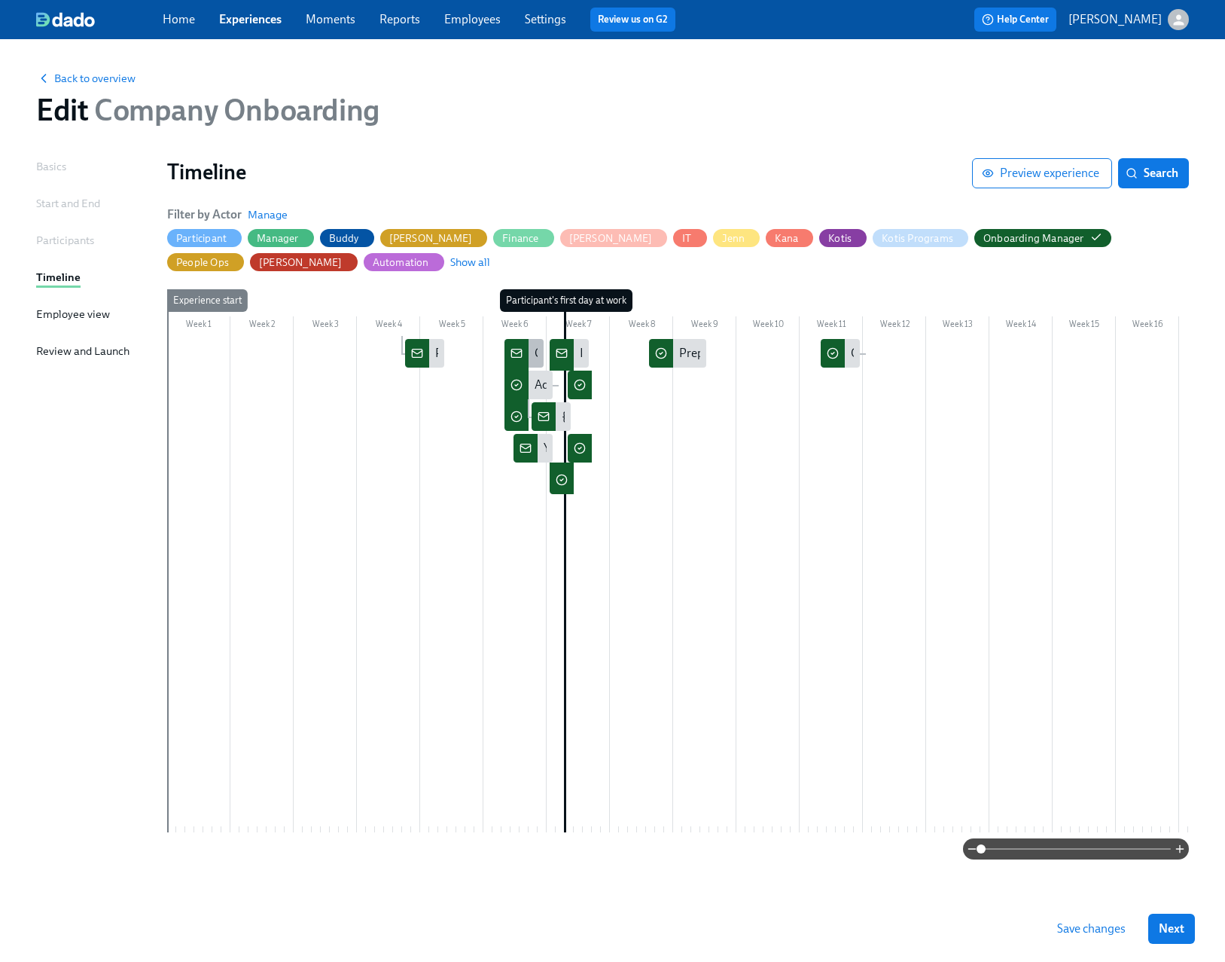
click at [520, 353] on icon at bounding box center [517, 353] width 12 height 12
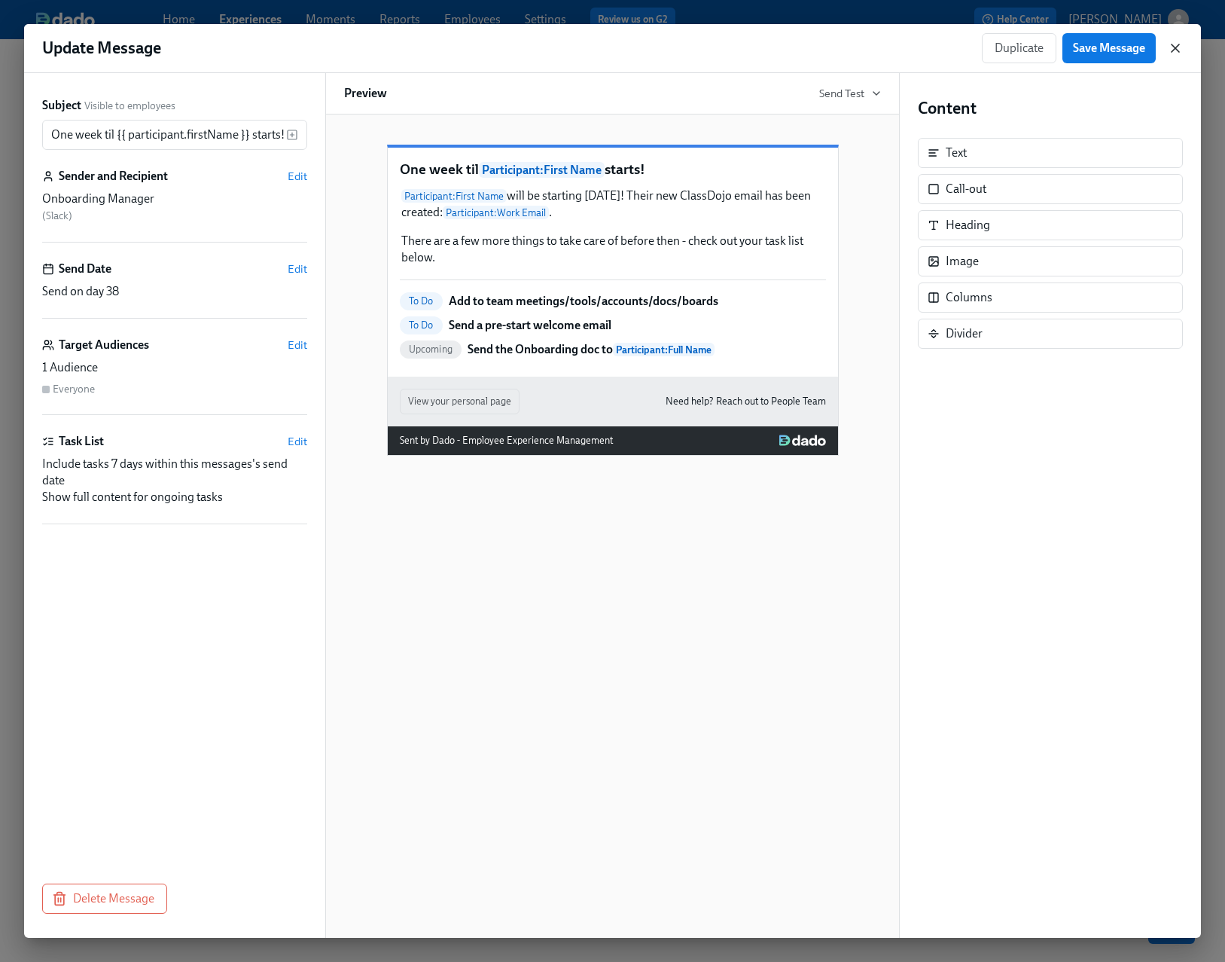
click at [1172, 51] on icon "button" at bounding box center [1175, 48] width 15 height 15
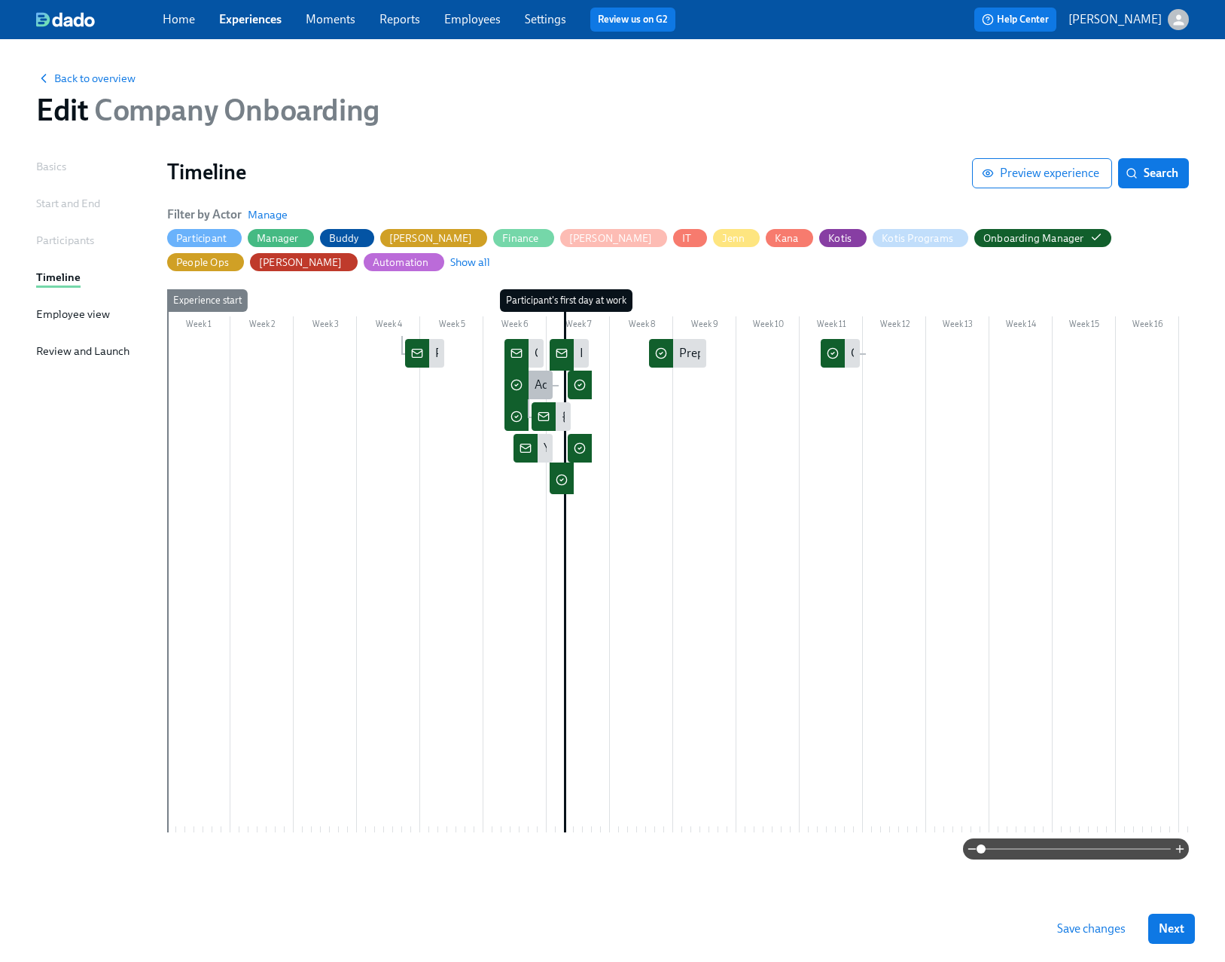
click at [538, 386] on div "Add to team meetings/tools/accounts/docs/boards" at bounding box center [666, 385] width 262 height 17
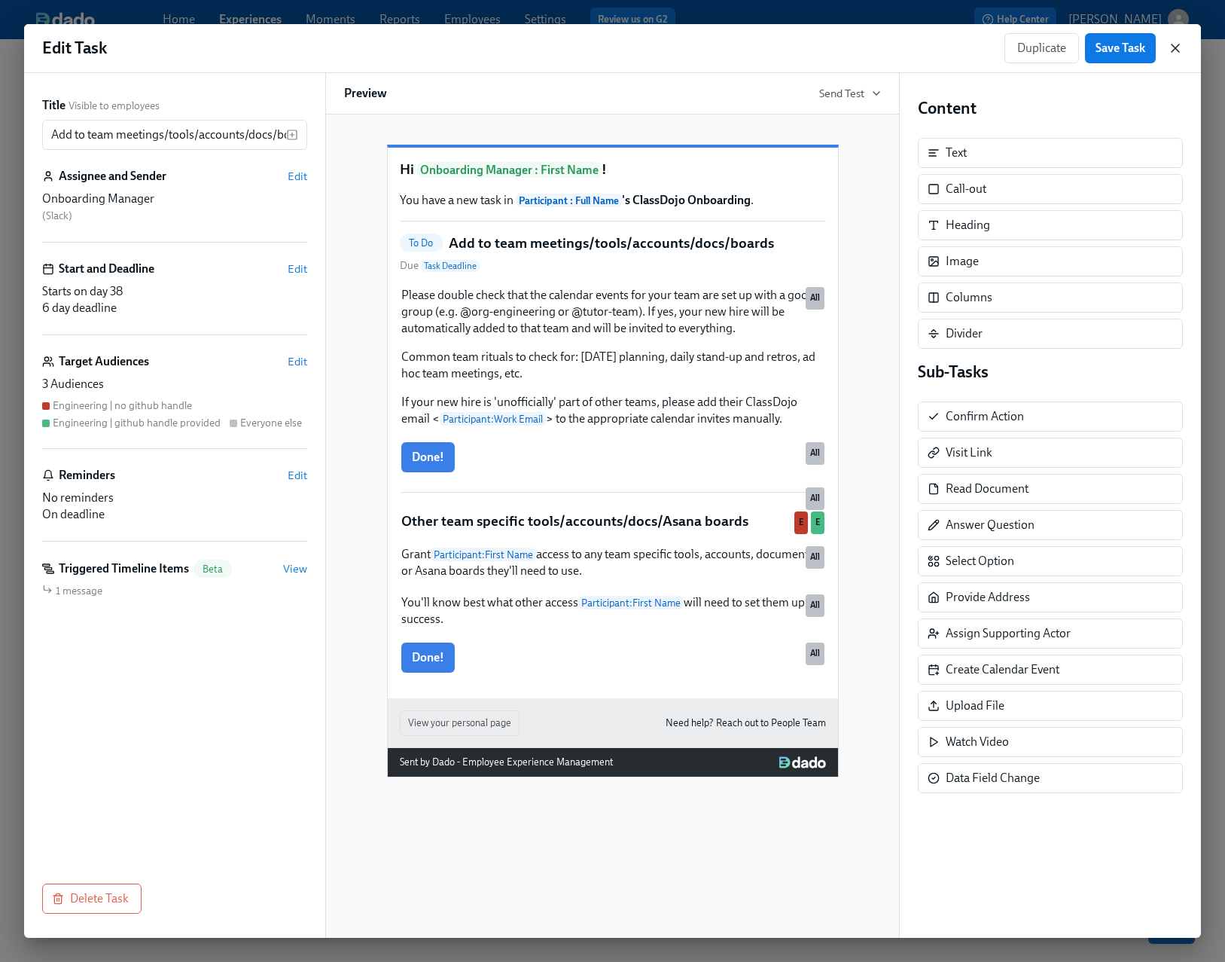
click at [1175, 44] on icon "button" at bounding box center [1175, 48] width 15 height 15
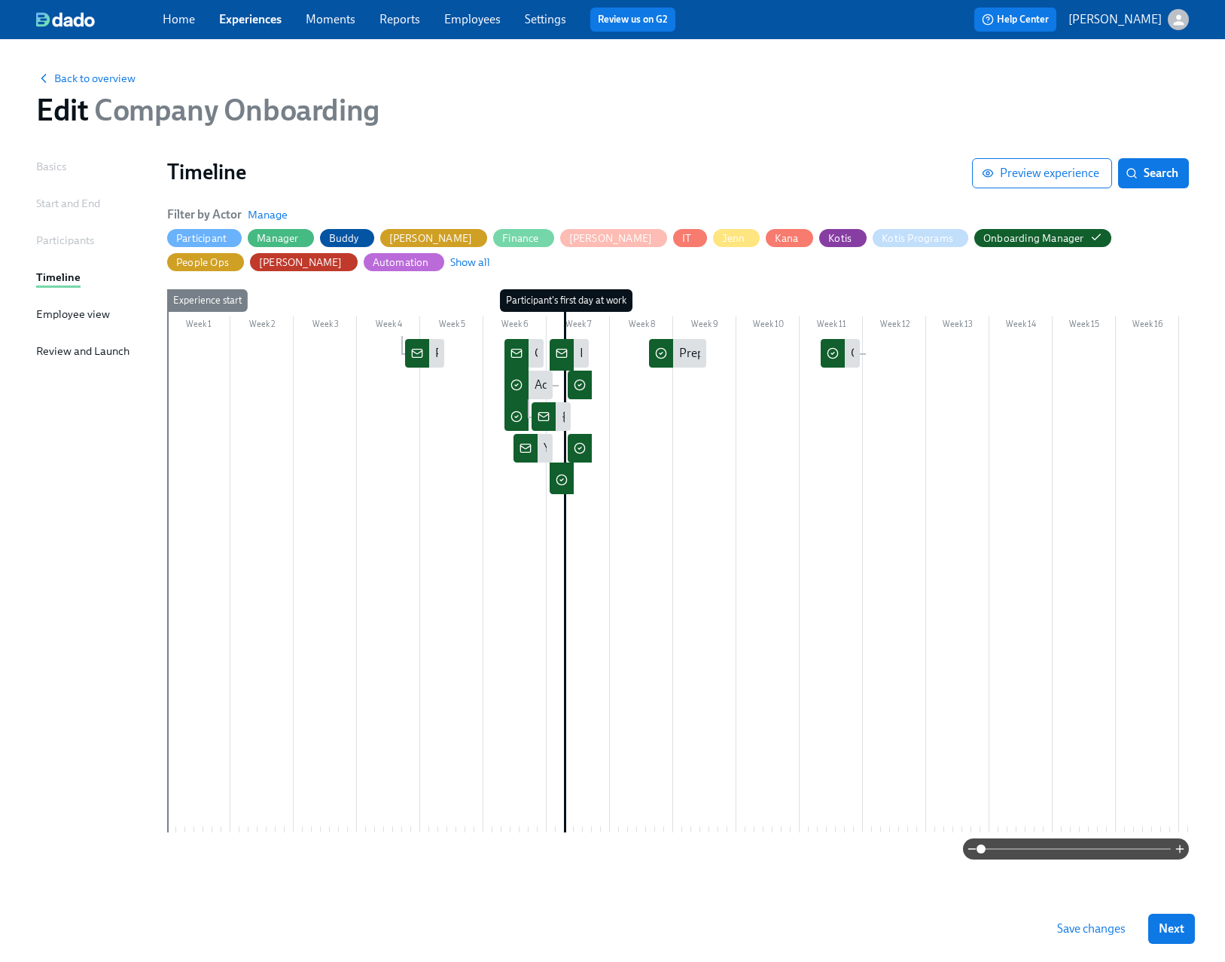
click at [513, 417] on icon at bounding box center [517, 416] width 12 height 12
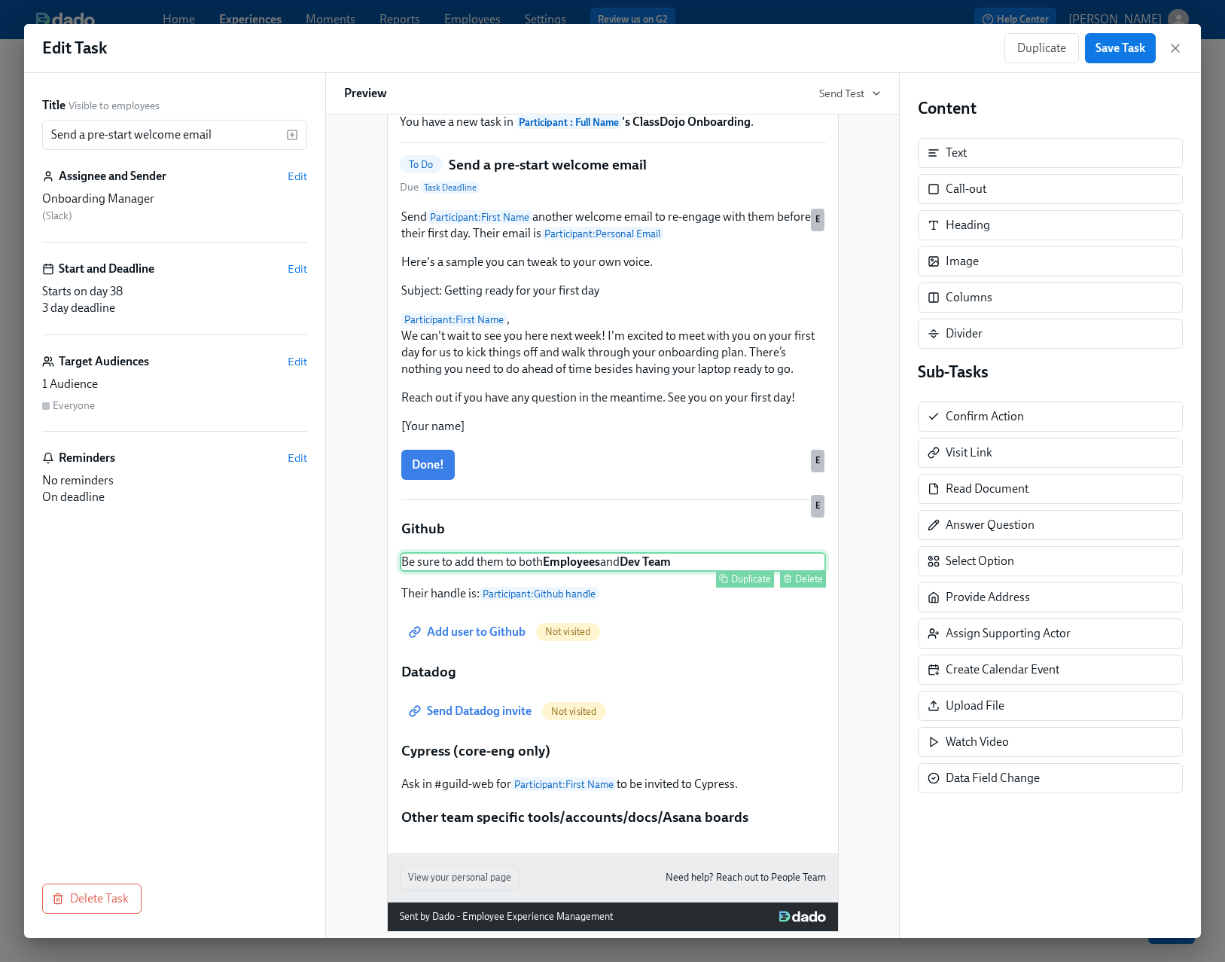
scroll to position [166, 0]
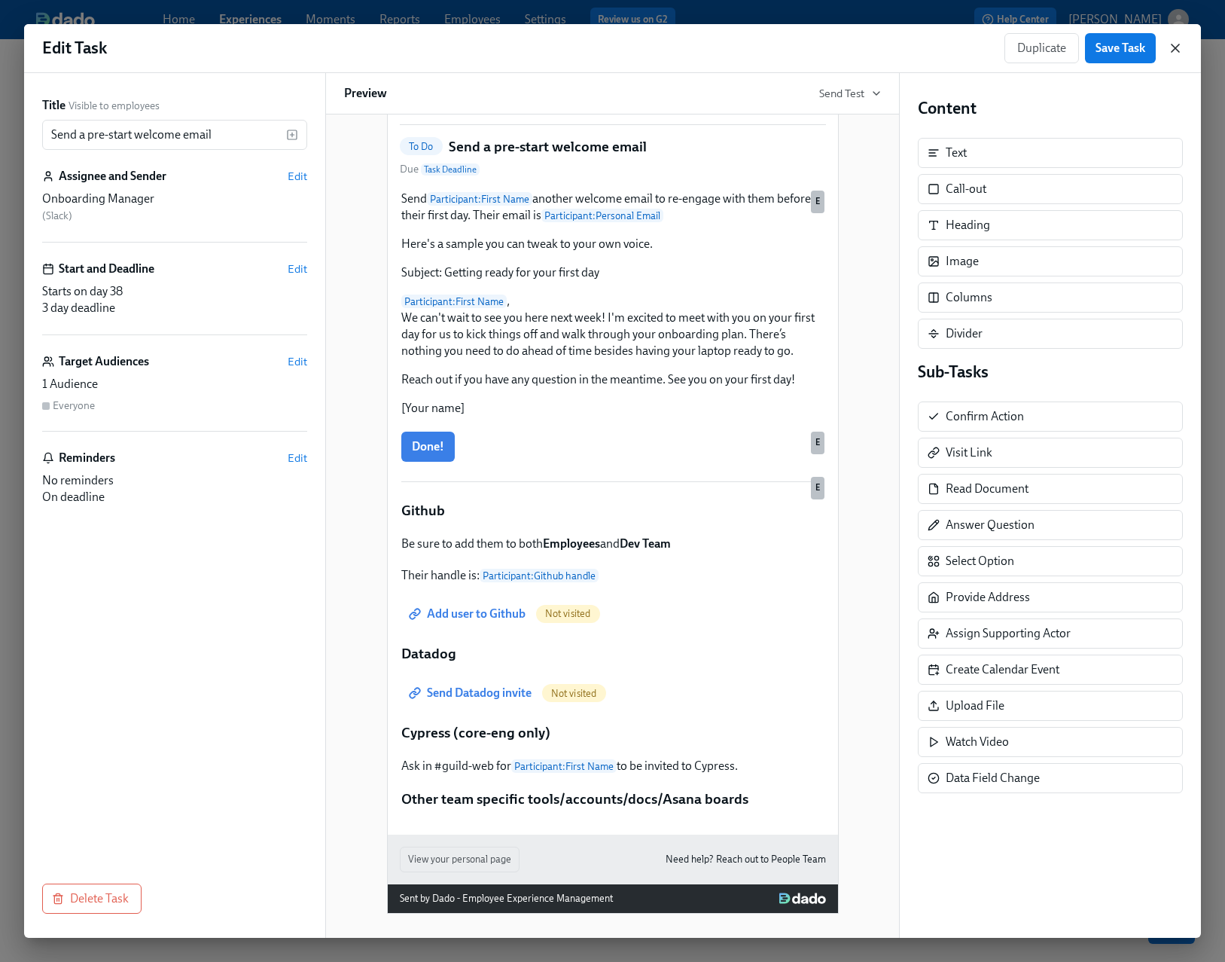
click at [1174, 47] on icon "button" at bounding box center [1176, 48] width 8 height 8
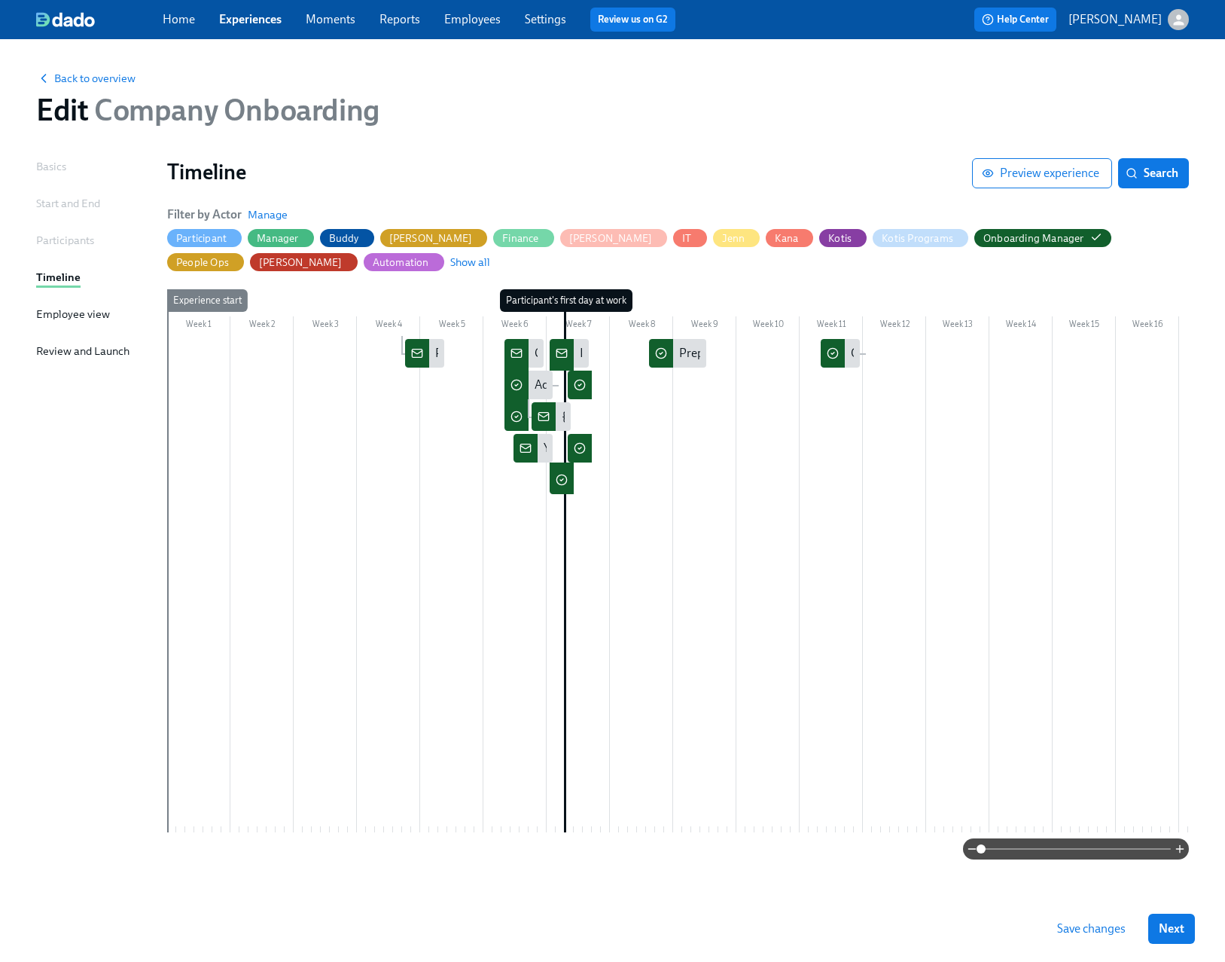
click at [581, 386] on icon at bounding box center [580, 385] width 12 height 12
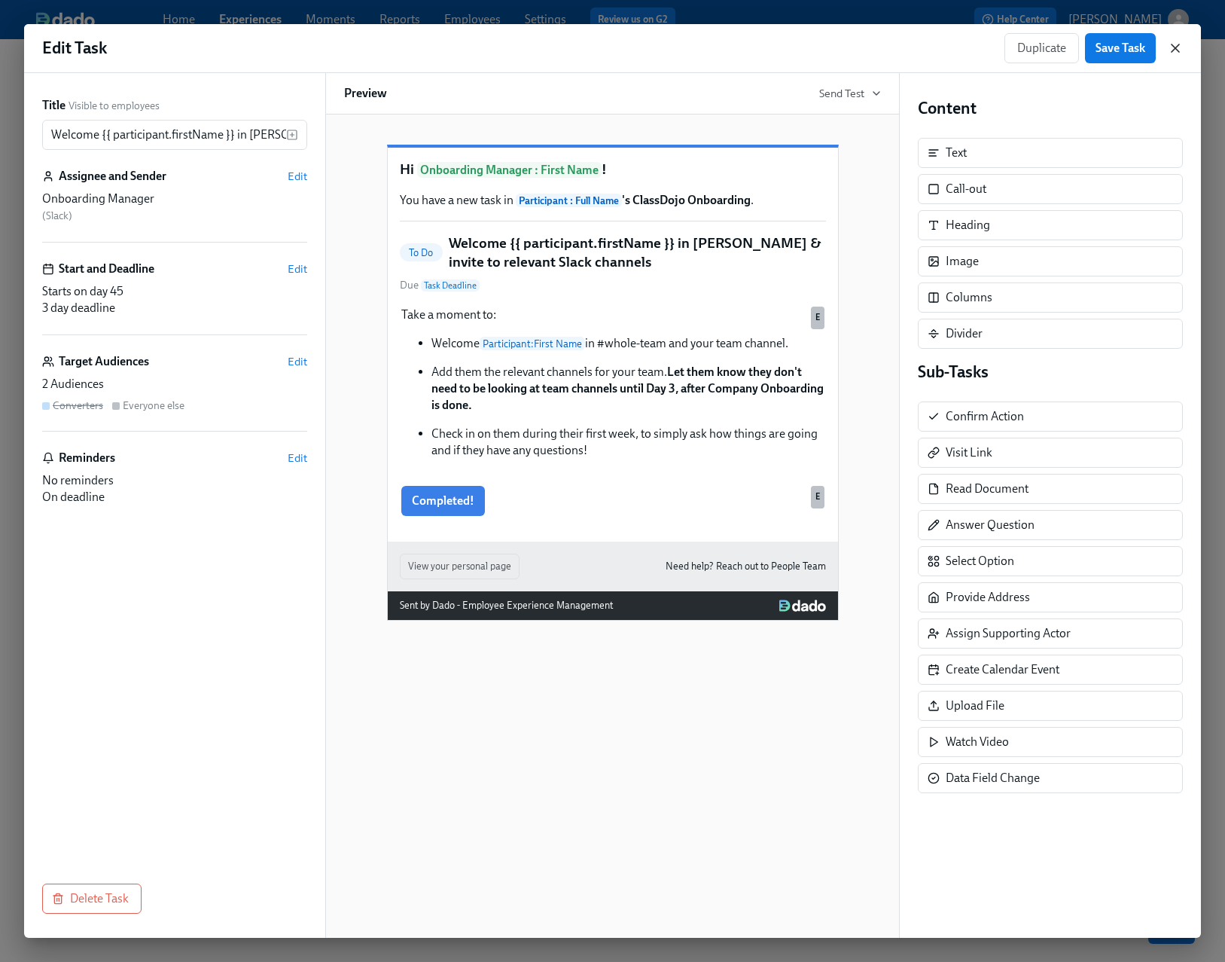
click at [1175, 47] on icon "button" at bounding box center [1176, 48] width 8 height 8
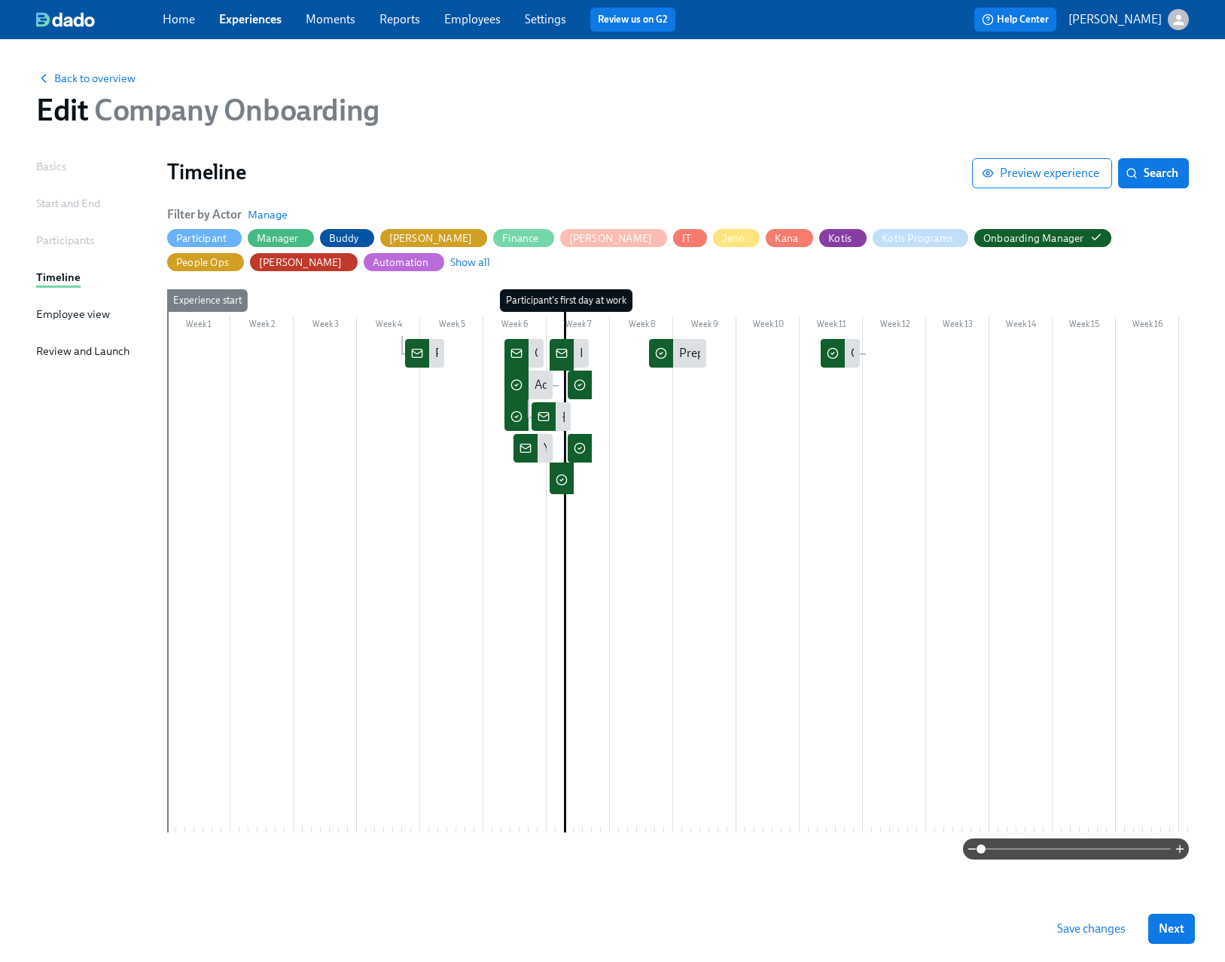
click at [581, 454] on div at bounding box center [580, 448] width 24 height 29
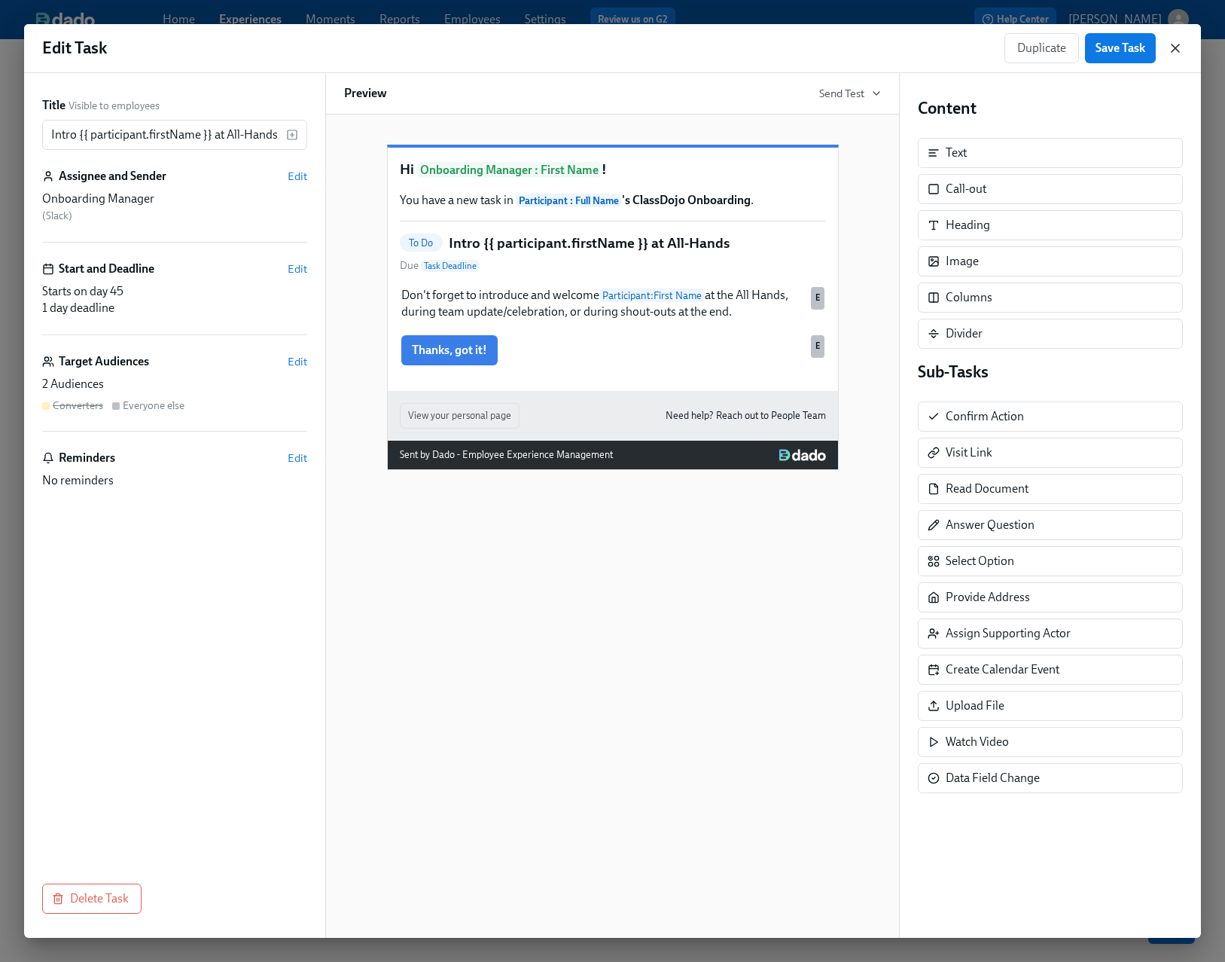
click at [1177, 50] on icon "button" at bounding box center [1176, 48] width 8 height 8
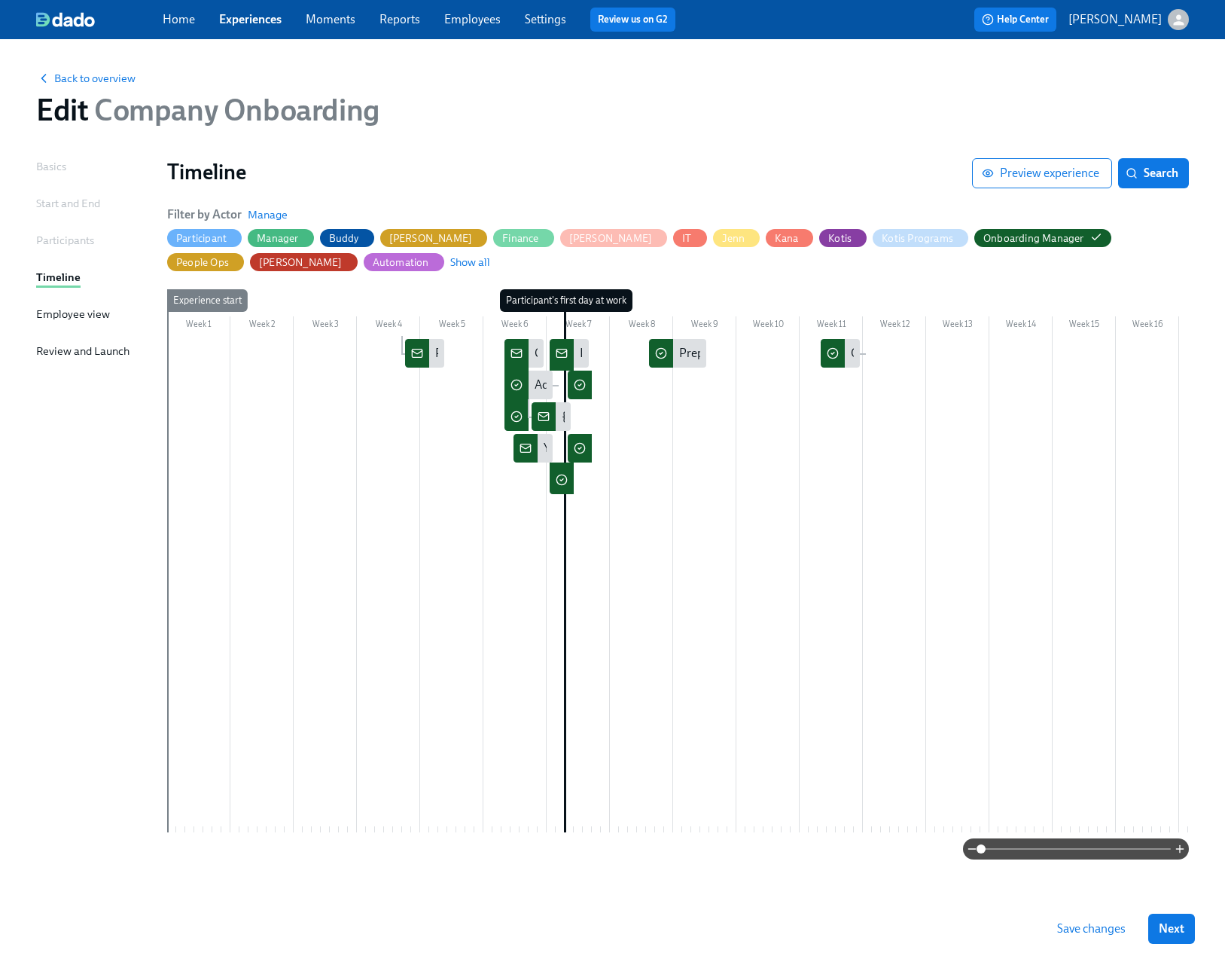
click at [556, 485] on icon at bounding box center [562, 480] width 12 height 12
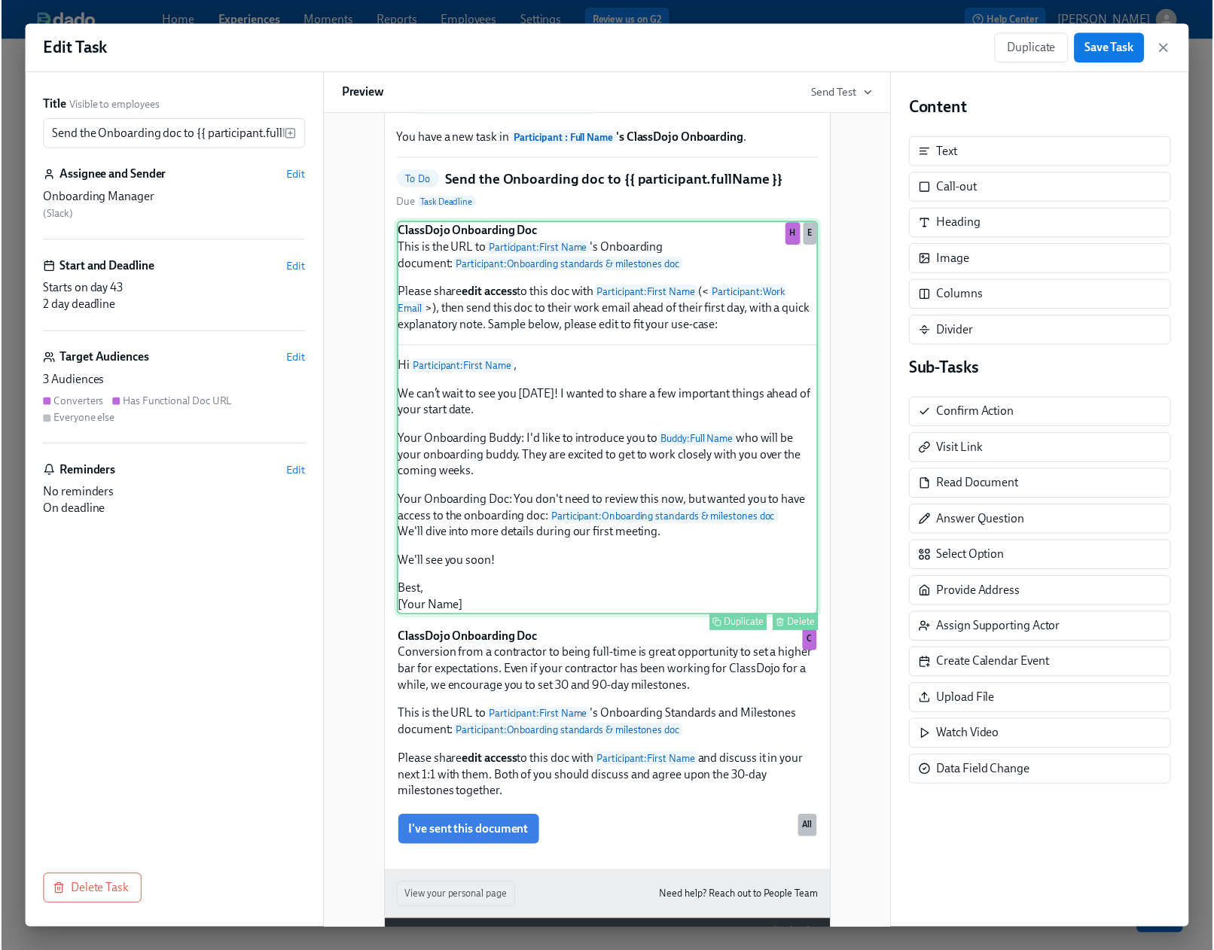
scroll to position [178, 0]
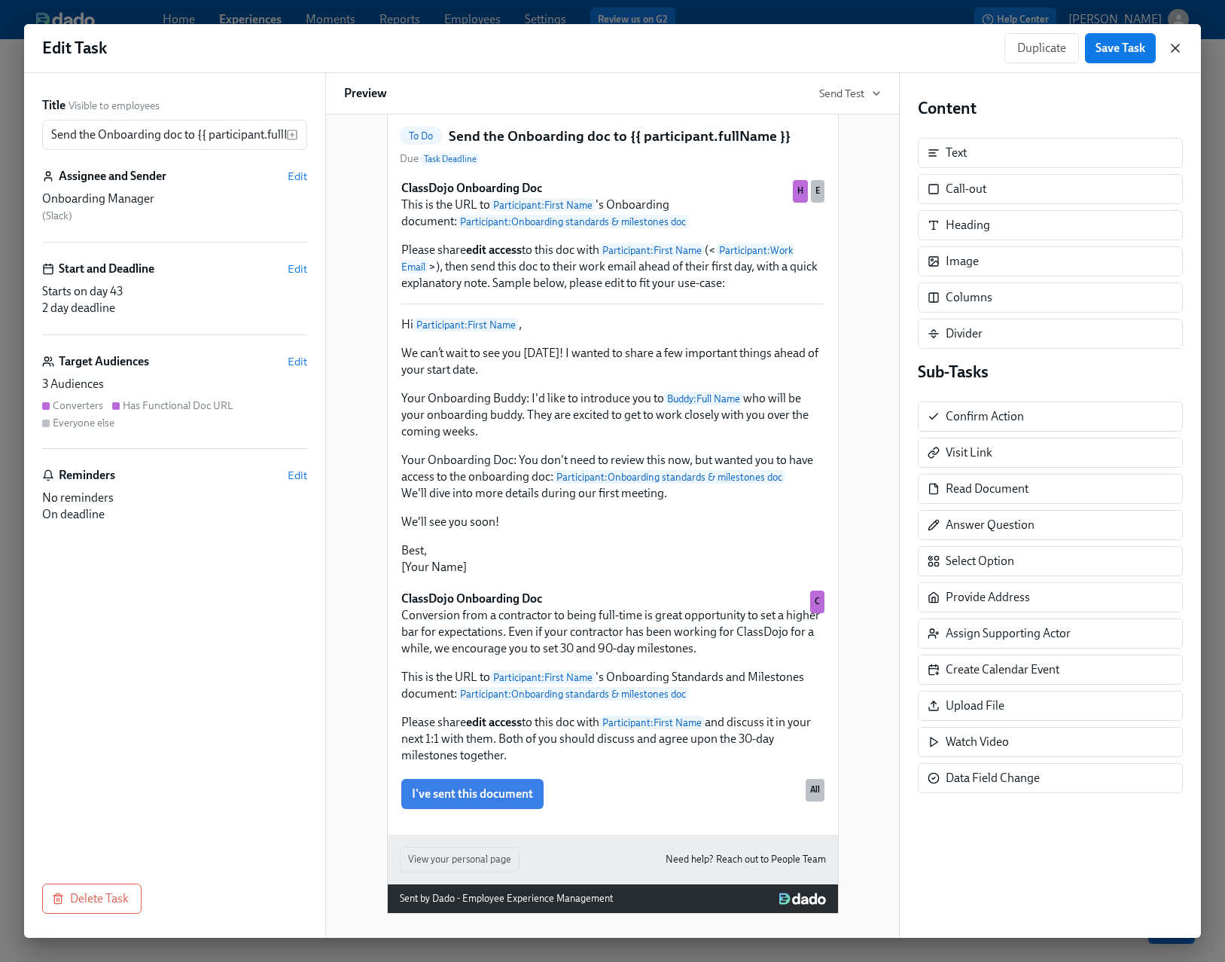
click at [1172, 49] on icon "button" at bounding box center [1175, 48] width 15 height 15
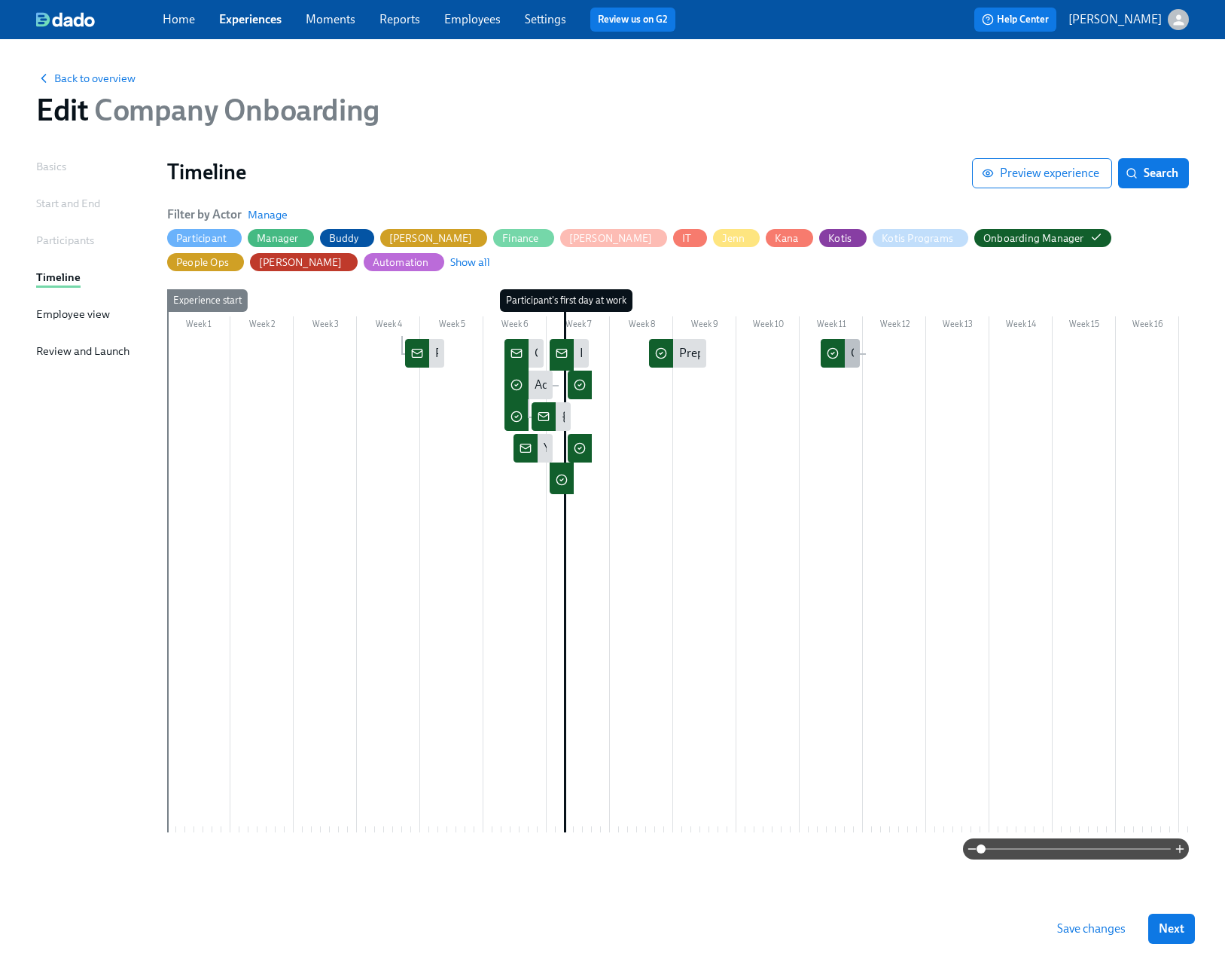
click at [845, 352] on div "Complete the 30-day check-in for {{ participant.firstName }}" at bounding box center [840, 353] width 39 height 29
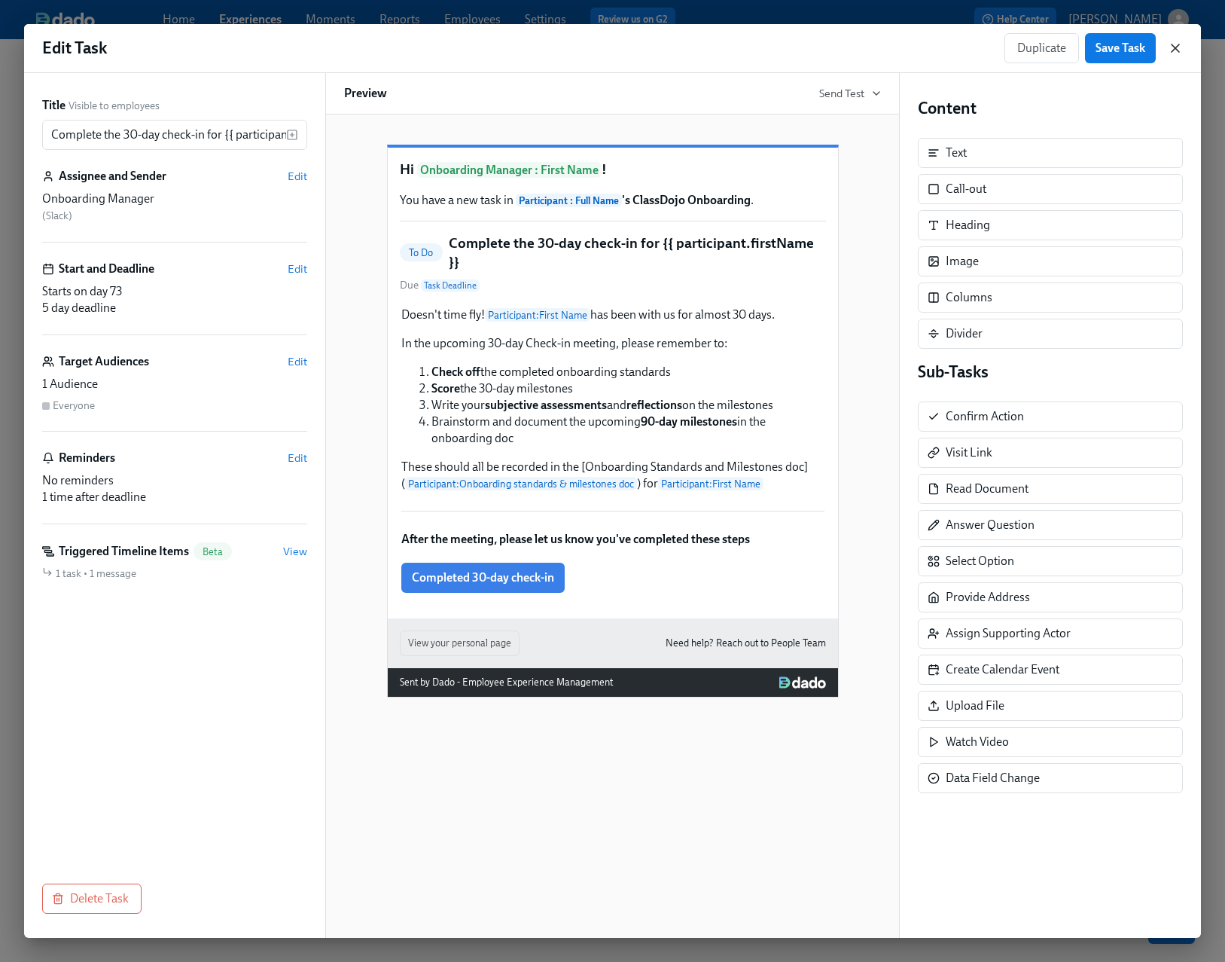
click at [1169, 45] on icon "button" at bounding box center [1175, 48] width 15 height 15
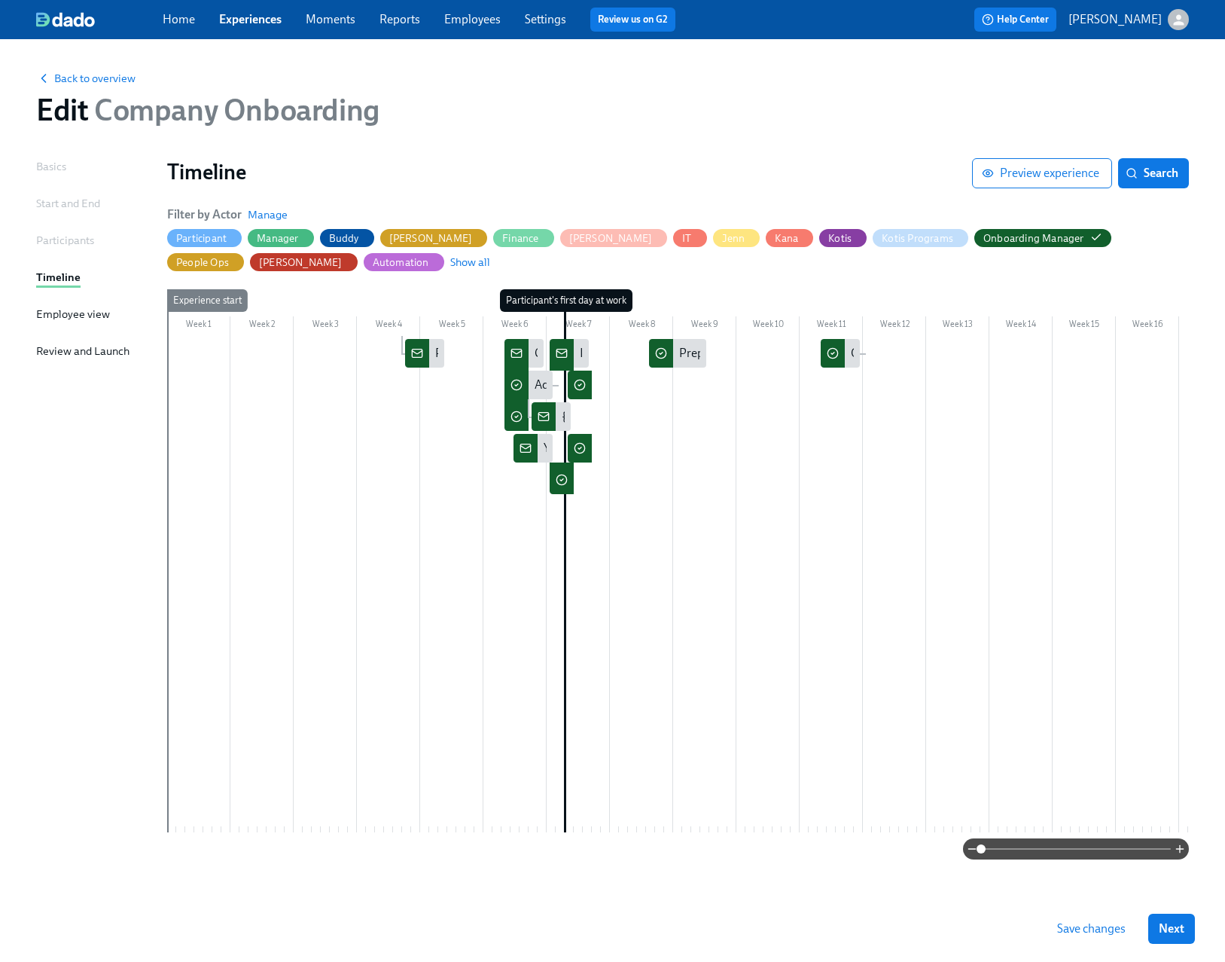
click at [709, 136] on div "Back to overview Edit Company Onboarding" at bounding box center [612, 98] width 1177 height 83
click at [59, 72] on span "Back to overview" at bounding box center [85, 78] width 99 height 15
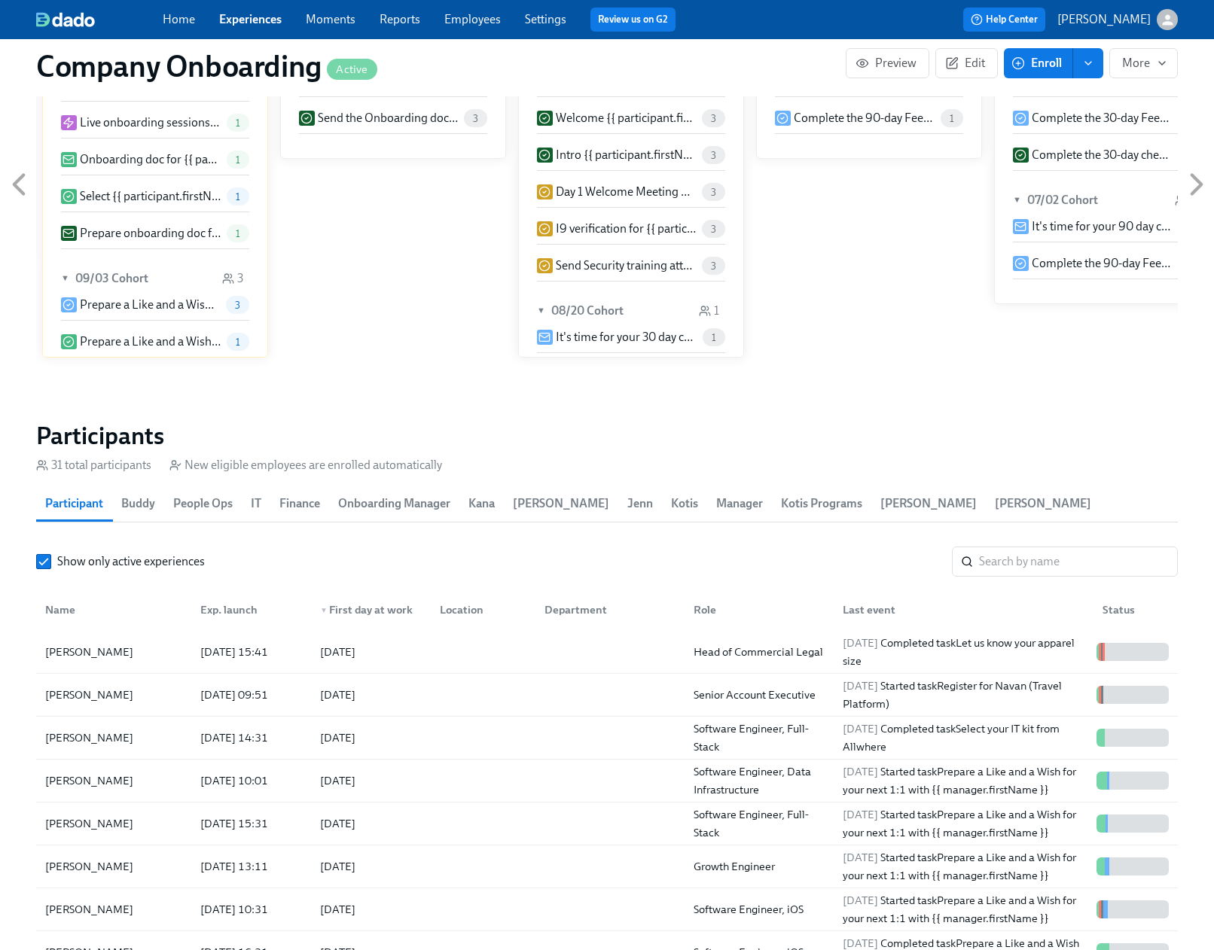
scroll to position [1581, 0]
